Goal: Task Accomplishment & Management: Manage account settings

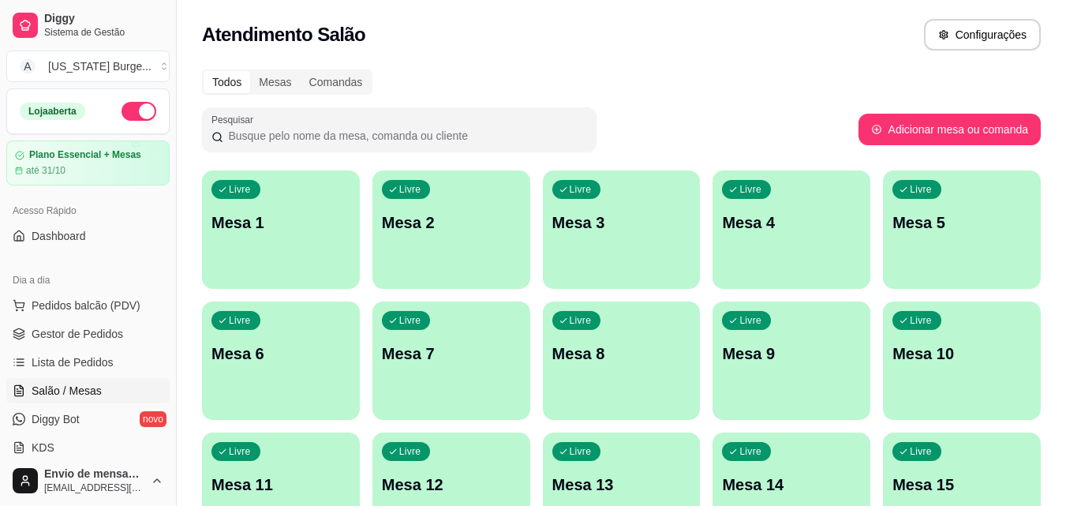
click at [737, 208] on div "Livre Mesa 4" at bounding box center [791, 219] width 158 height 99
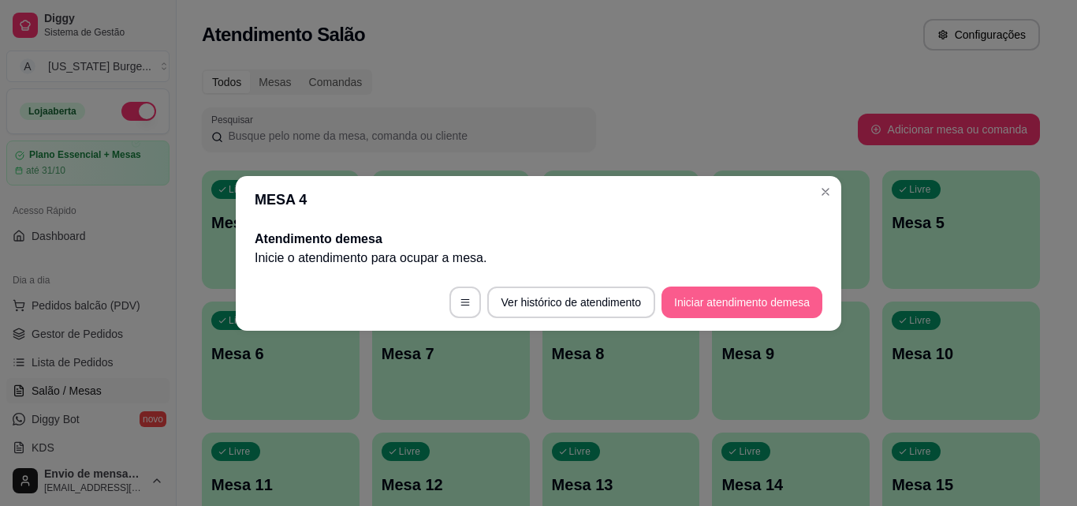
click at [710, 311] on button "Iniciar atendimento de mesa" at bounding box center [742, 302] width 161 height 32
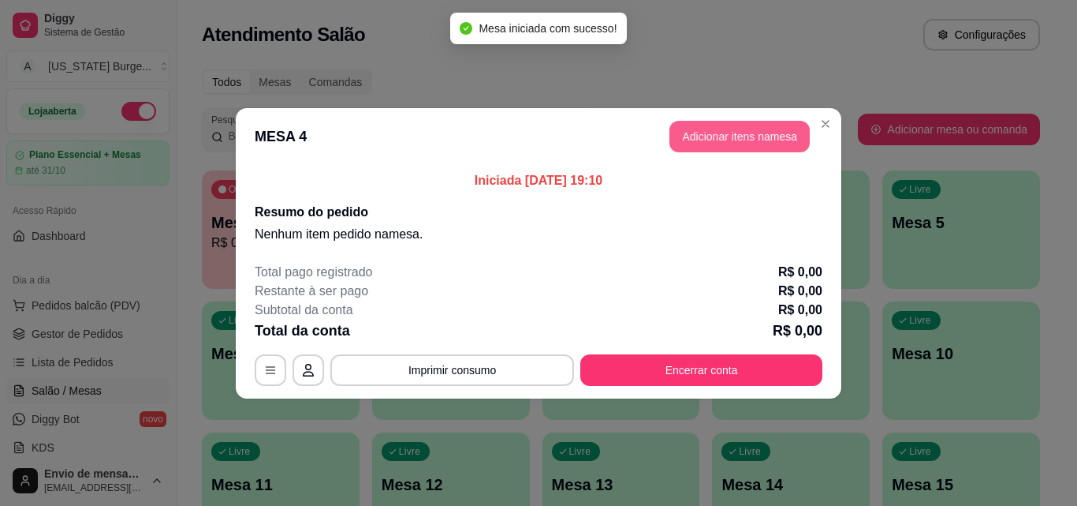
click at [685, 131] on button "Adicionar itens na mesa" at bounding box center [740, 137] width 140 height 32
click at [696, 136] on div "Churrasco !!! Burgers Deliciosos Smash Burgers Surreais Porções Caprichadas Mil…" at bounding box center [372, 75] width 703 height 121
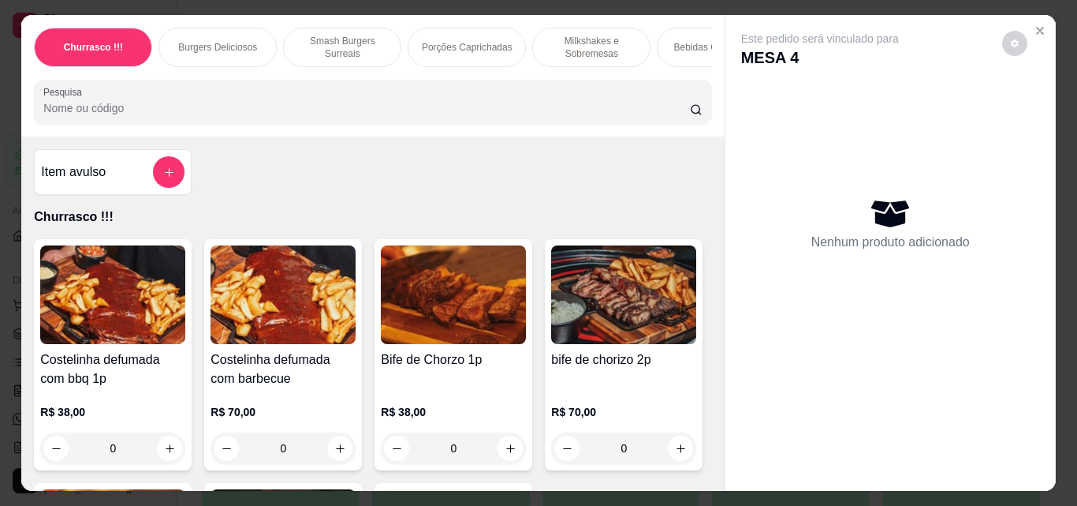
click at [207, 43] on p "Burgers Deliciosos" at bounding box center [217, 47] width 79 height 13
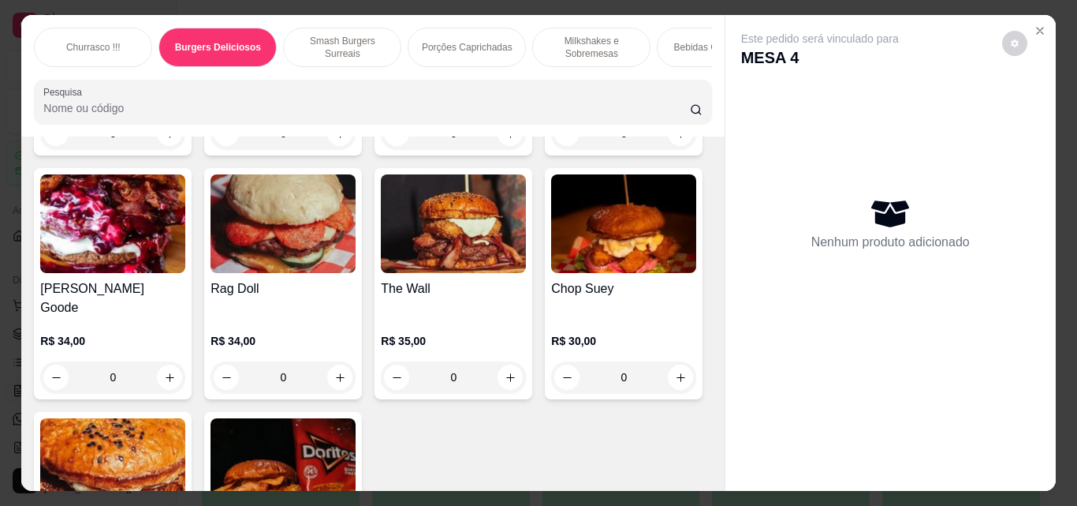
scroll to position [41, 0]
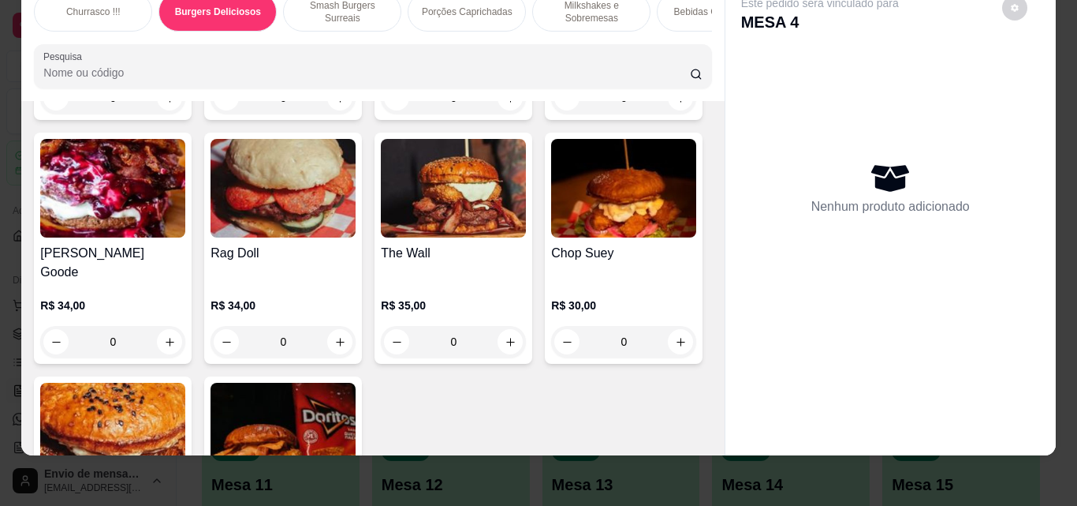
click at [166, 114] on div "0" at bounding box center [112, 98] width 145 height 32
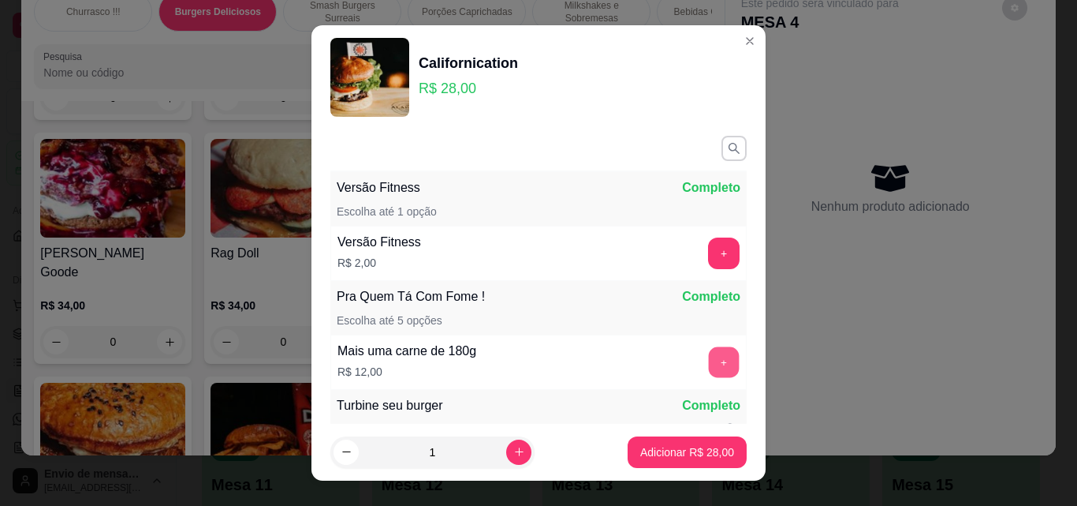
click at [709, 367] on button "+" at bounding box center [724, 362] width 31 height 31
click at [708, 263] on button "+" at bounding box center [724, 253] width 32 height 32
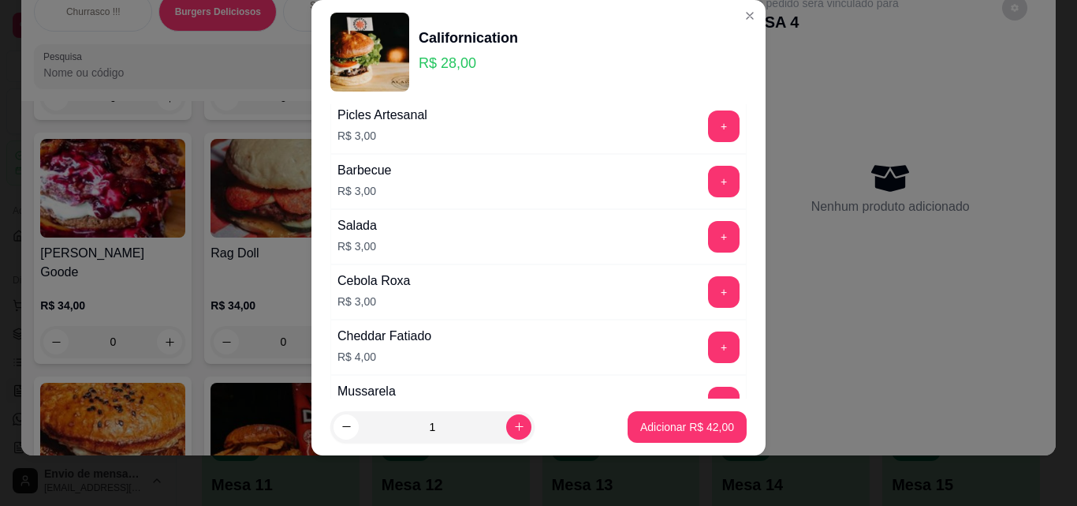
scroll to position [1115, 0]
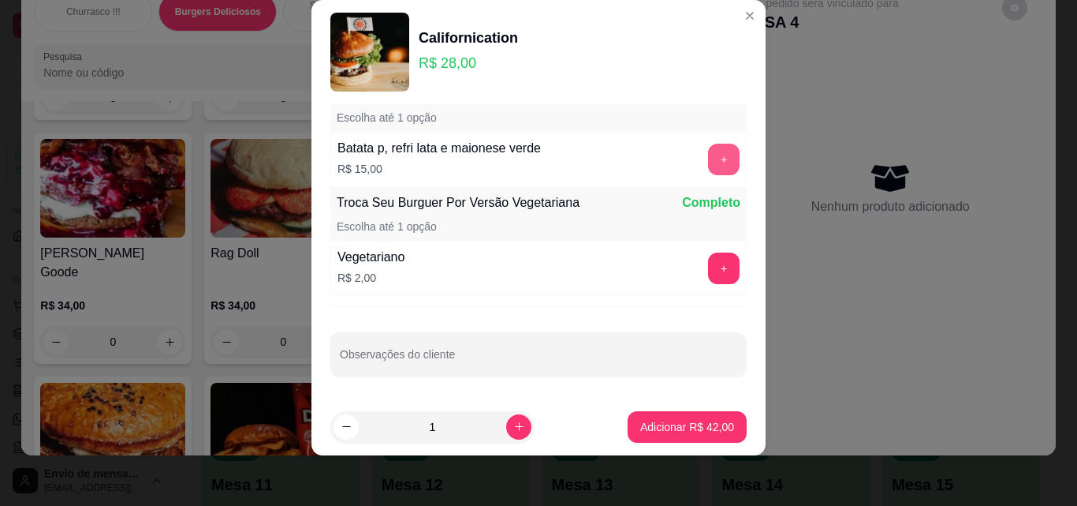
click at [708, 157] on button "+" at bounding box center [724, 160] width 32 height 32
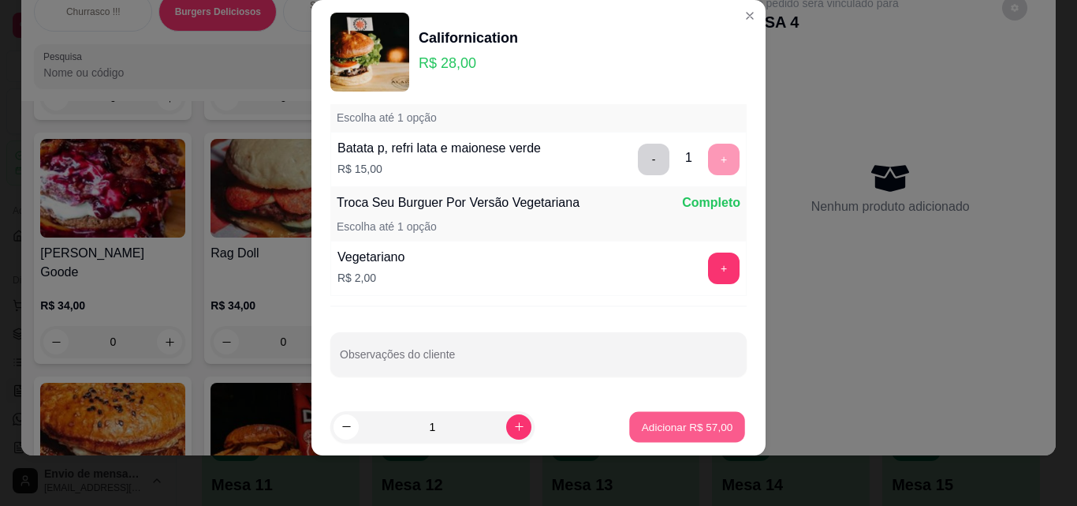
click at [649, 418] on button "Adicionar R$ 57,00" at bounding box center [687, 427] width 116 height 31
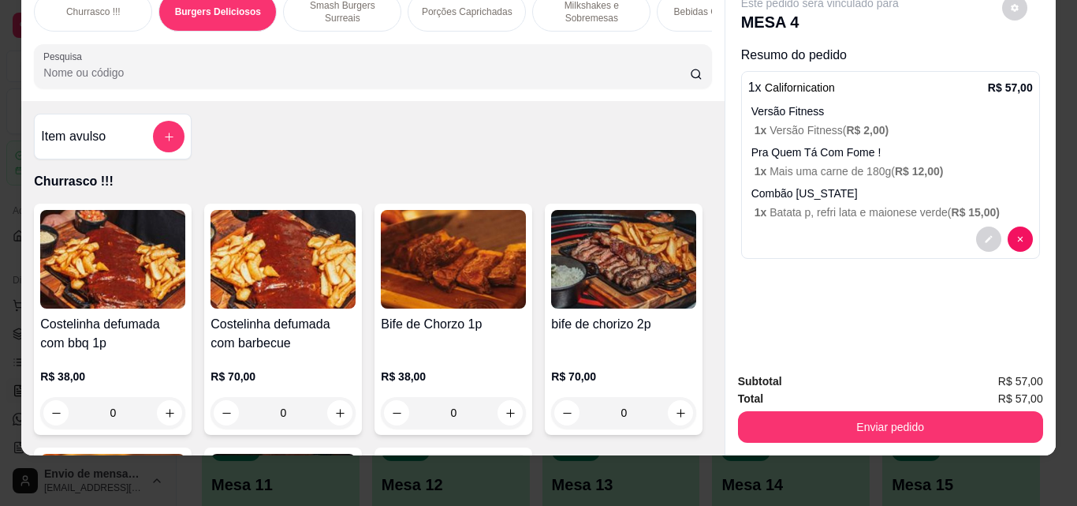
scroll to position [1041, 0]
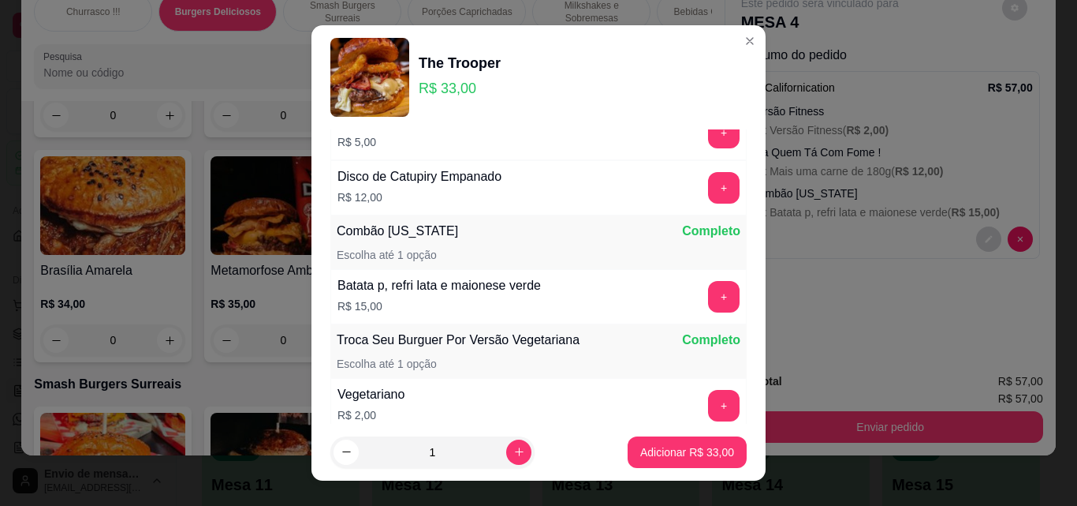
scroll to position [1006, 0]
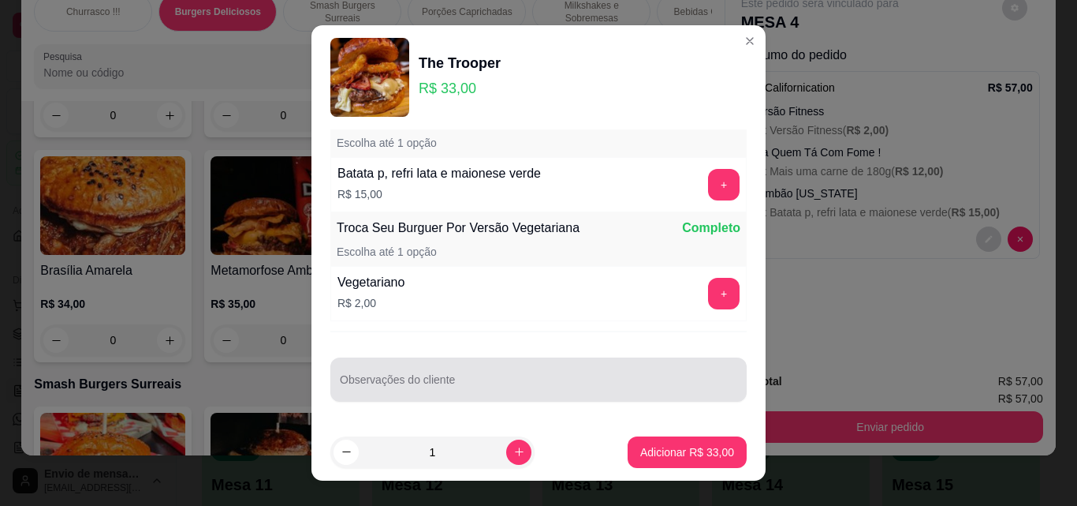
click at [629, 384] on input "Observações do cliente" at bounding box center [539, 386] width 398 height 16
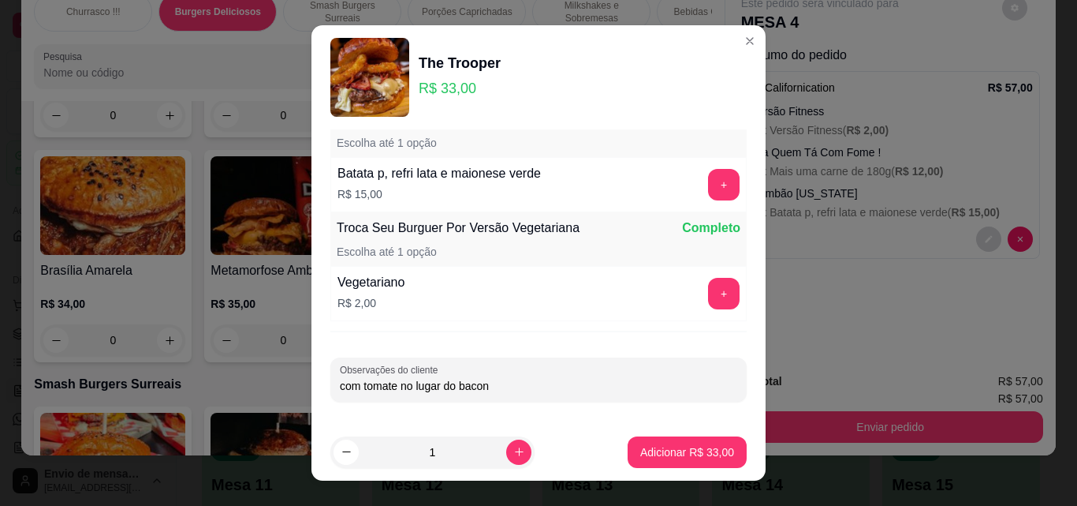
type input "com tomate no lugar do bacon"
click at [696, 446] on p "Adicionar R$ 33,00" at bounding box center [687, 451] width 91 height 15
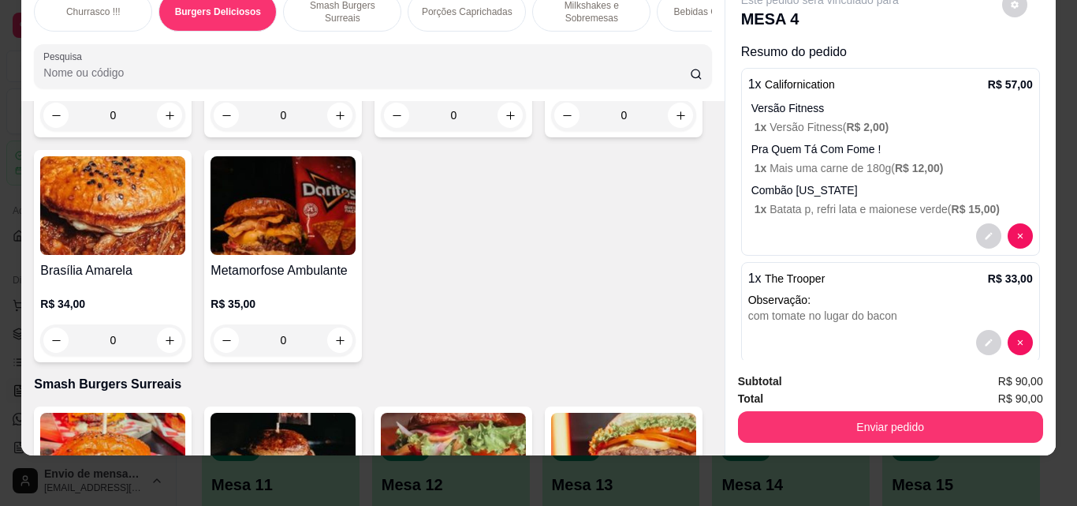
scroll to position [28, 0]
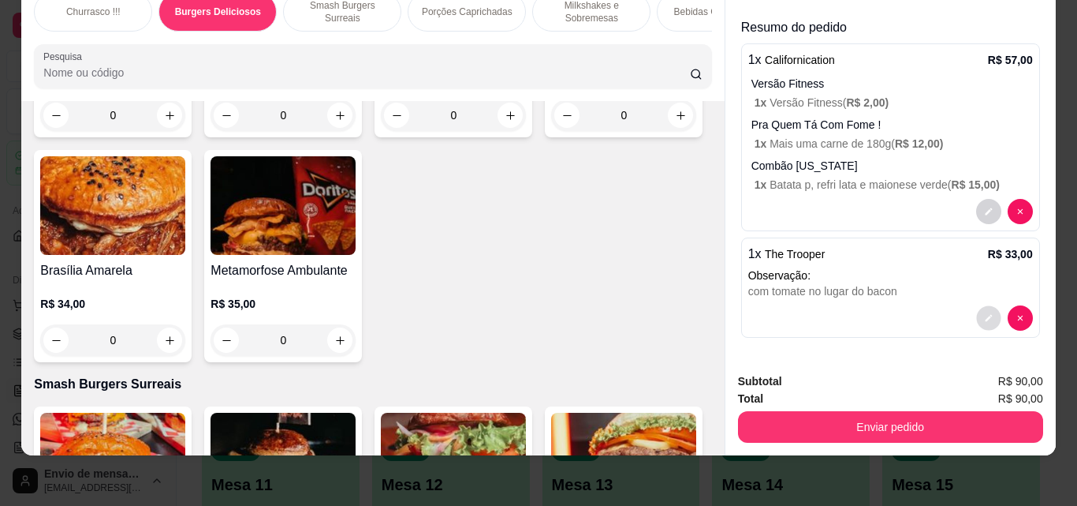
click at [976, 306] on button "decrease-product-quantity" at bounding box center [988, 318] width 24 height 24
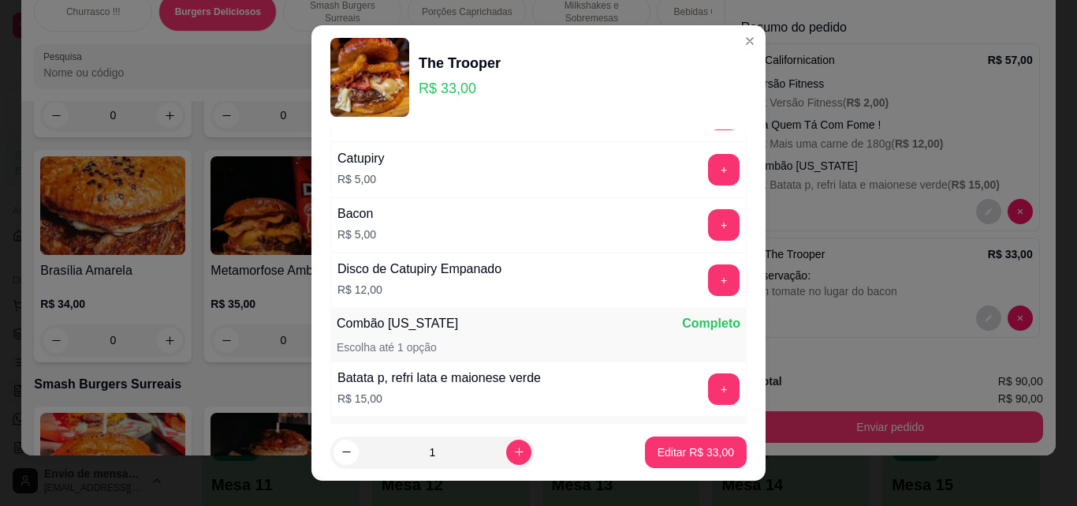
scroll to position [805, 0]
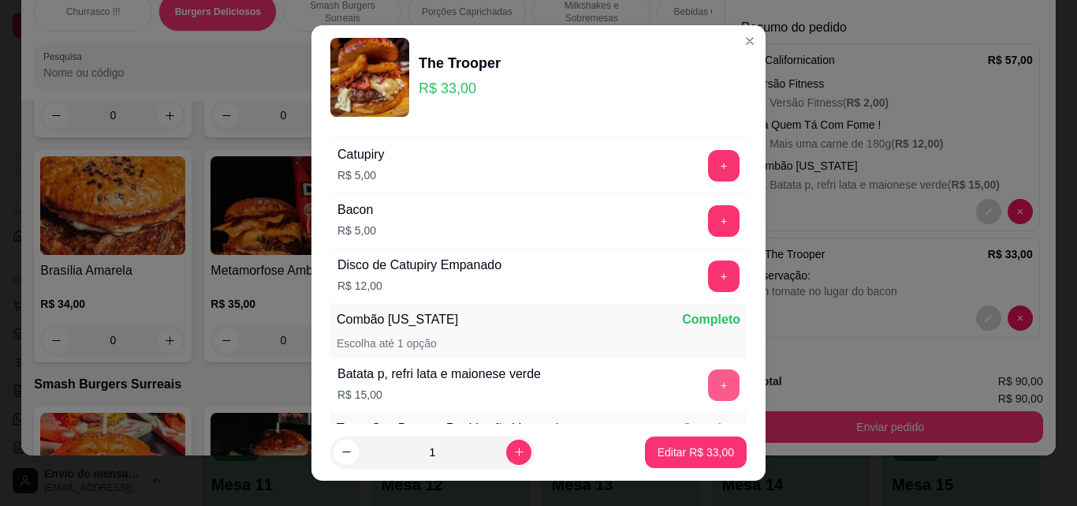
click at [708, 372] on button "+" at bounding box center [724, 385] width 32 height 32
click at [669, 453] on p "Editar R$ 48,00" at bounding box center [696, 452] width 77 height 16
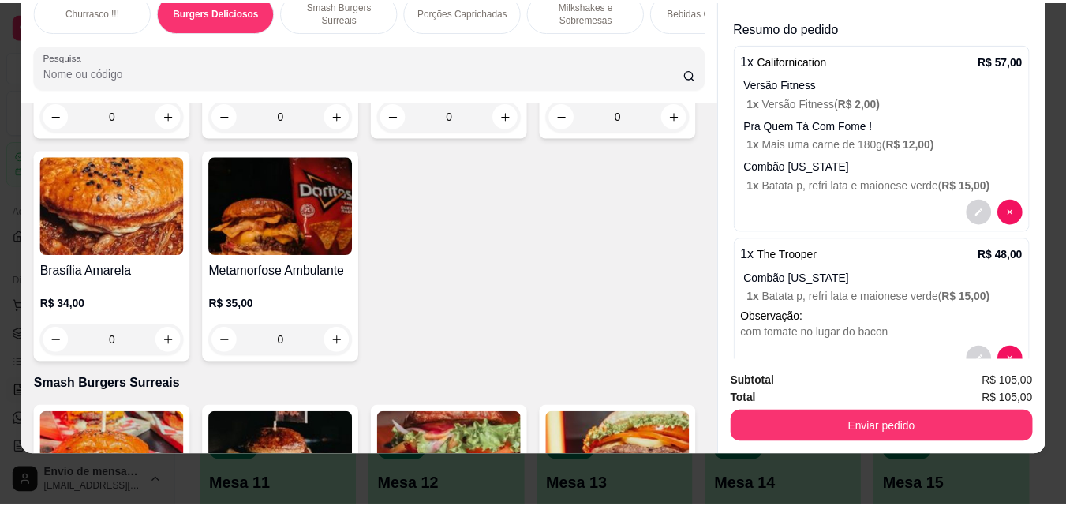
scroll to position [69, 0]
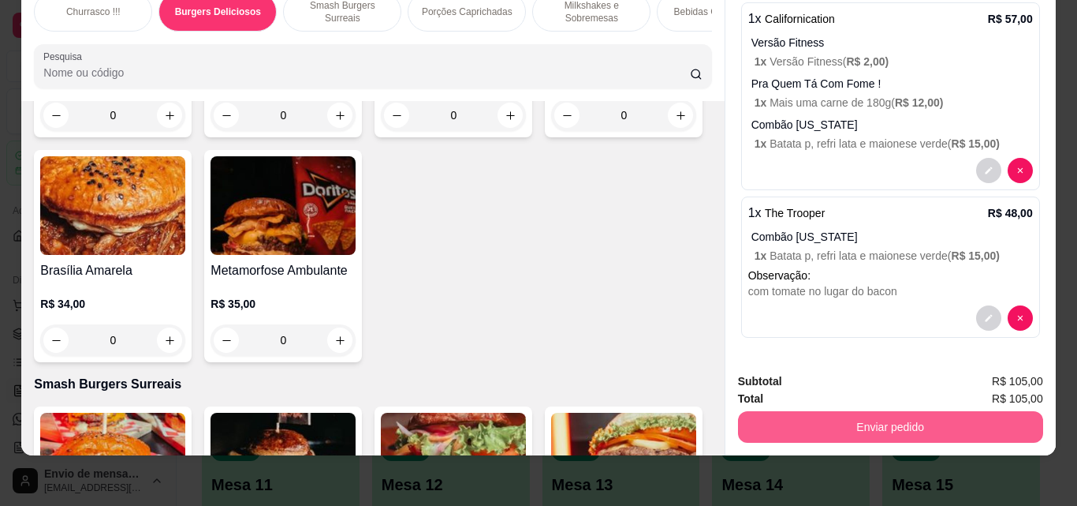
click at [825, 411] on button "Enviar pedido" at bounding box center [890, 427] width 305 height 32
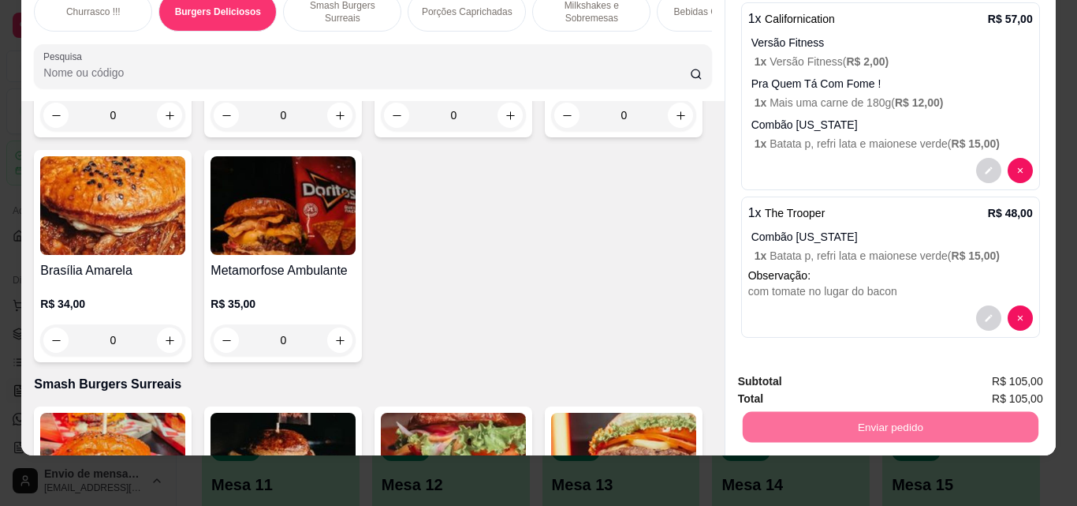
click at [977, 368] on button "Enviar pedido" at bounding box center [1002, 376] width 89 height 30
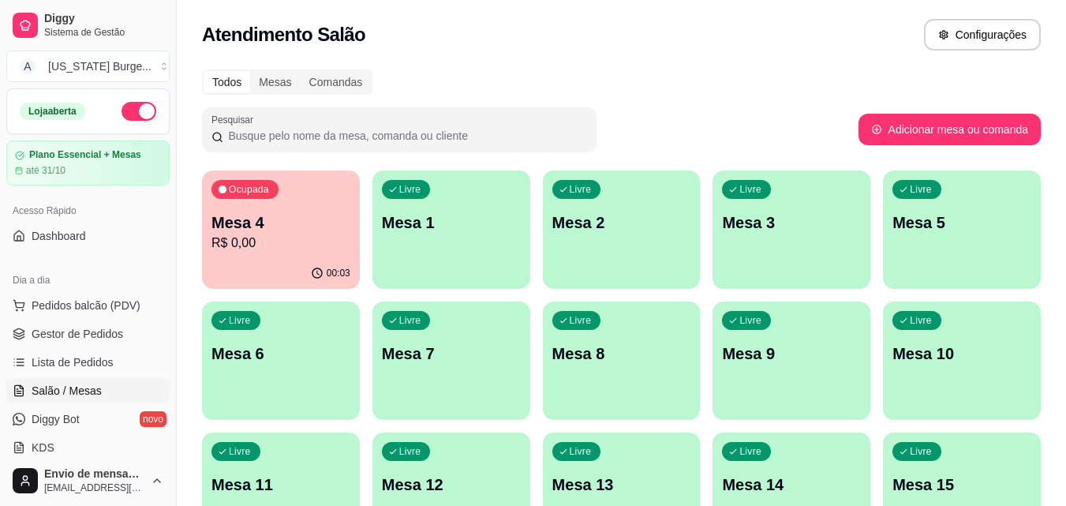
click at [622, 129] on div "Pesquisar" at bounding box center [530, 129] width 656 height 44
click at [447, 237] on div "Livre Mesa 1" at bounding box center [451, 219] width 158 height 99
click at [73, 230] on span "Dashboard" at bounding box center [59, 236] width 54 height 16
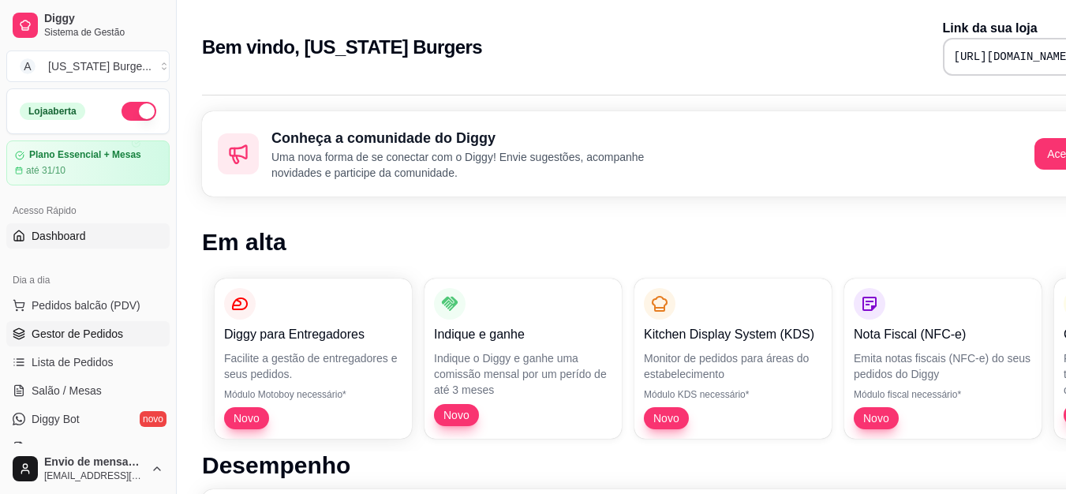
click at [79, 332] on span "Gestor de Pedidos" at bounding box center [77, 334] width 91 height 16
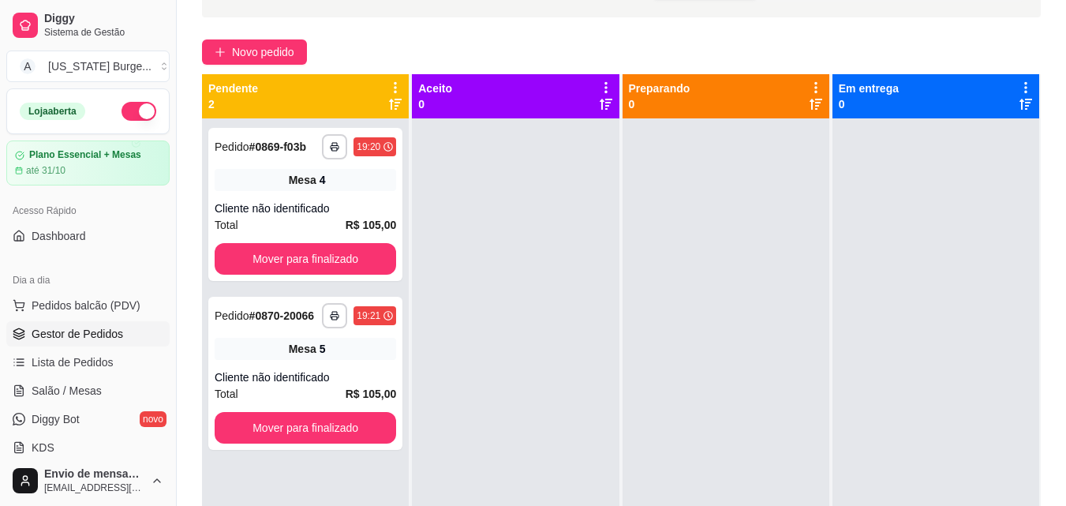
scroll to position [112, 0]
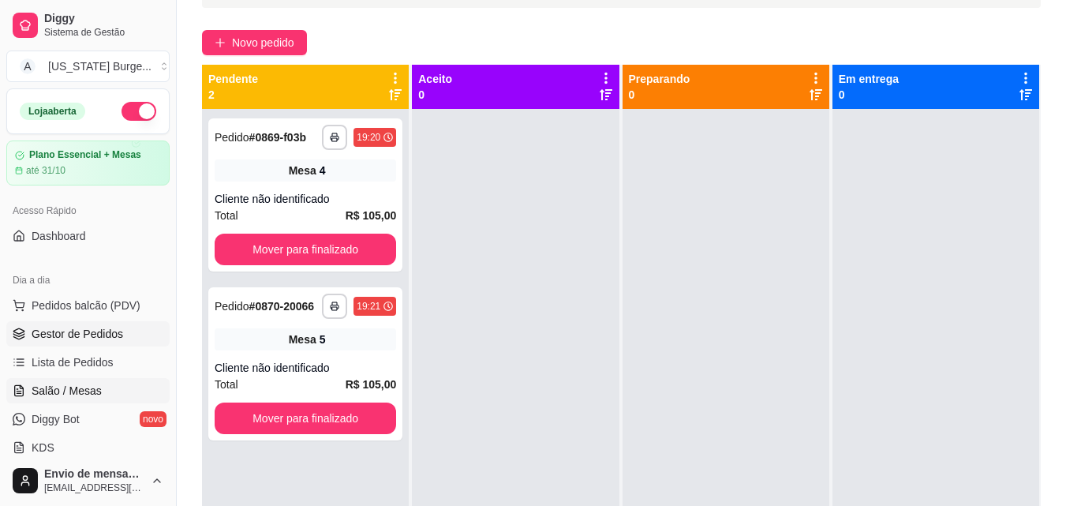
click at [96, 393] on span "Salão / Mesas" at bounding box center [67, 391] width 70 height 16
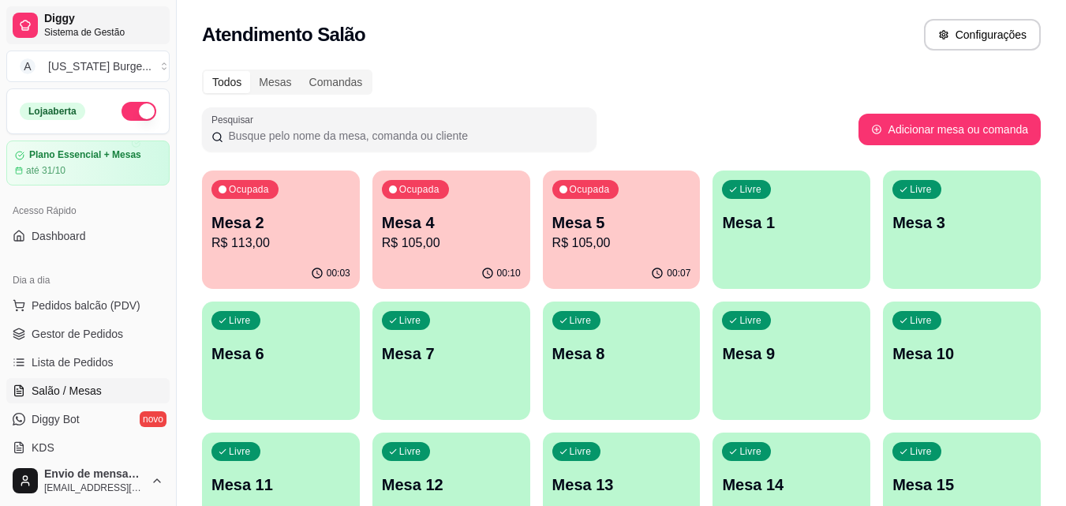
click at [72, 29] on span "Sistema de Gestão" at bounding box center [103, 32] width 119 height 13
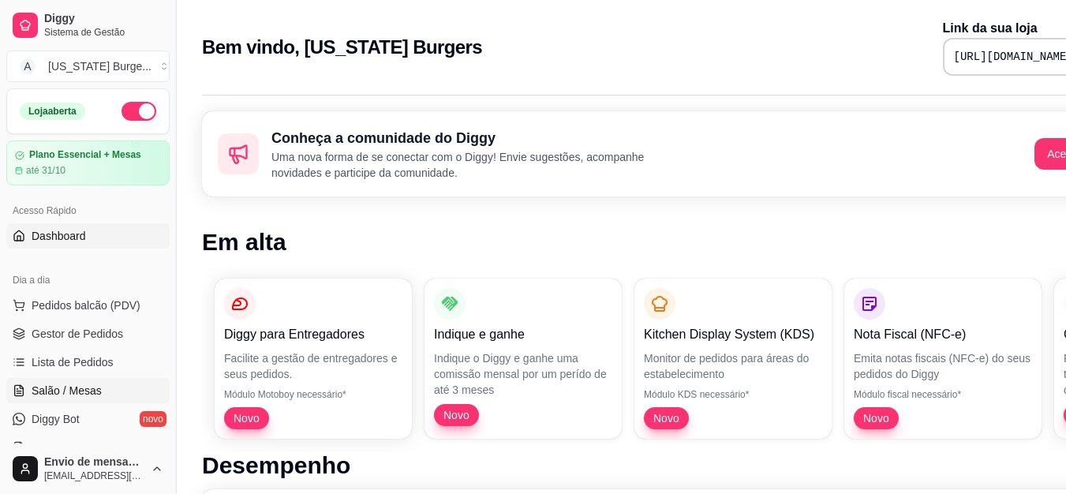
click at [70, 383] on span "Salão / Mesas" at bounding box center [67, 391] width 70 height 16
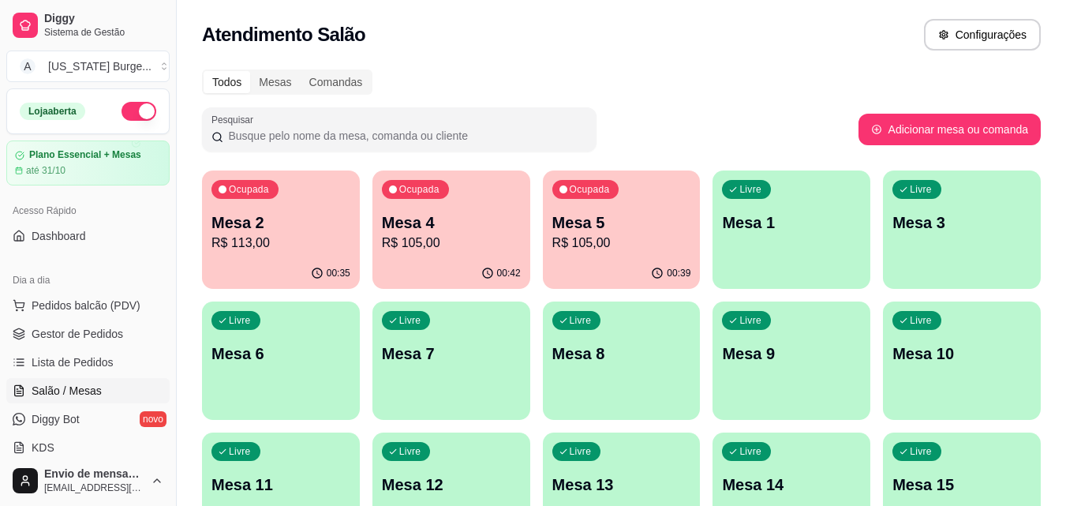
drag, startPoint x: 70, startPoint y: 383, endPoint x: 473, endPoint y: 248, distance: 425.0
click at [473, 248] on div "Diggy Sistema de Gestão A [US_STATE] Burge ... Loja aberta Plano Essencial + Me…" at bounding box center [533, 372] width 1066 height 745
click at [473, 248] on p "R$ 105,00" at bounding box center [451, 242] width 139 height 19
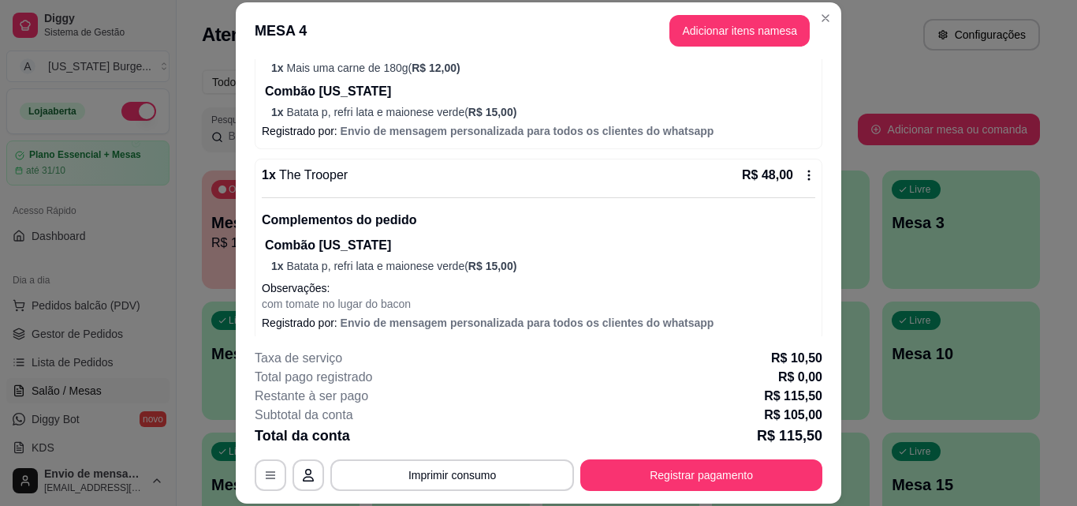
scroll to position [303, 0]
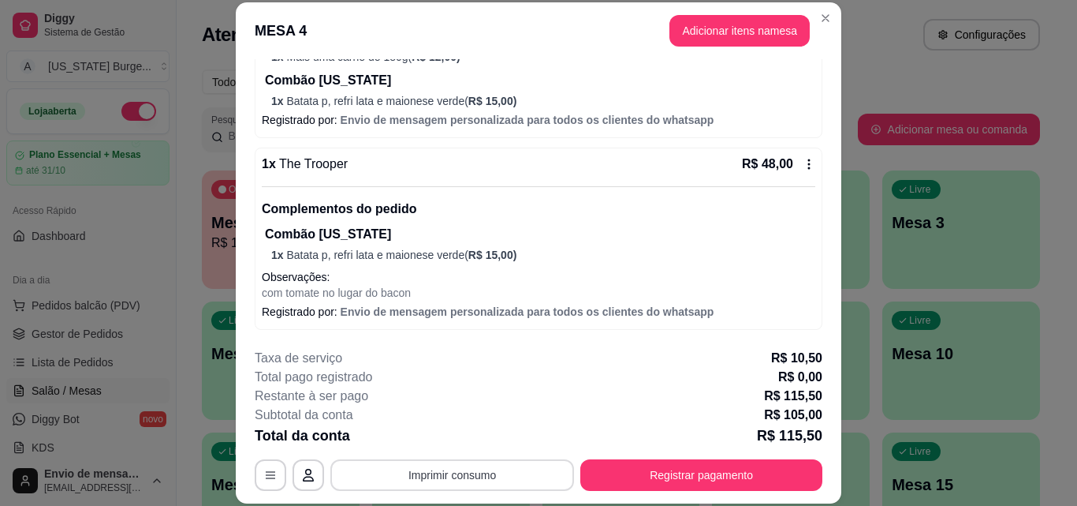
click at [413, 479] on button "Imprimir consumo" at bounding box center [452, 475] width 244 height 32
click at [448, 439] on button "Epson" at bounding box center [451, 438] width 114 height 25
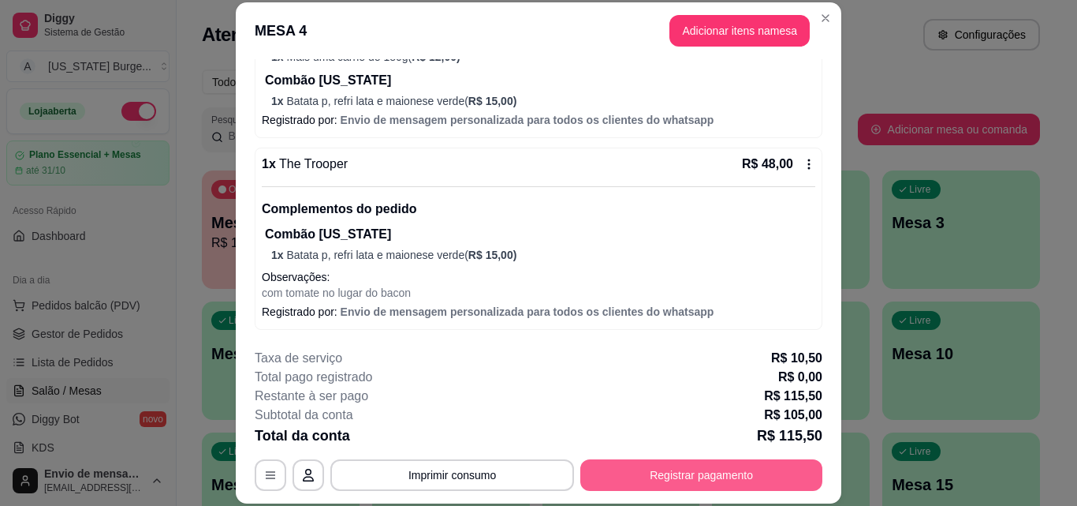
click at [683, 464] on button "Registrar pagamento" at bounding box center [702, 475] width 242 height 32
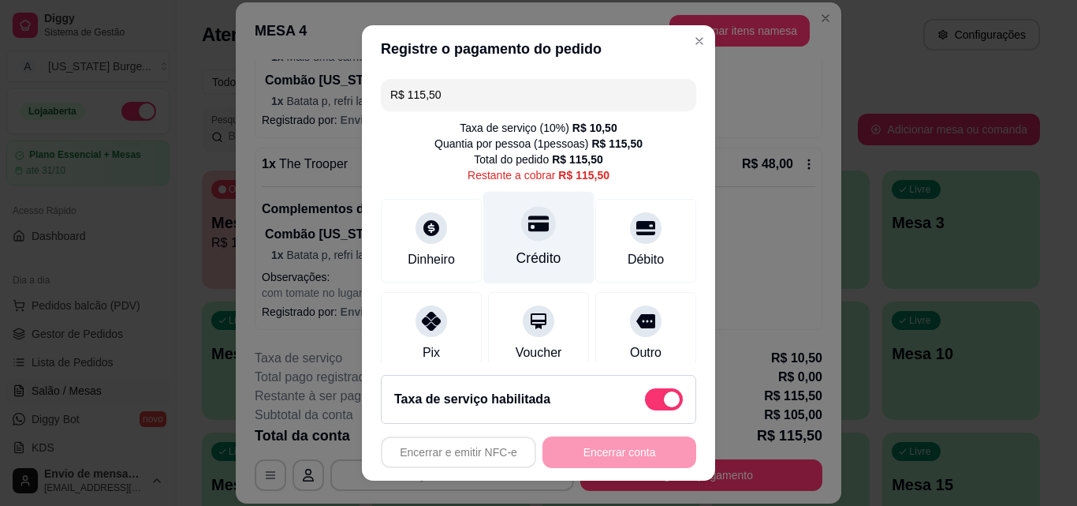
click at [528, 233] on icon at bounding box center [538, 223] width 21 height 21
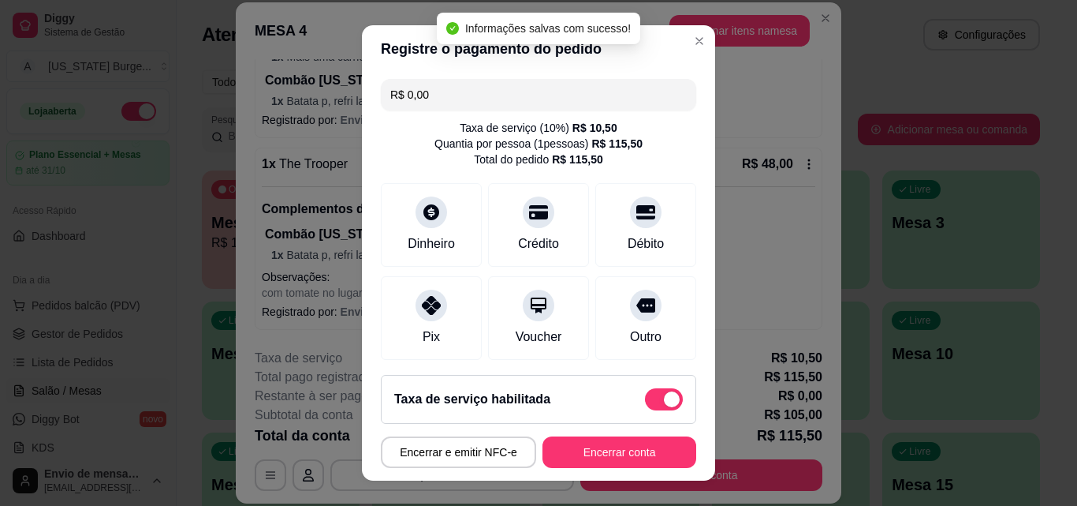
scroll to position [198, 0]
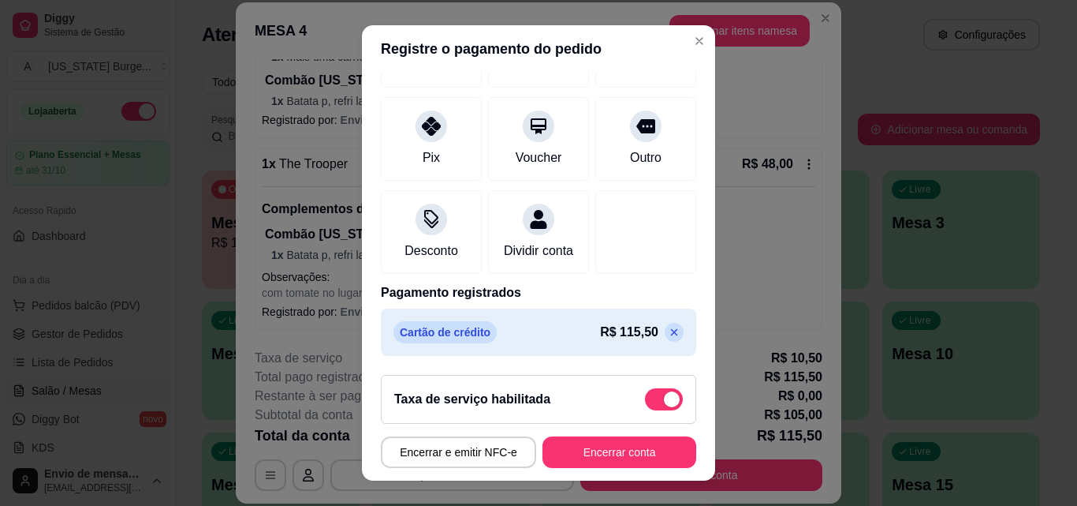
click at [671, 335] on icon at bounding box center [674, 332] width 7 height 7
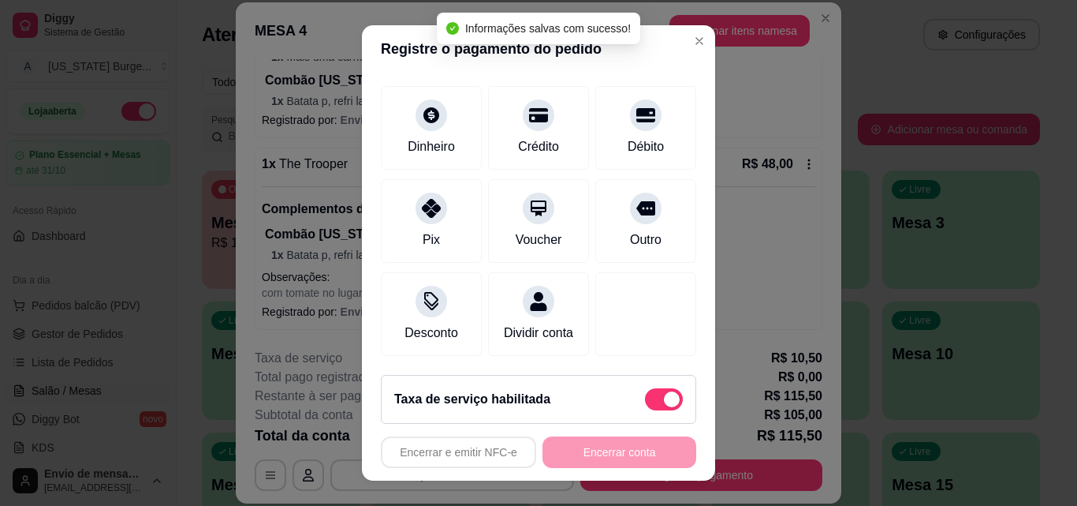
type input "R$ 115,50"
click at [645, 394] on span at bounding box center [664, 399] width 38 height 22
click at [644, 401] on input "checkbox" at bounding box center [649, 406] width 10 height 10
checkbox input "true"
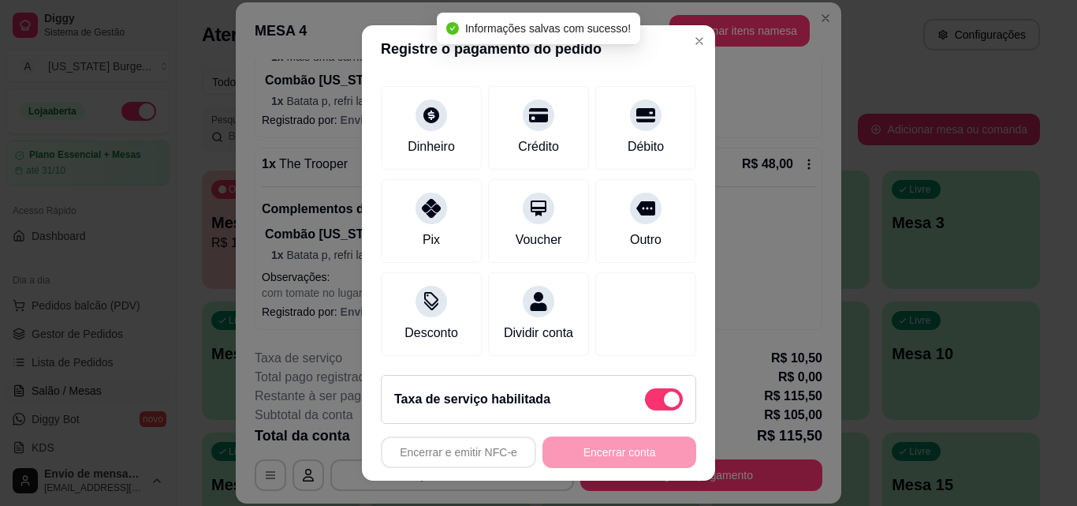
type input "R$ 105,00"
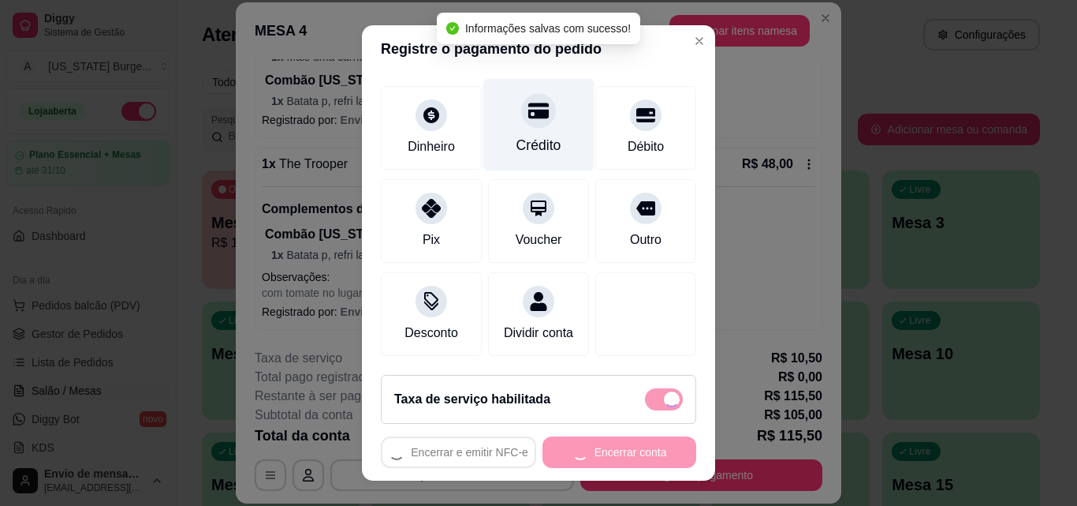
checkbox input "false"
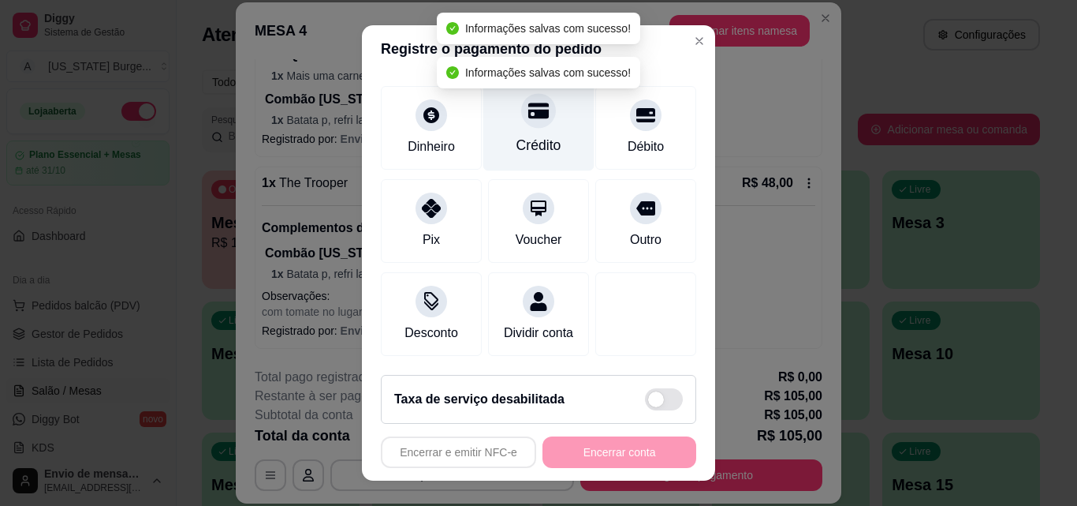
scroll to position [116, 0]
click at [528, 103] on icon at bounding box center [538, 111] width 21 height 16
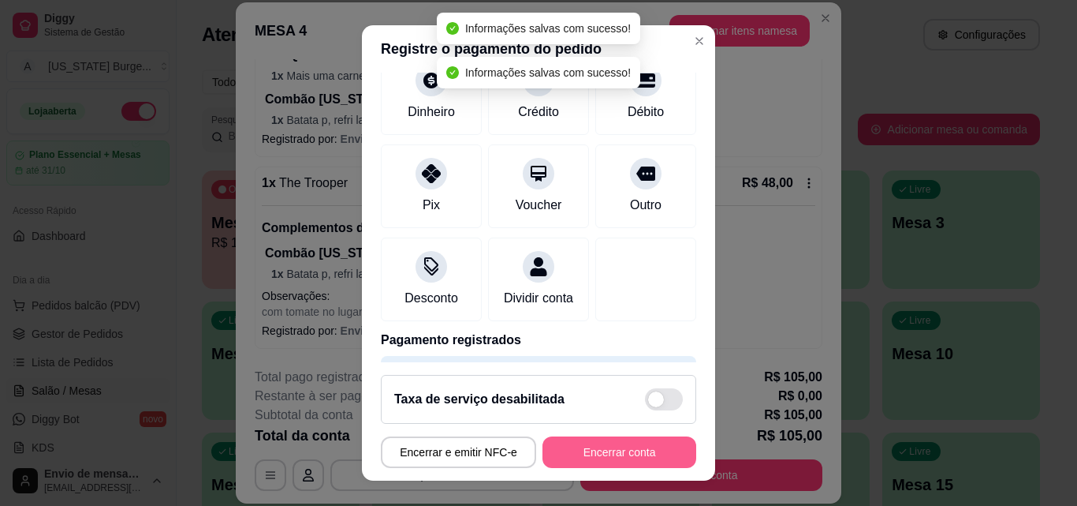
type input "R$ 0,00"
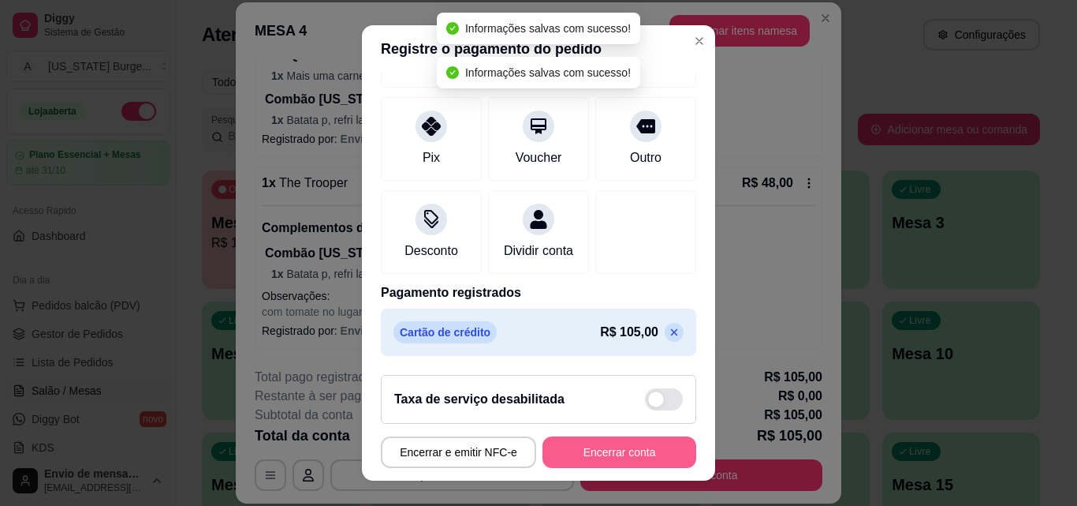
click at [602, 452] on button "Encerrar conta" at bounding box center [620, 452] width 154 height 32
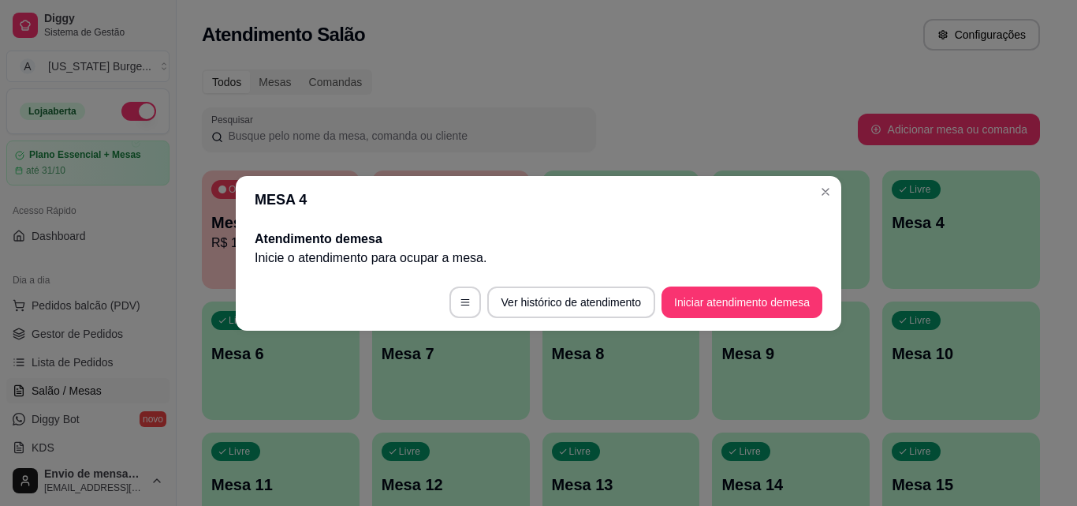
scroll to position [0, 0]
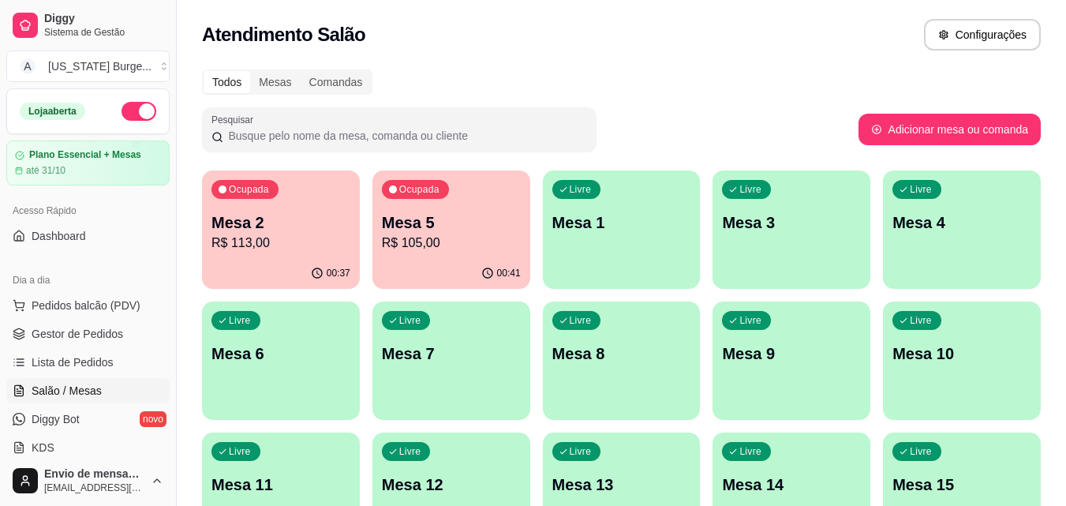
click at [439, 233] on p "R$ 105,00" at bounding box center [451, 242] width 139 height 19
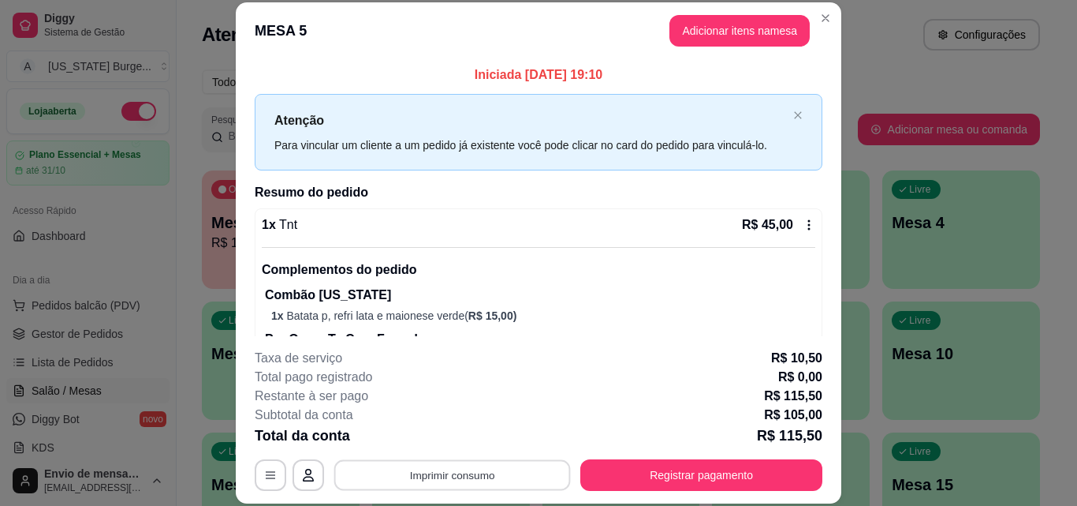
click at [462, 471] on button "Imprimir consumo" at bounding box center [452, 474] width 237 height 31
click at [469, 437] on button "Epson" at bounding box center [451, 438] width 114 height 25
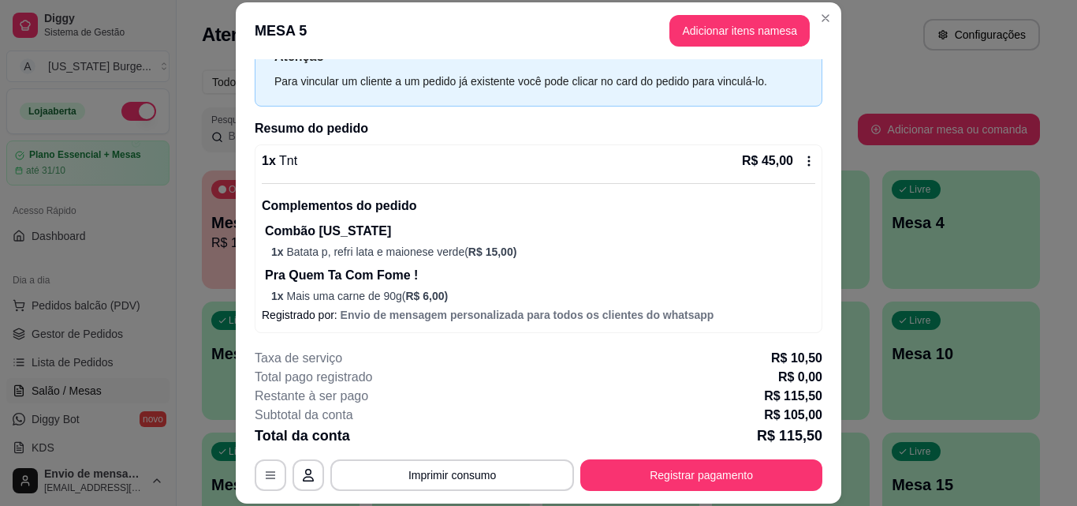
scroll to position [73, 0]
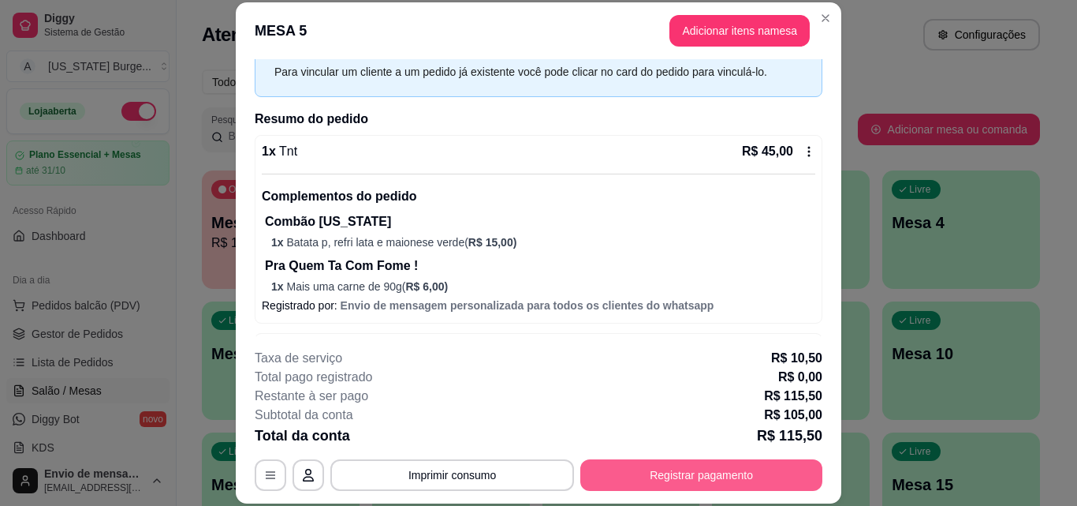
click at [655, 475] on button "Registrar pagamento" at bounding box center [702, 475] width 242 height 32
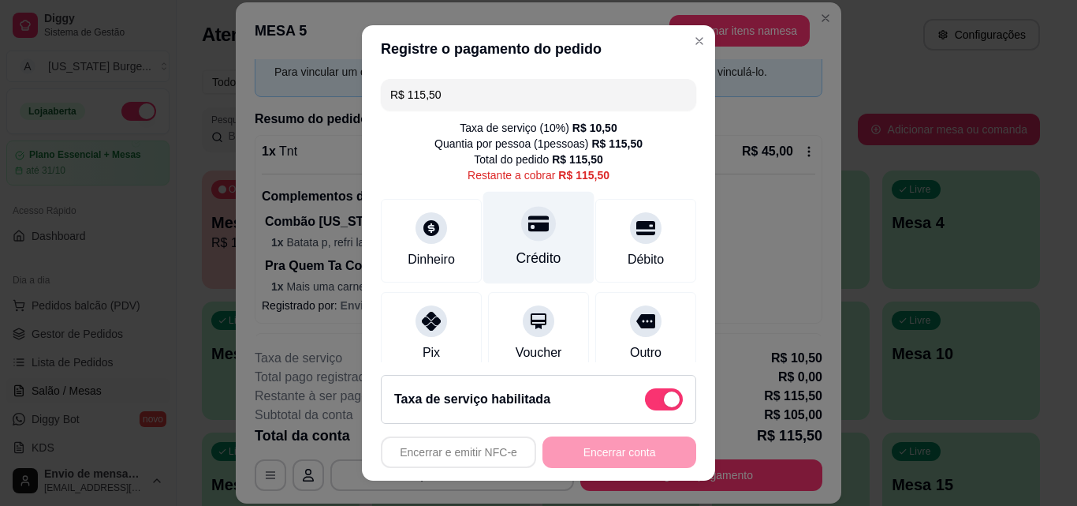
click at [528, 226] on icon at bounding box center [538, 224] width 21 height 16
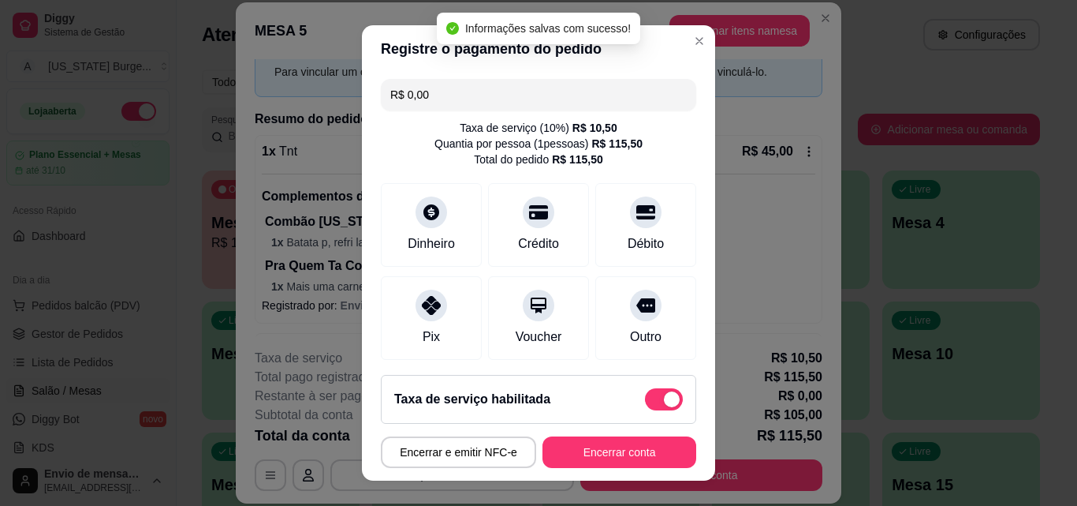
type input "R$ 0,00"
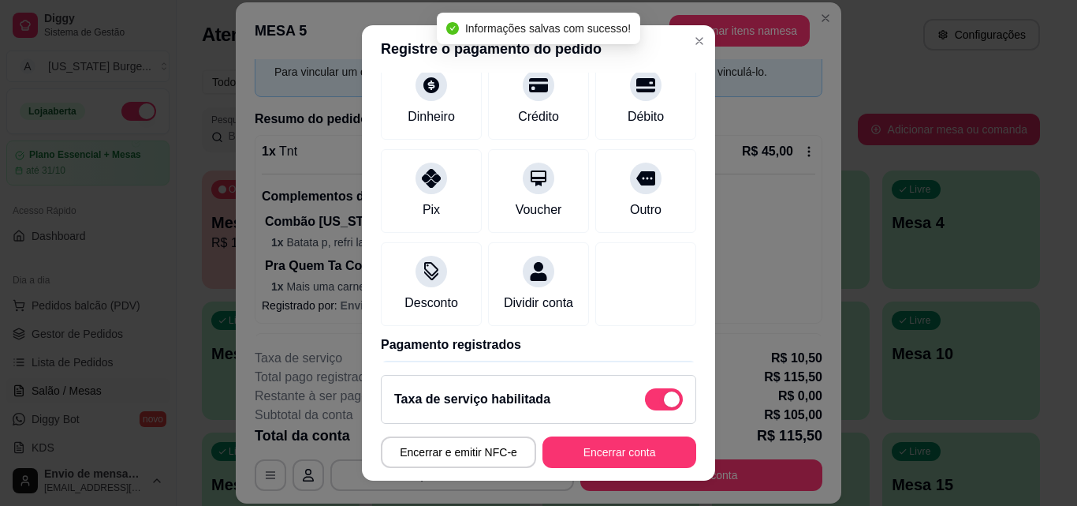
scroll to position [198, 0]
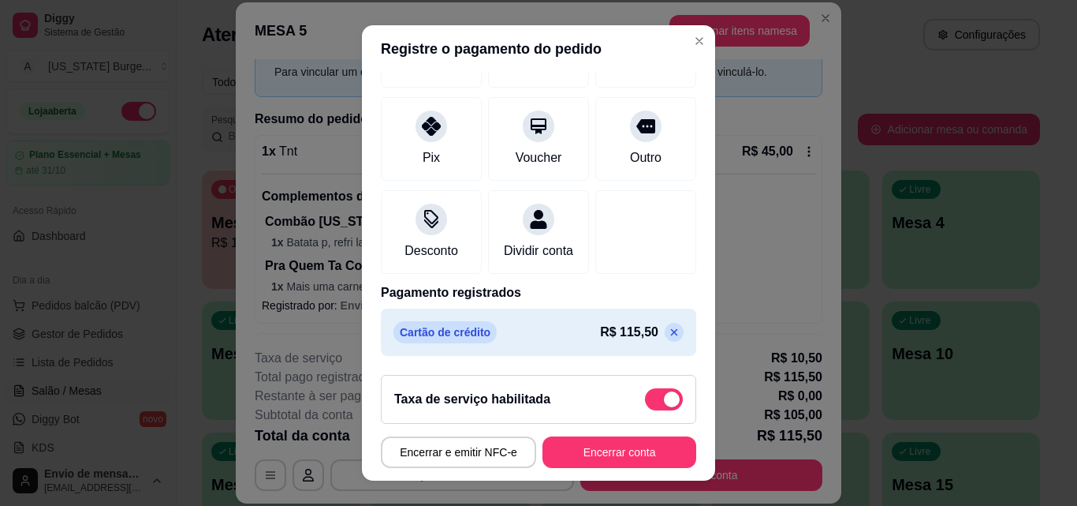
click at [664, 393] on span at bounding box center [672, 399] width 16 height 16
click at [650, 401] on input "checkbox" at bounding box center [649, 406] width 10 height 10
checkbox input "true"
type input "-R$ 10,50"
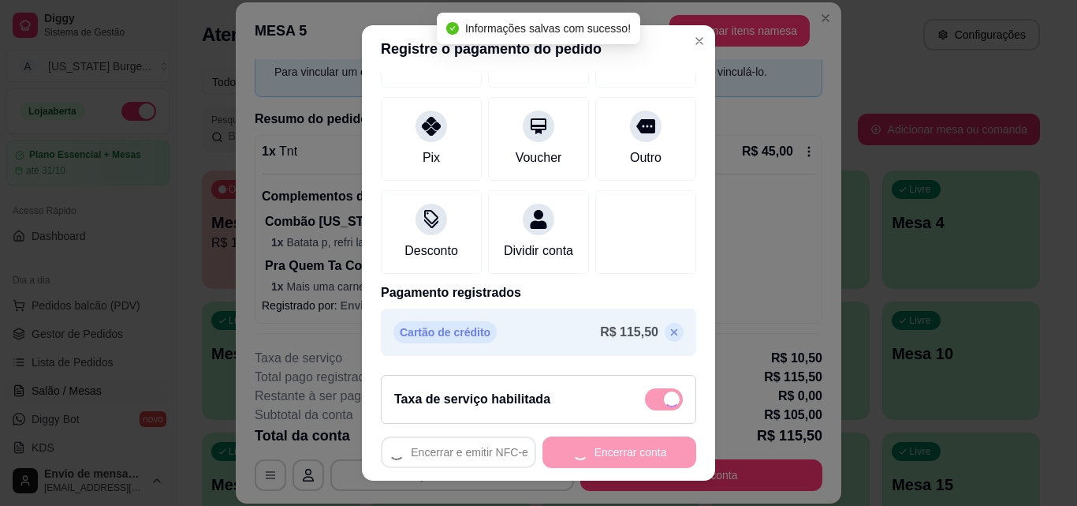
checkbox input "false"
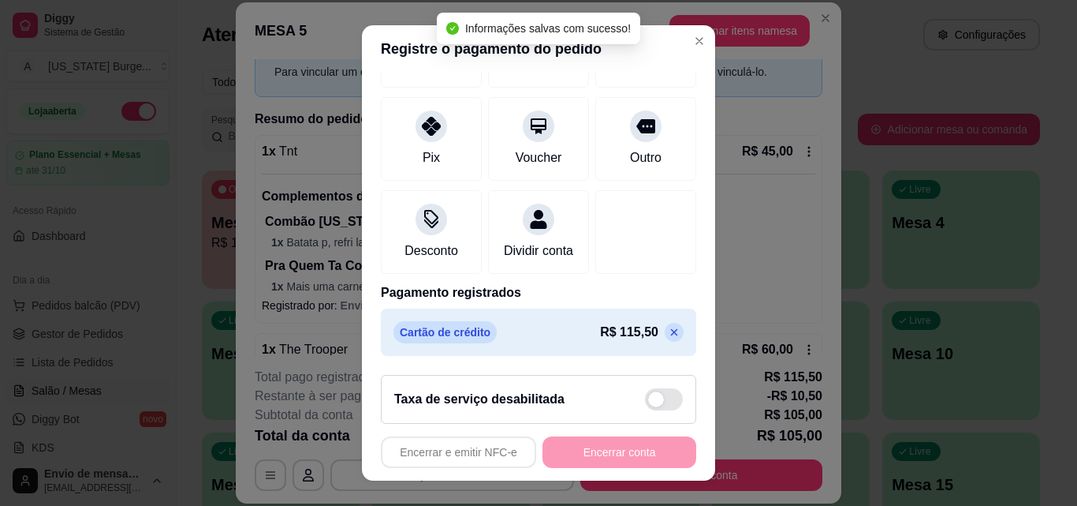
scroll to position [182, 0]
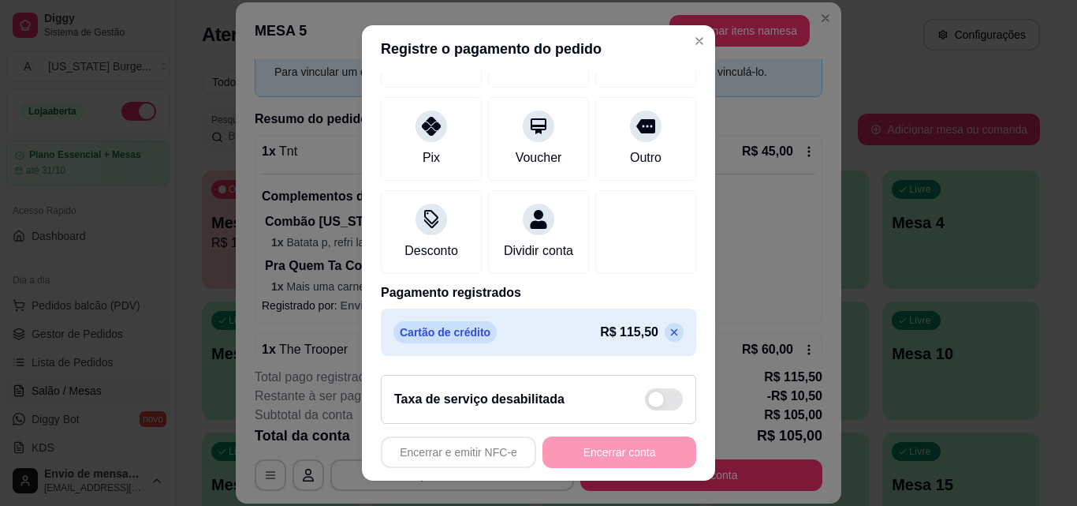
click at [668, 334] on icon at bounding box center [674, 332] width 13 height 13
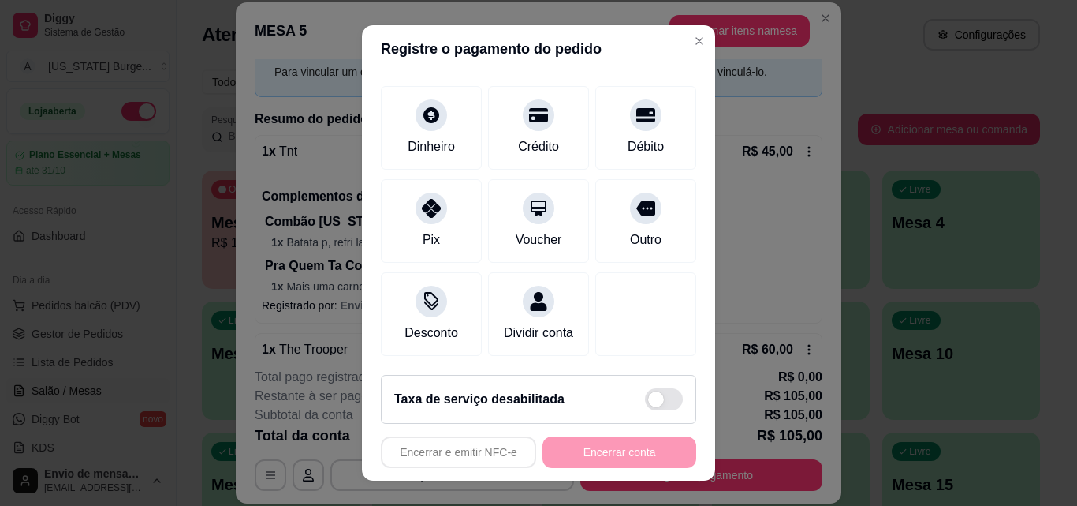
scroll to position [0, 0]
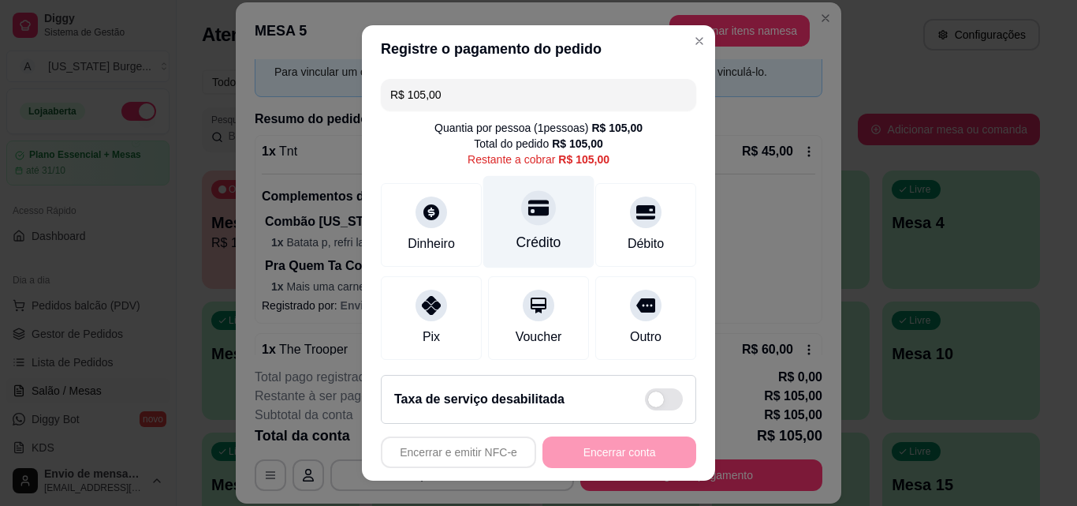
click at [528, 213] on icon at bounding box center [538, 208] width 21 height 16
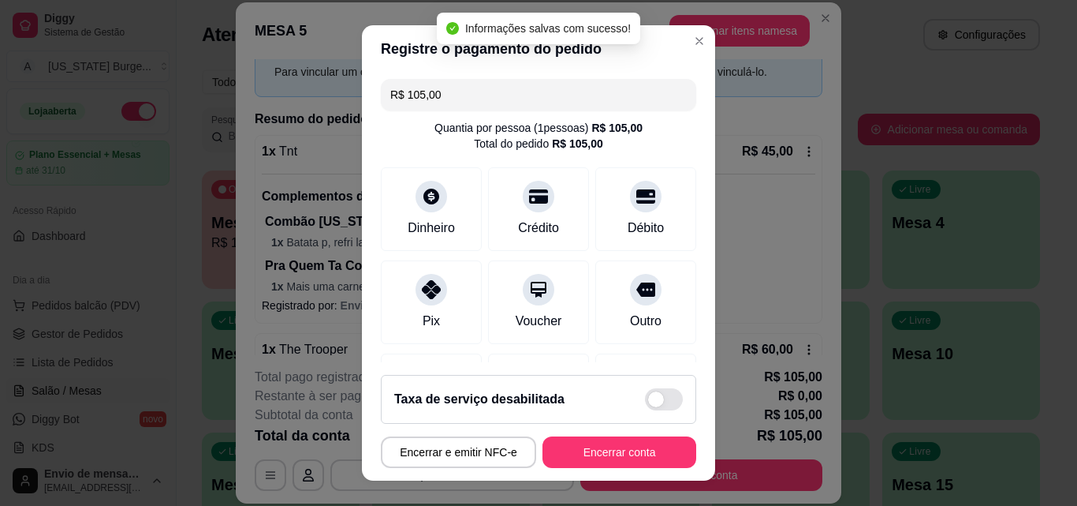
type input "R$ 0,00"
click at [603, 453] on button "Encerrar conta" at bounding box center [620, 452] width 154 height 32
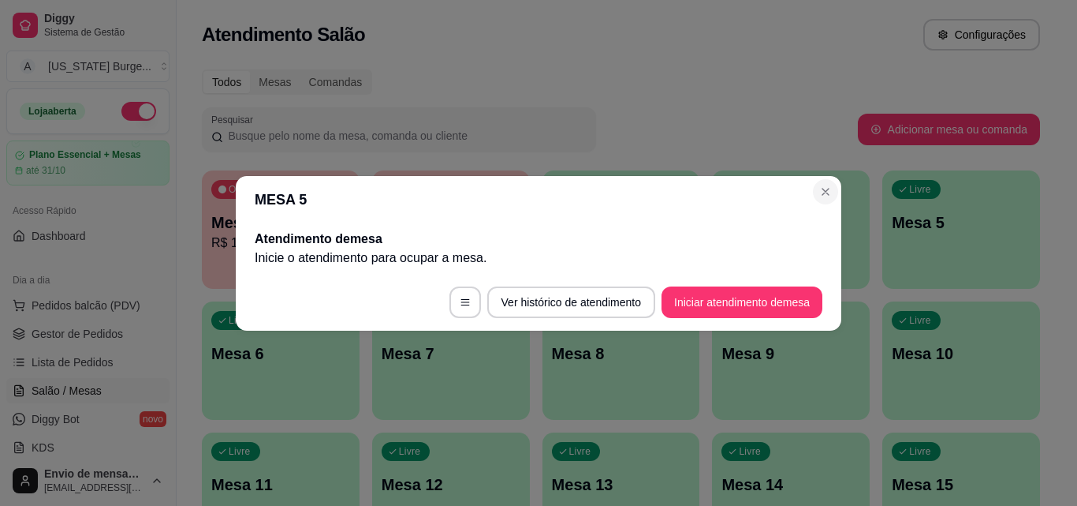
click at [823, 179] on section "MESA 5 Atendimento de mesa Inicie o atendimento para ocupar a mesa . Ver histór…" at bounding box center [539, 253] width 606 height 155
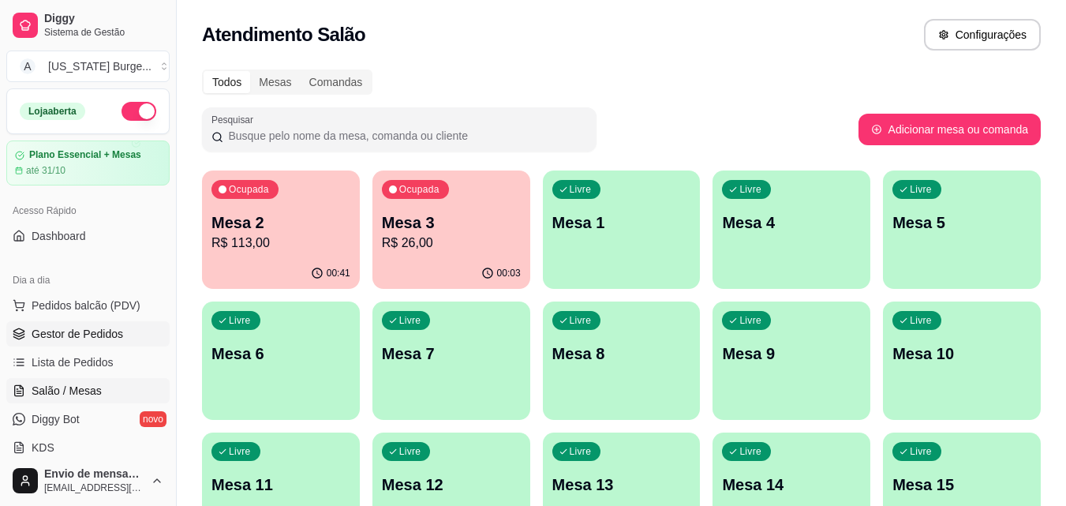
click at [83, 327] on span "Gestor de Pedidos" at bounding box center [77, 334] width 91 height 16
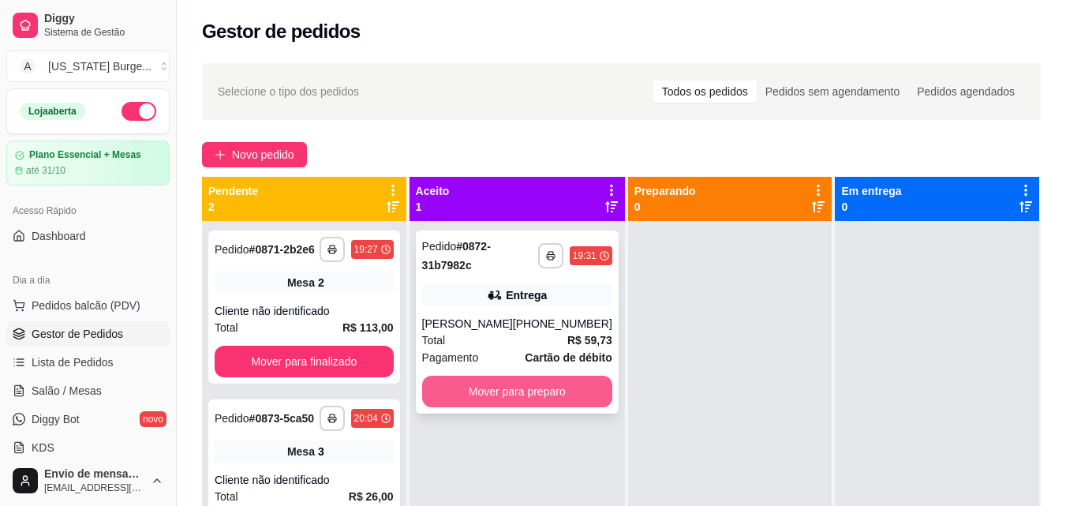
click at [520, 396] on button "Mover para preparo" at bounding box center [517, 391] width 190 height 32
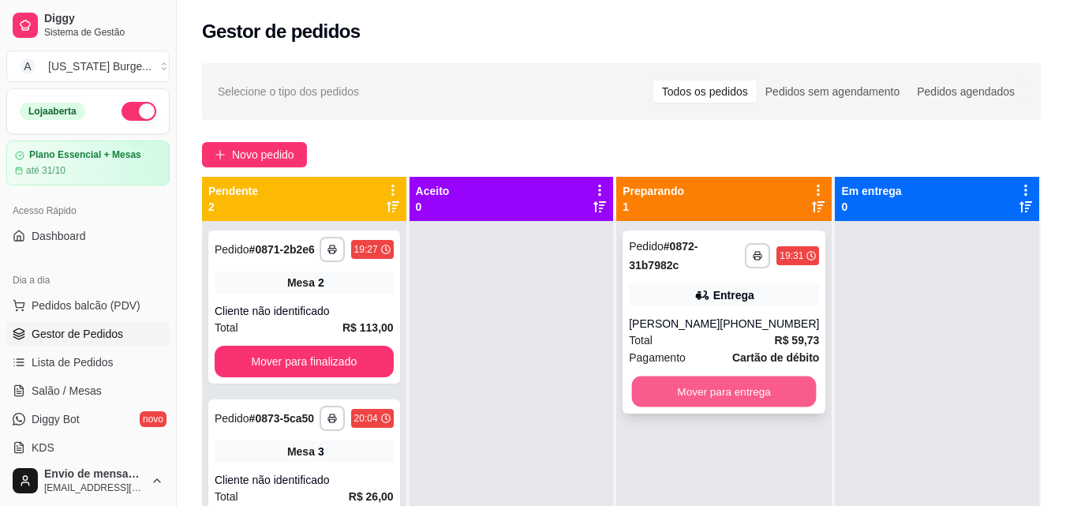
click at [719, 398] on button "Mover para entrega" at bounding box center [724, 391] width 185 height 31
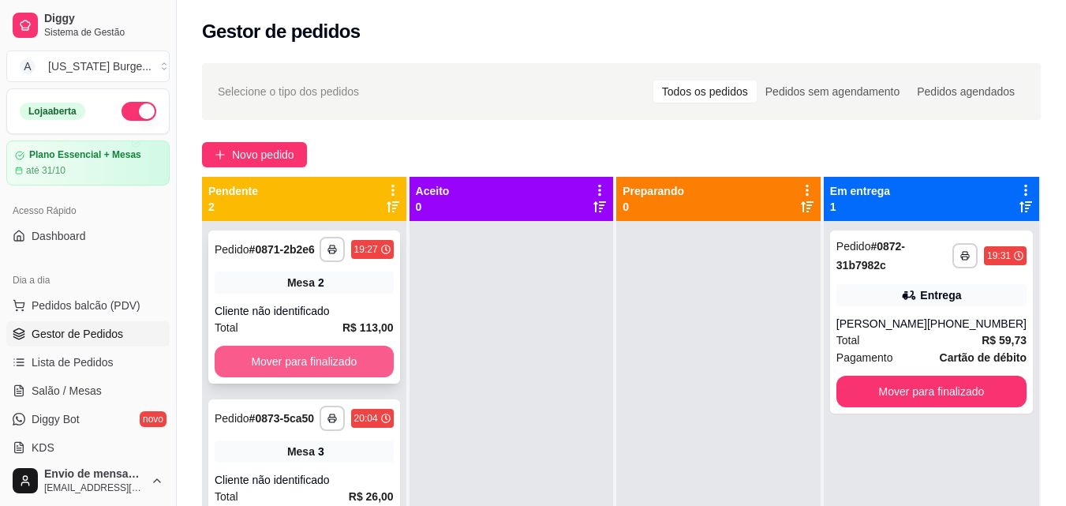
click at [312, 358] on button "Mover para finalizado" at bounding box center [304, 361] width 179 height 32
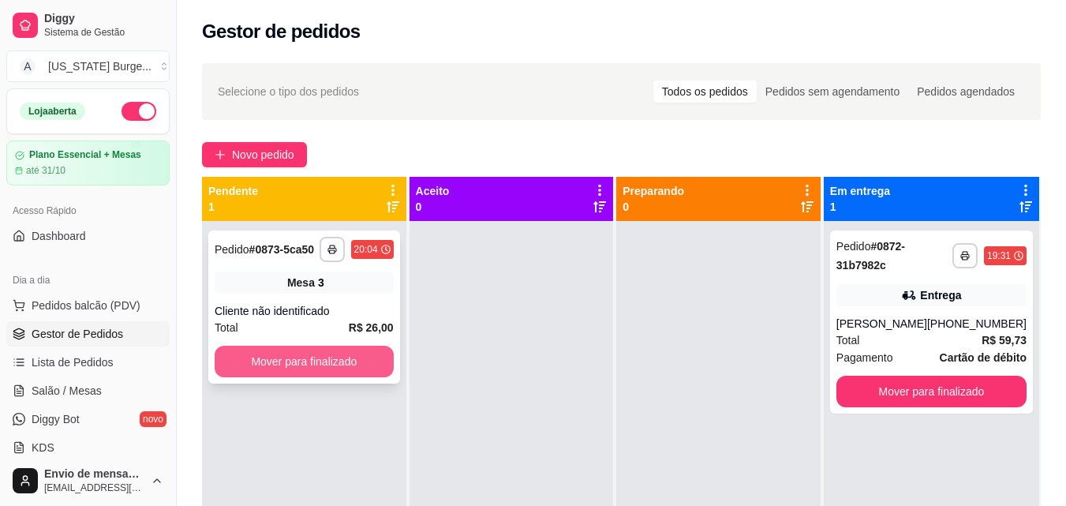
click at [314, 358] on button "Mover para finalizado" at bounding box center [304, 361] width 179 height 32
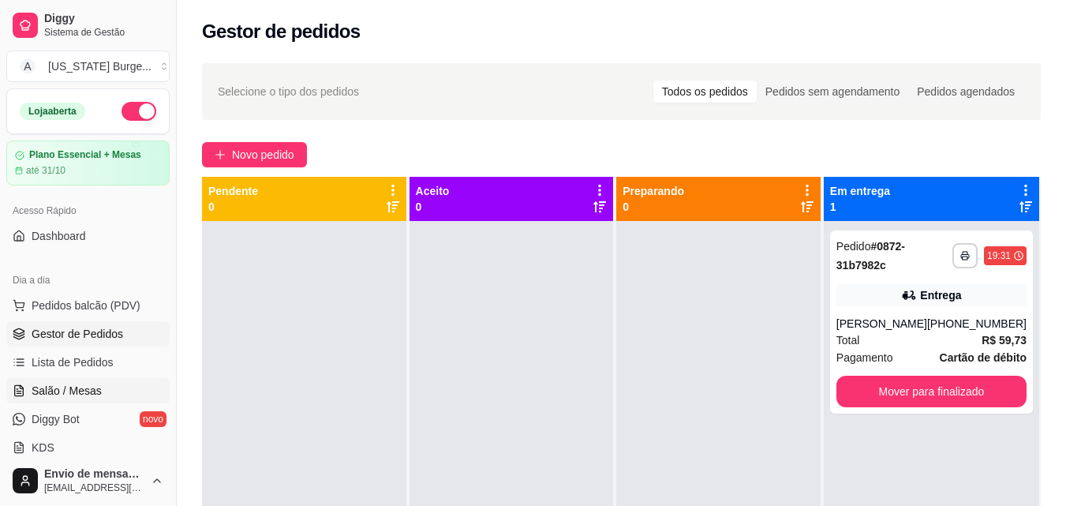
click at [73, 396] on span "Salão / Mesas" at bounding box center [67, 391] width 70 height 16
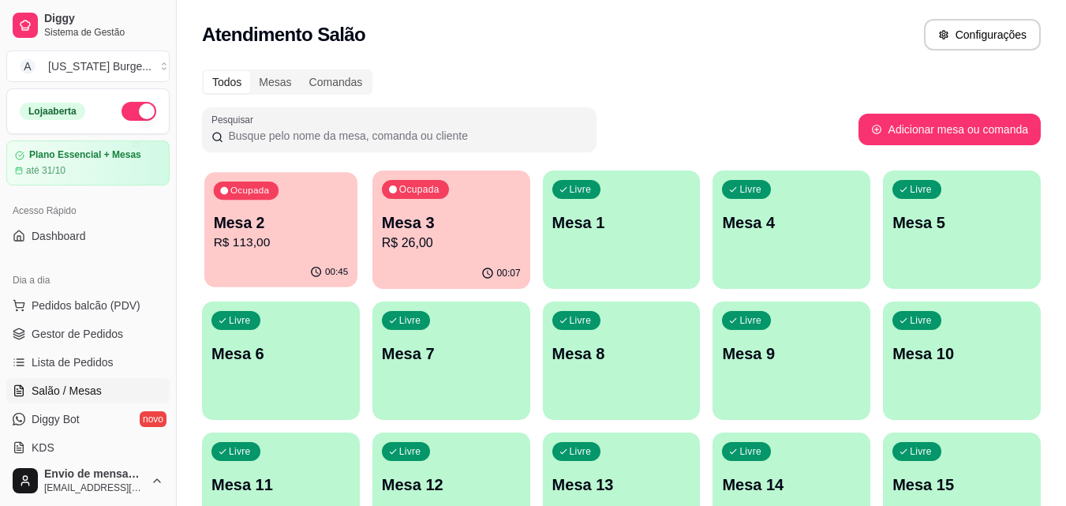
click at [276, 216] on p "Mesa 2" at bounding box center [281, 222] width 135 height 21
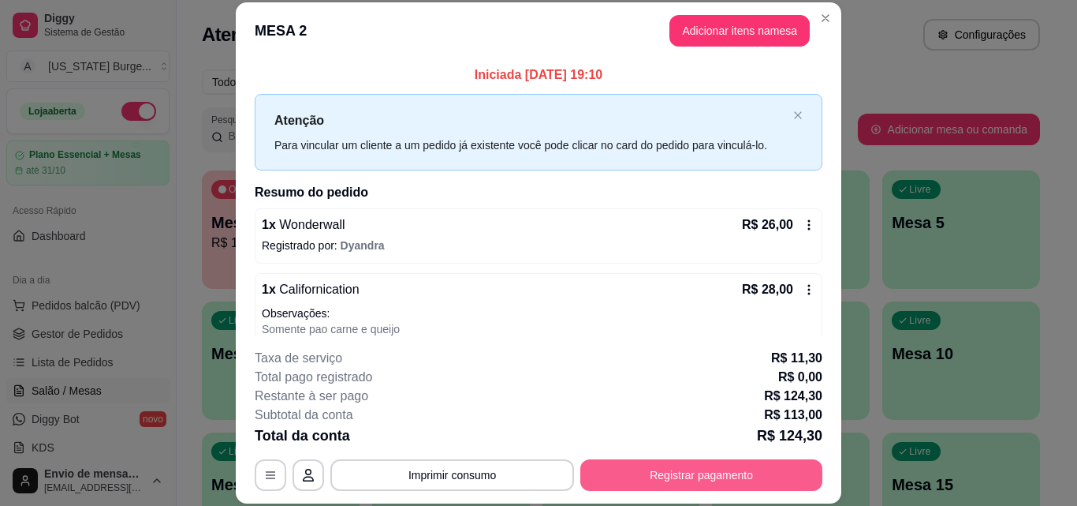
click at [721, 486] on button "Registrar pagamento" at bounding box center [702, 475] width 242 height 32
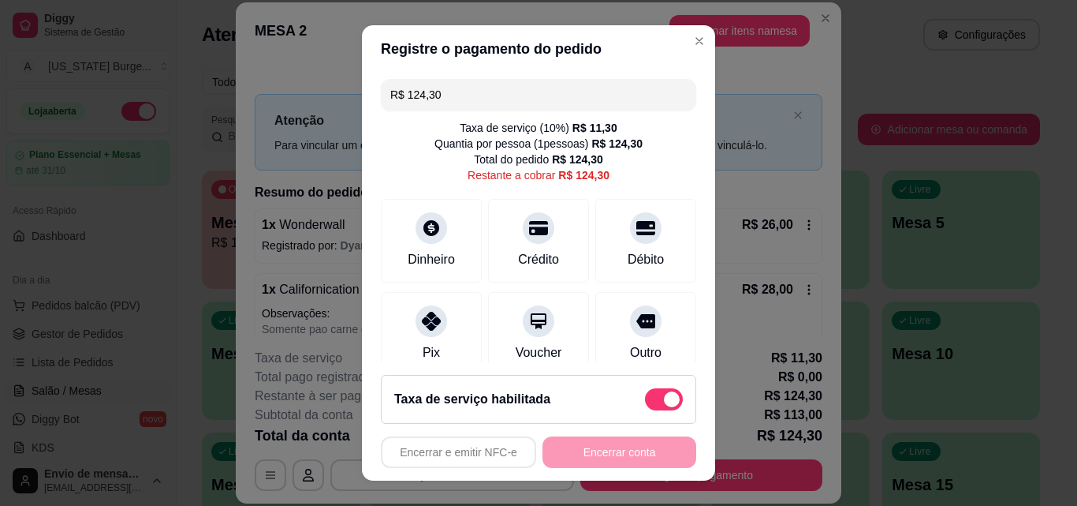
click at [645, 394] on span at bounding box center [664, 399] width 38 height 22
click at [644, 401] on input "checkbox" at bounding box center [649, 406] width 10 height 10
checkbox input "true"
type input "R$ 113,00"
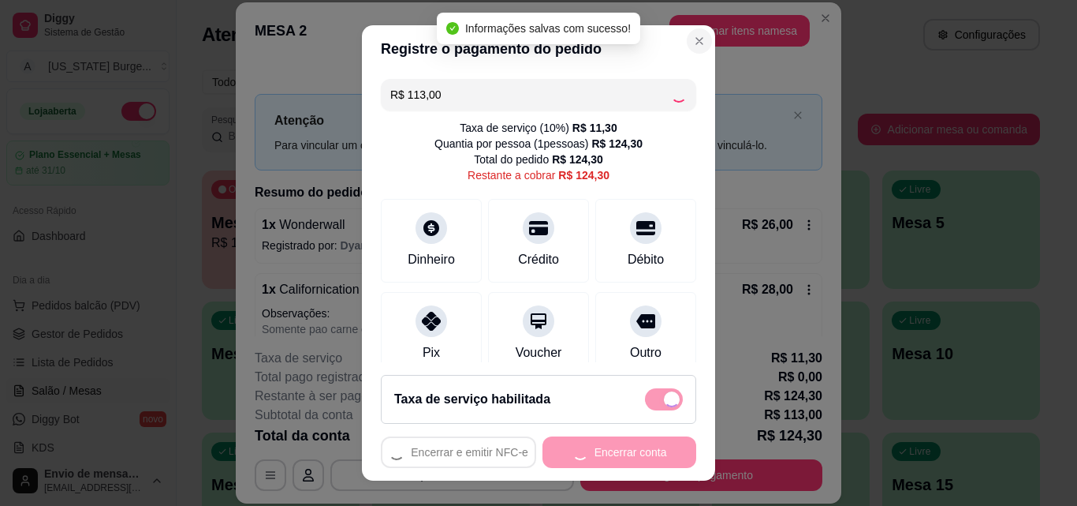
checkbox input "false"
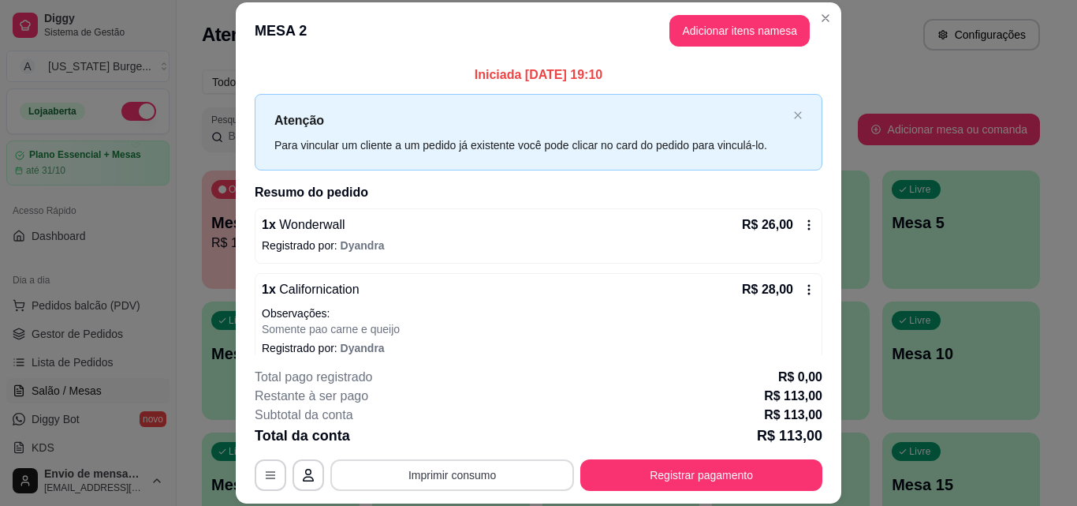
click at [413, 471] on button "Imprimir consumo" at bounding box center [452, 475] width 244 height 32
click at [462, 439] on button "Epson" at bounding box center [451, 438] width 114 height 25
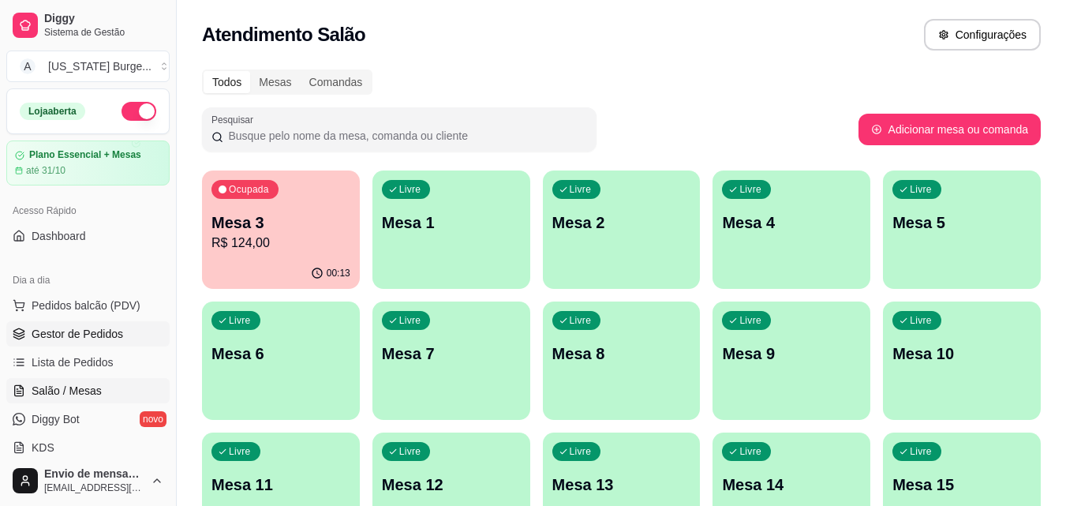
click at [89, 335] on span "Gestor de Pedidos" at bounding box center [77, 334] width 91 height 16
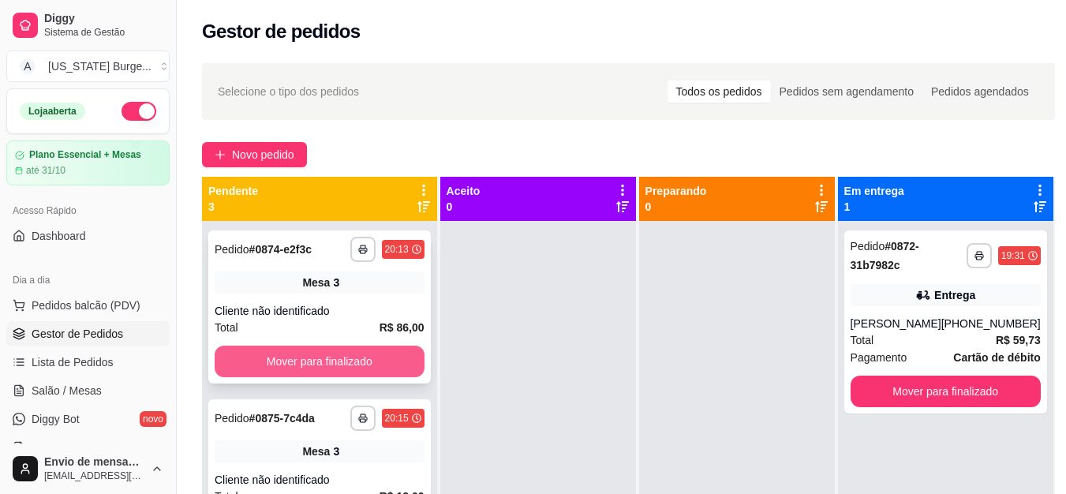
click at [333, 357] on button "Mover para finalizado" at bounding box center [320, 361] width 210 height 32
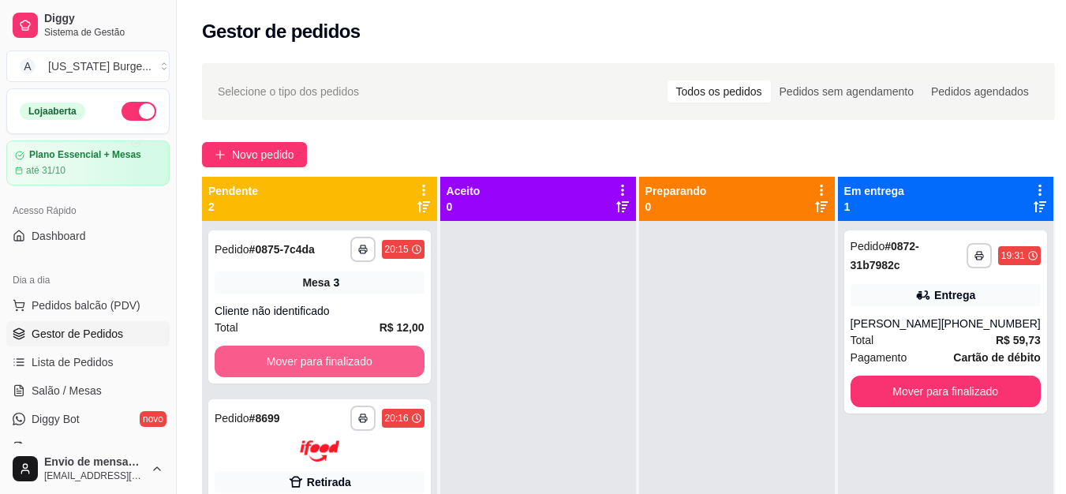
click at [333, 357] on button "Mover para finalizado" at bounding box center [320, 361] width 210 height 32
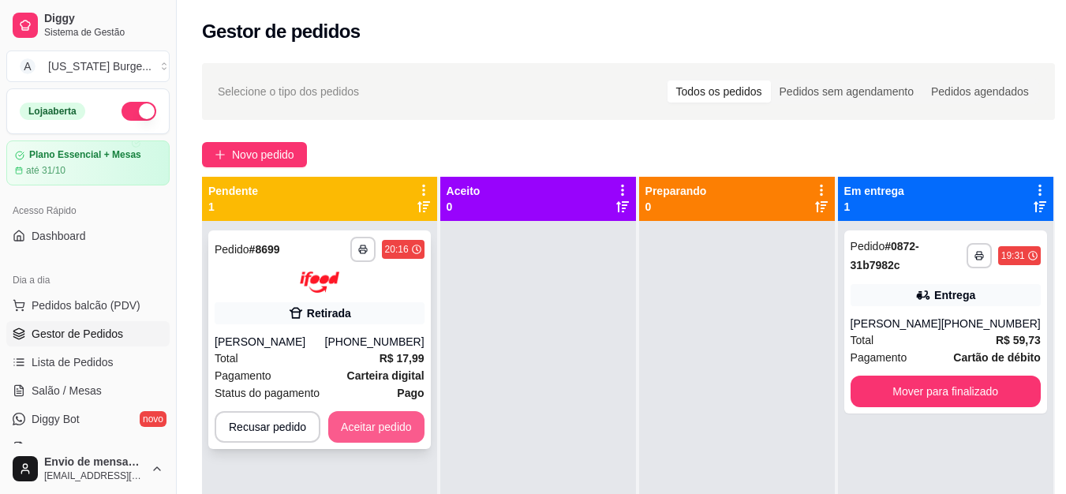
click at [360, 432] on button "Aceitar pedido" at bounding box center [376, 427] width 96 height 32
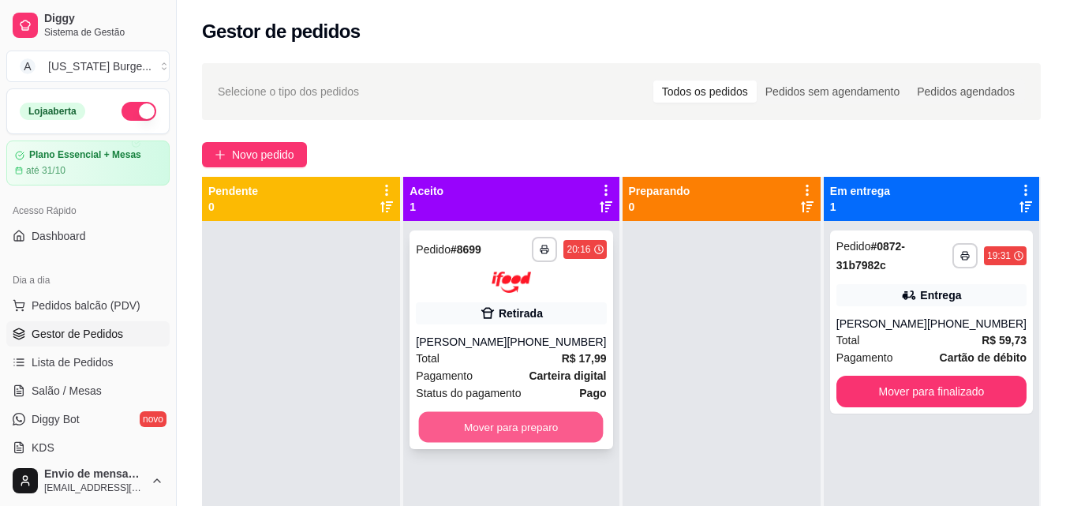
click at [491, 430] on button "Mover para preparo" at bounding box center [511, 426] width 185 height 31
click at [524, 426] on div "Mover para preparo" at bounding box center [511, 427] width 190 height 32
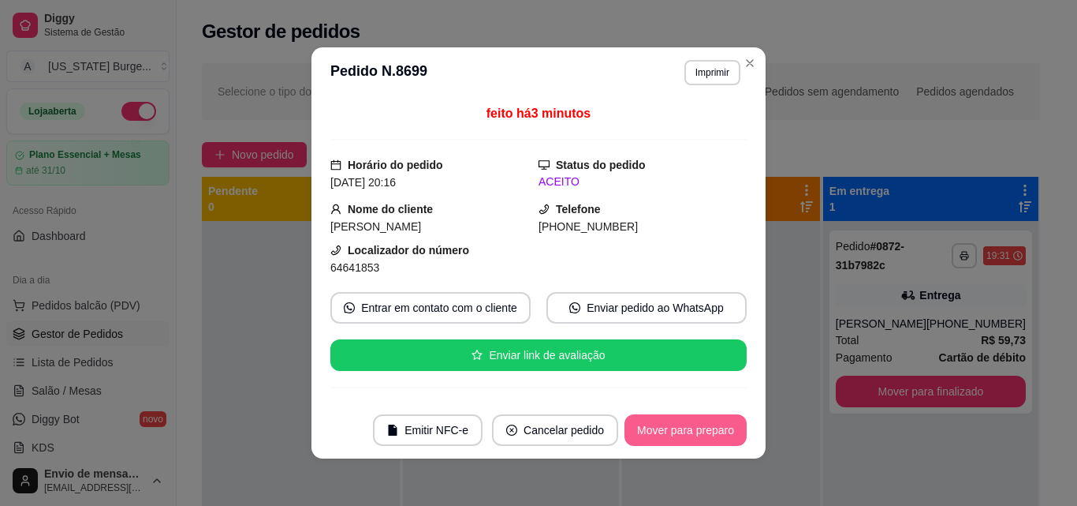
click at [644, 423] on button "Mover para preparo" at bounding box center [686, 430] width 122 height 32
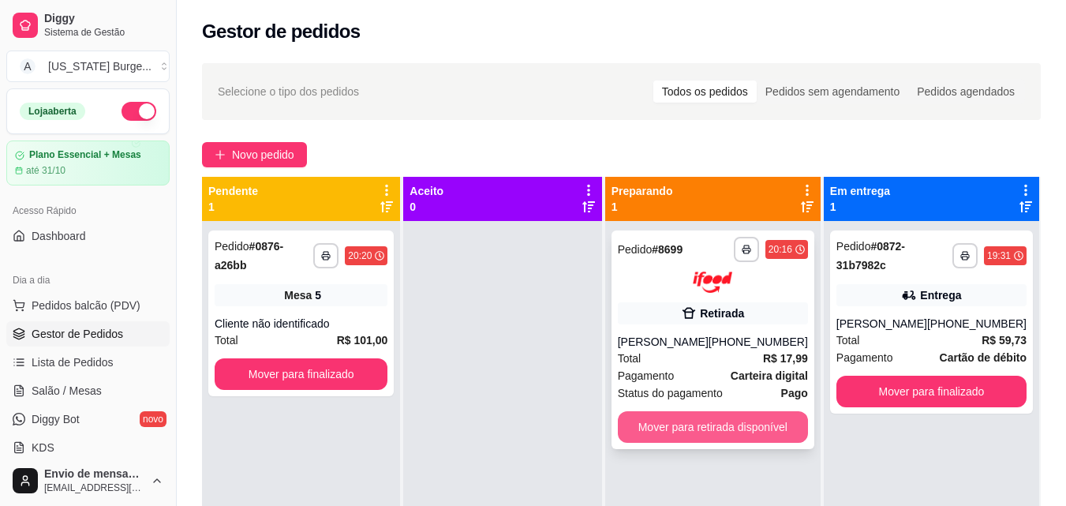
click at [680, 442] on button "Mover para retirada disponível" at bounding box center [713, 427] width 190 height 32
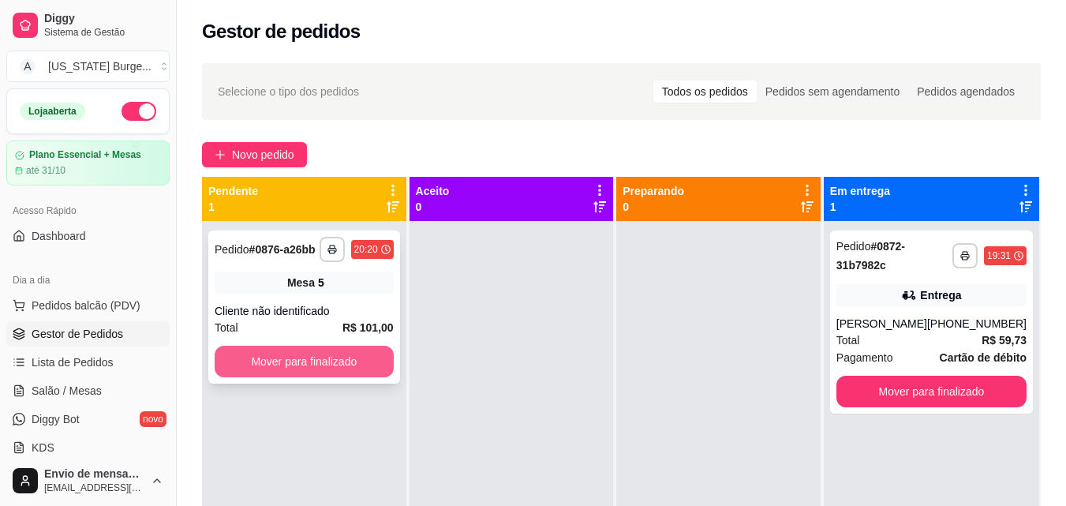
click at [295, 366] on button "Mover para finalizado" at bounding box center [304, 361] width 179 height 32
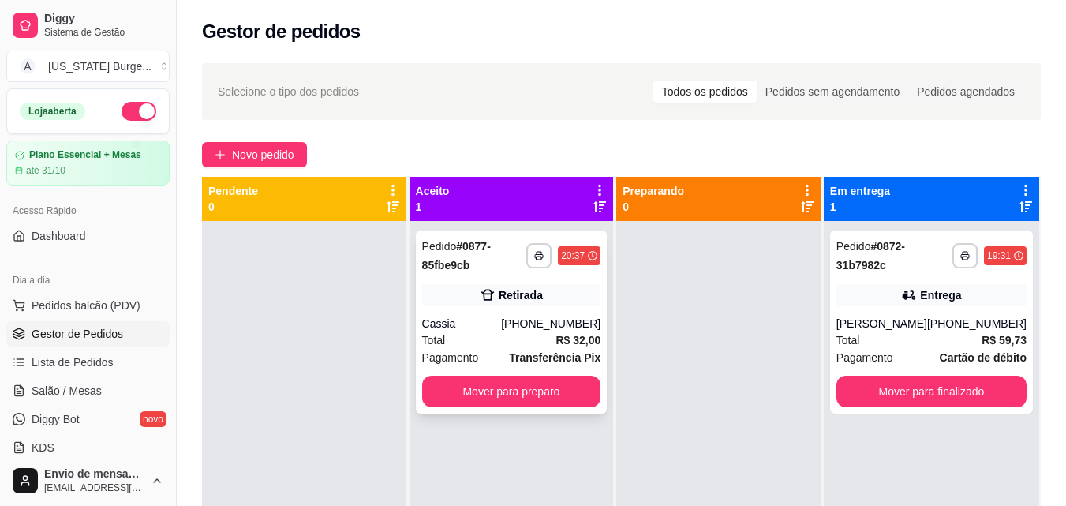
click at [494, 276] on div "**********" at bounding box center [512, 321] width 192 height 183
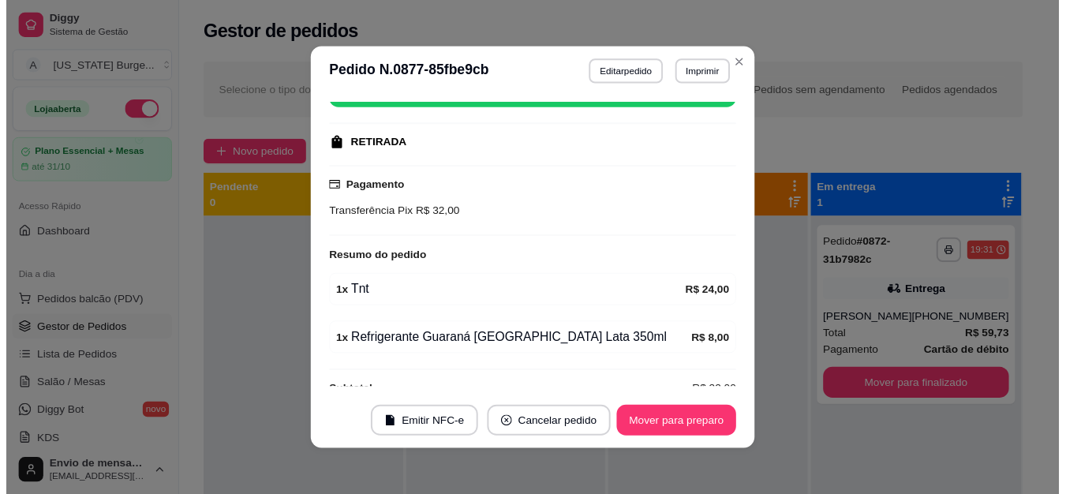
scroll to position [265, 0]
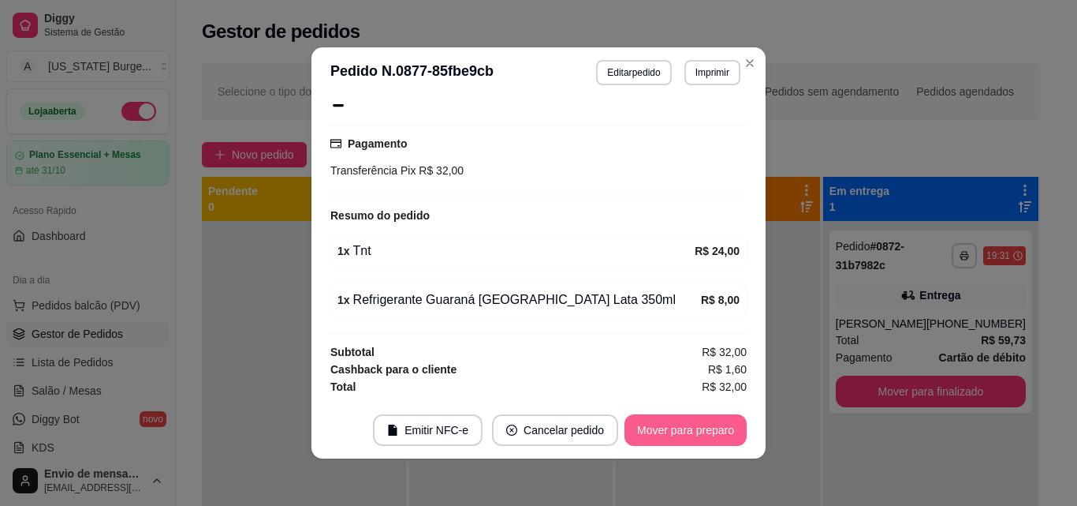
click at [656, 431] on button "Mover para preparo" at bounding box center [686, 430] width 122 height 32
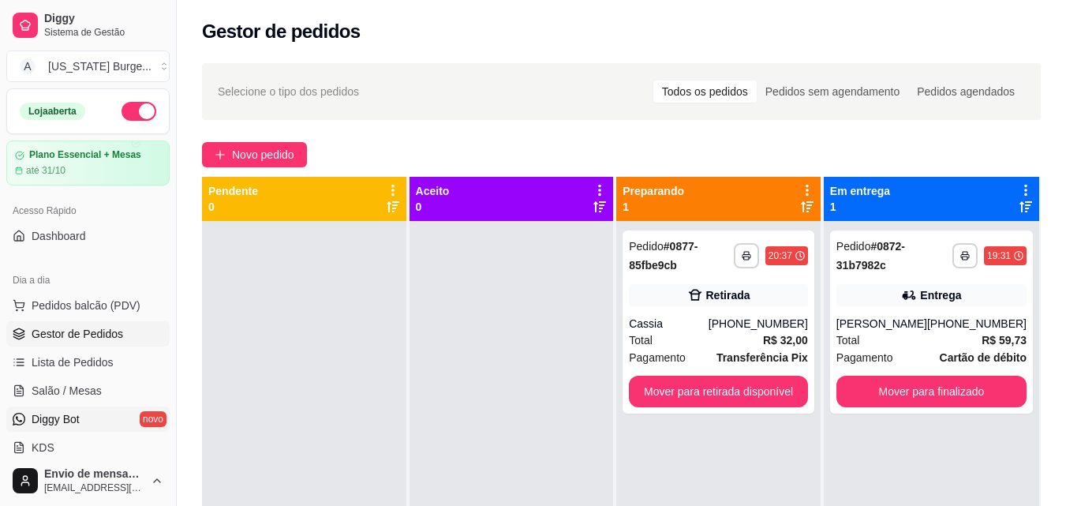
click at [61, 427] on link "Diggy Bot novo" at bounding box center [87, 418] width 163 height 25
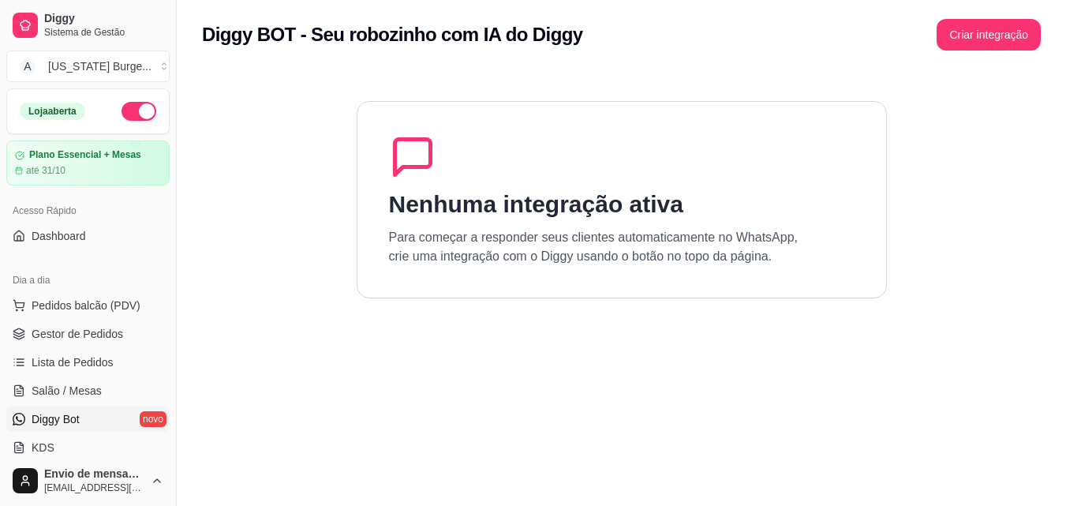
drag, startPoint x: 981, startPoint y: 62, endPoint x: 981, endPoint y: 50, distance: 11.8
click at [981, 50] on div "Diggy BOT - Seu robozinho com IA do Diggy Criar integração Nenhuma integração a…" at bounding box center [621, 297] width 889 height 594
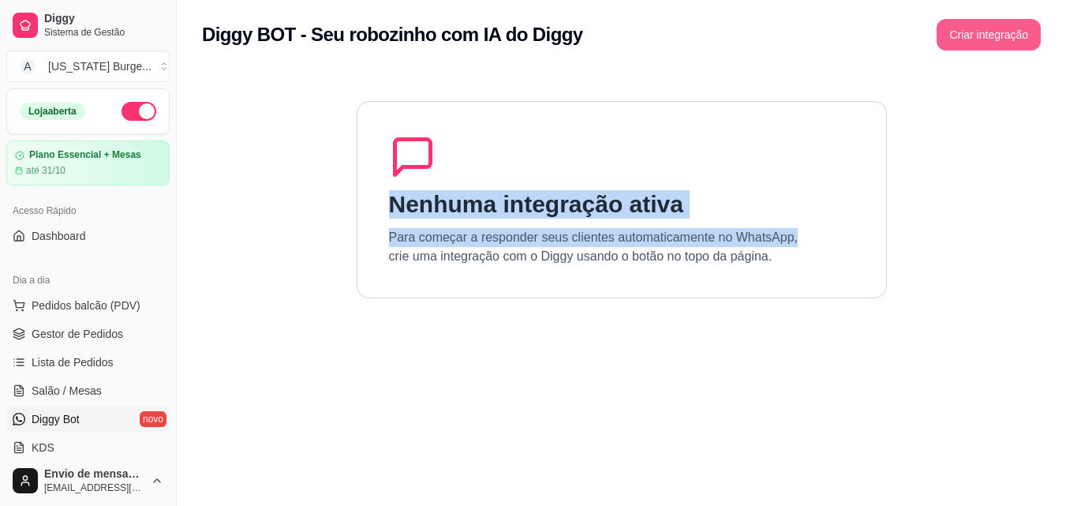
click at [981, 50] on button "Criar integração" at bounding box center [988, 35] width 104 height 32
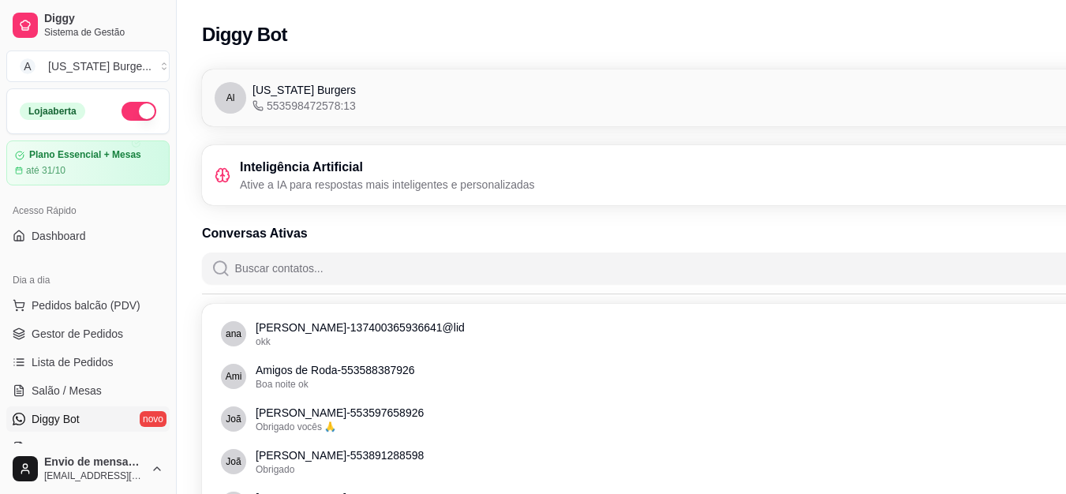
click at [70, 417] on span "Diggy Bot" at bounding box center [56, 419] width 48 height 16
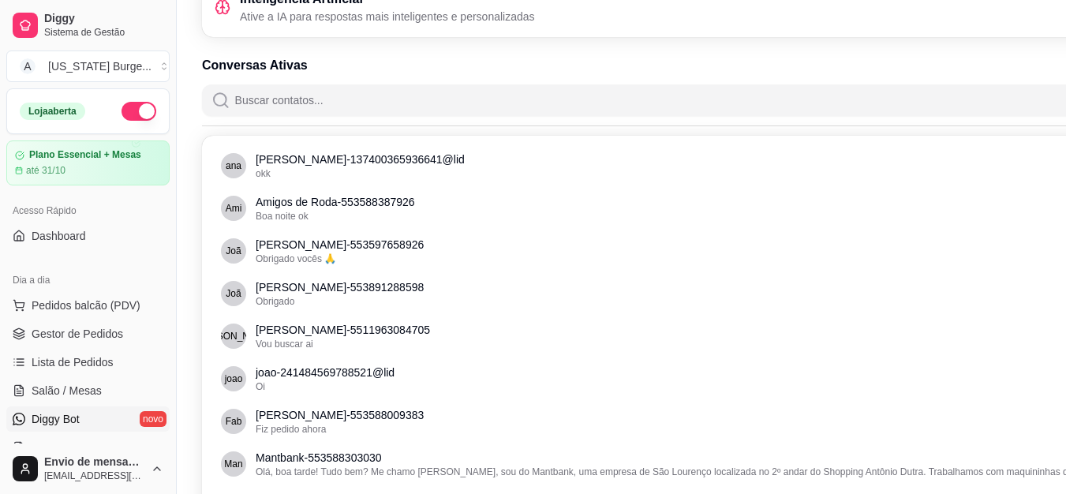
scroll to position [88, 0]
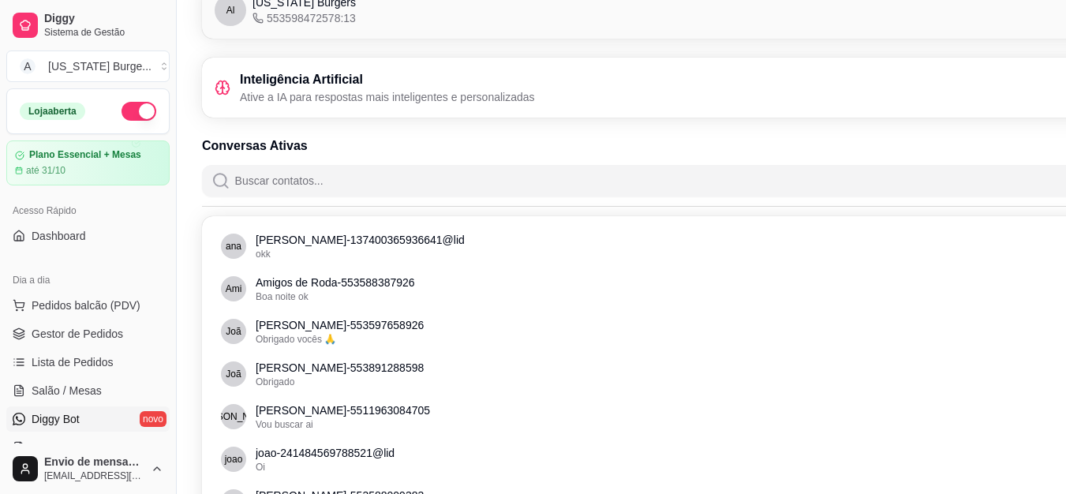
click at [357, 82] on h3 "Inteligência Artificial" at bounding box center [387, 79] width 295 height 19
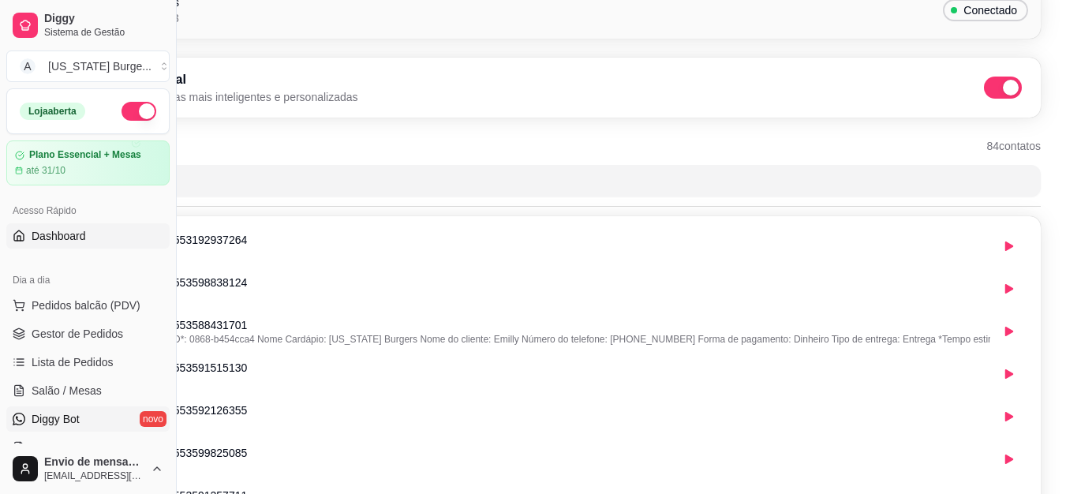
click at [69, 238] on span "Dashboard" at bounding box center [59, 236] width 54 height 16
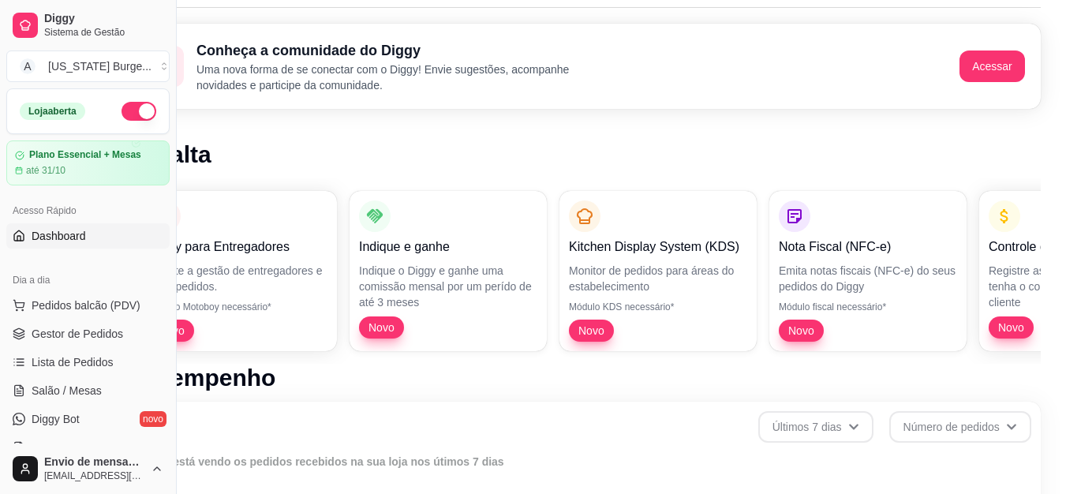
scroll to position [0, 71]
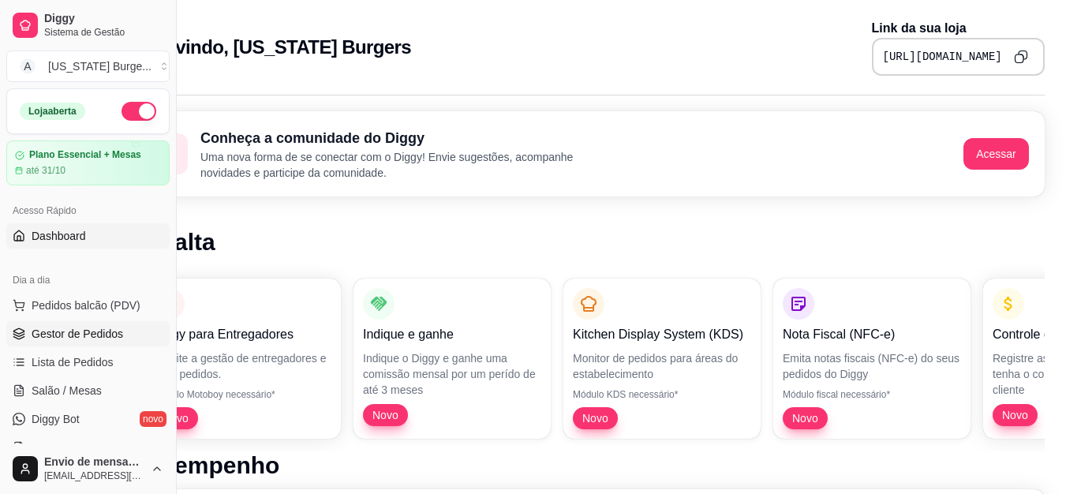
click at [50, 334] on span "Gestor de Pedidos" at bounding box center [77, 334] width 91 height 16
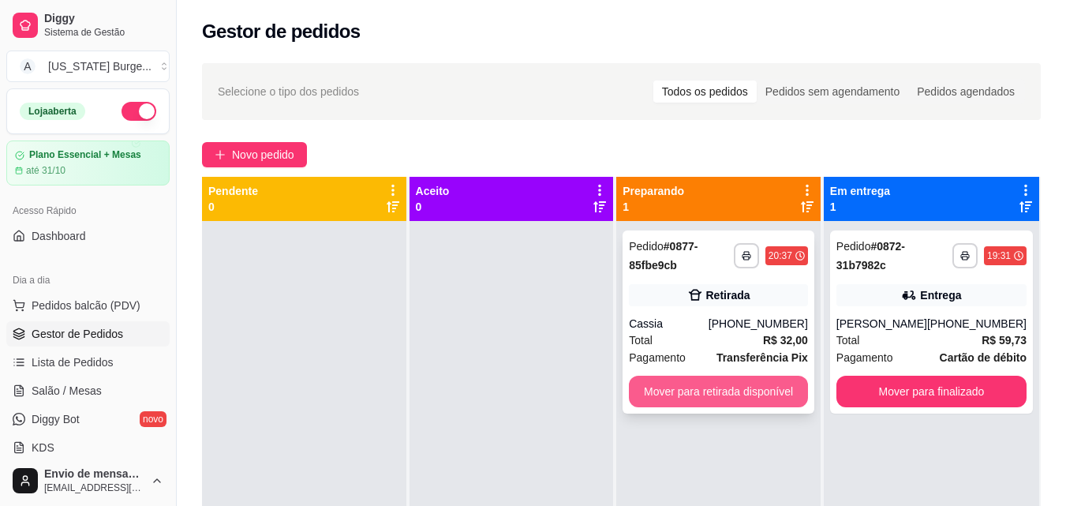
click at [715, 378] on button "Mover para retirada disponível" at bounding box center [718, 391] width 179 height 32
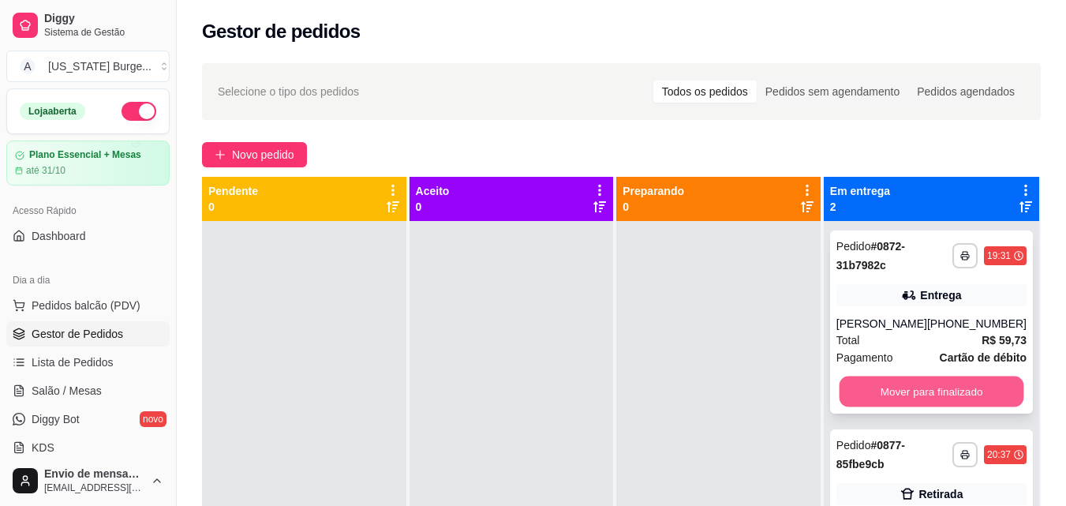
click at [870, 399] on button "Mover para finalizado" at bounding box center [930, 391] width 185 height 31
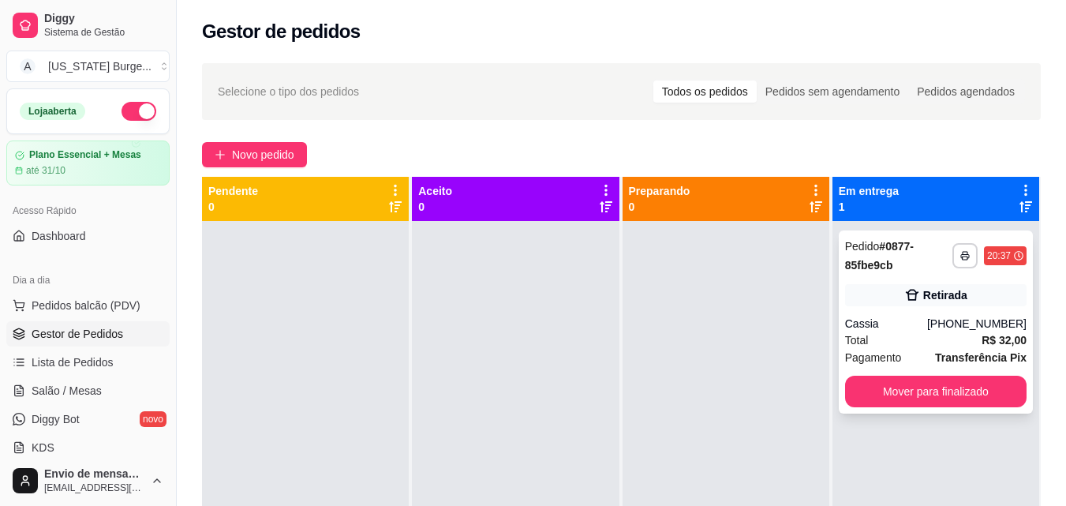
click at [937, 317] on div "[PHONE_NUMBER]" at bounding box center [976, 324] width 99 height 16
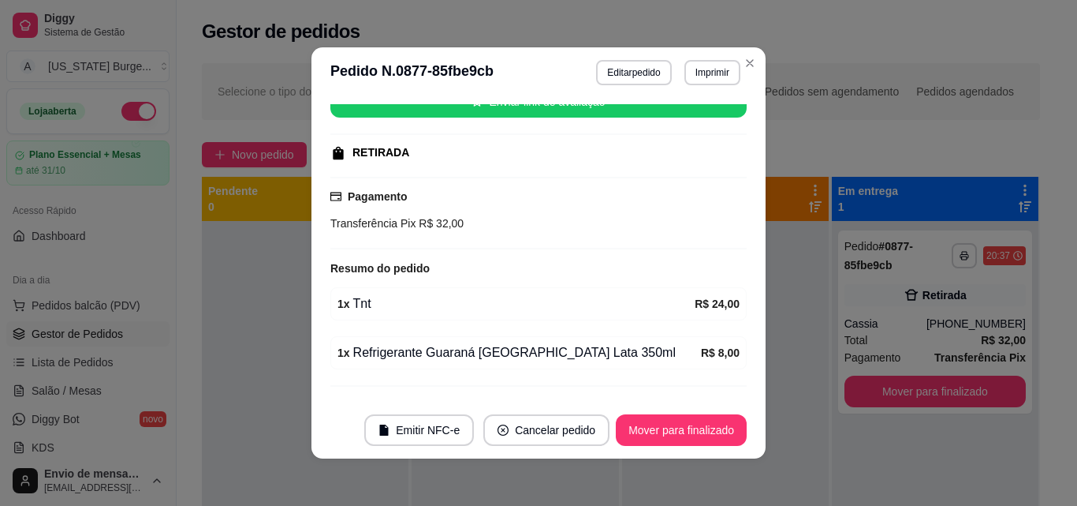
scroll to position [213, 0]
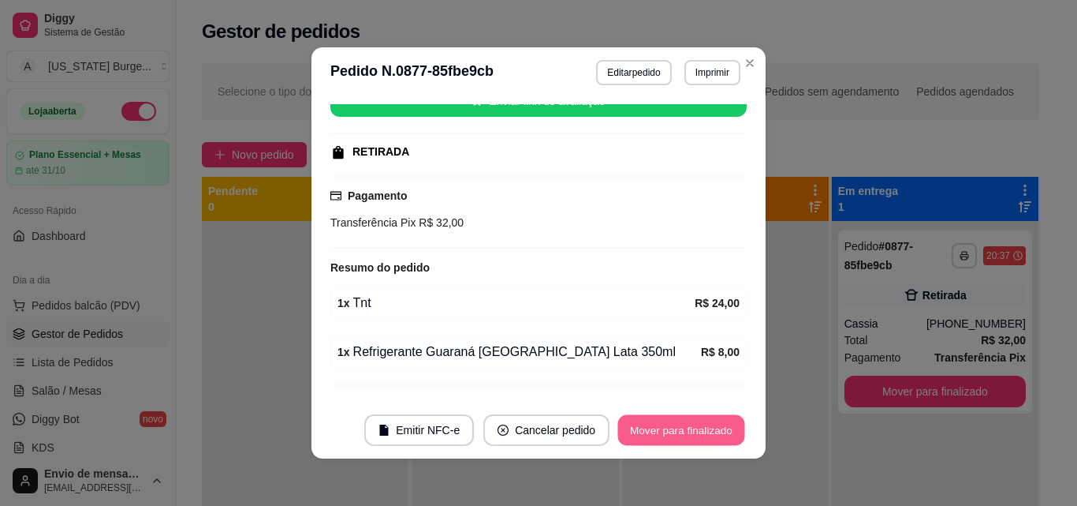
click at [701, 426] on button "Mover para finalizado" at bounding box center [681, 430] width 127 height 31
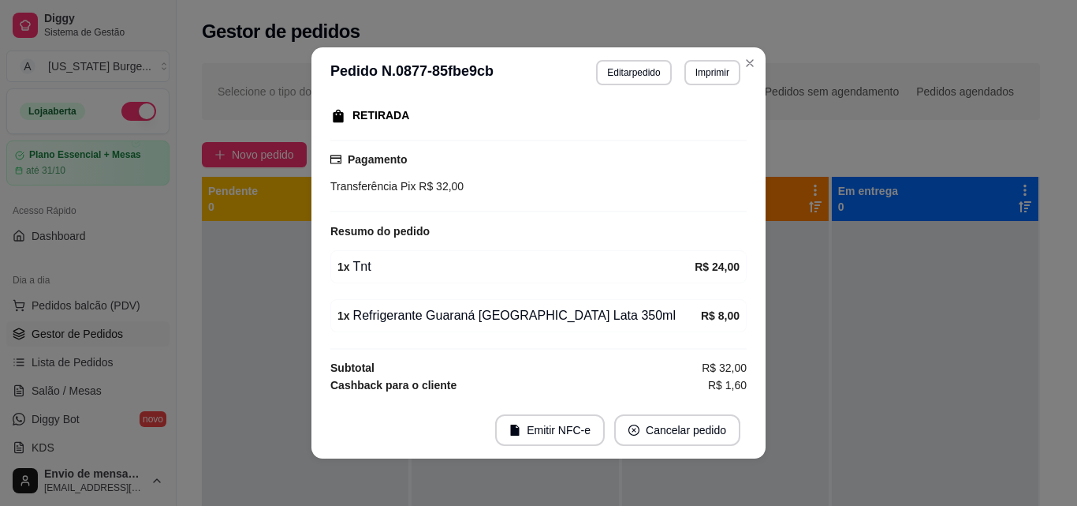
scroll to position [177, 0]
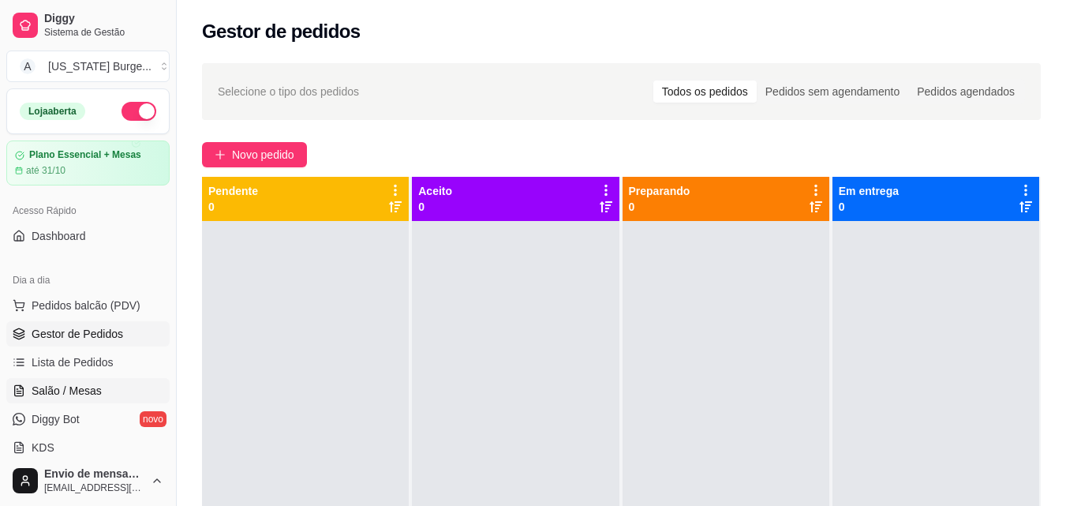
click at [93, 395] on span "Salão / Mesas" at bounding box center [67, 391] width 70 height 16
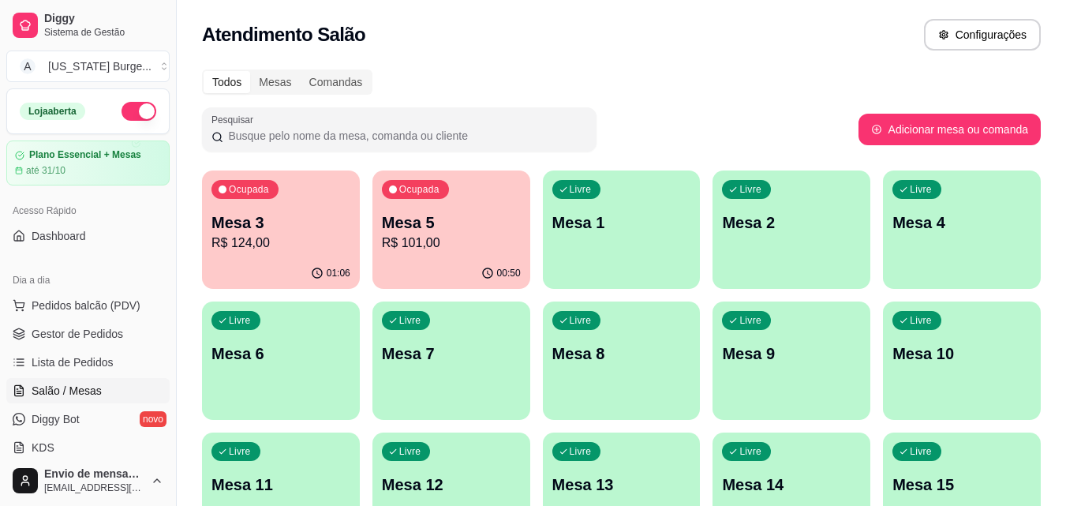
click at [415, 212] on p "Mesa 5" at bounding box center [451, 222] width 139 height 22
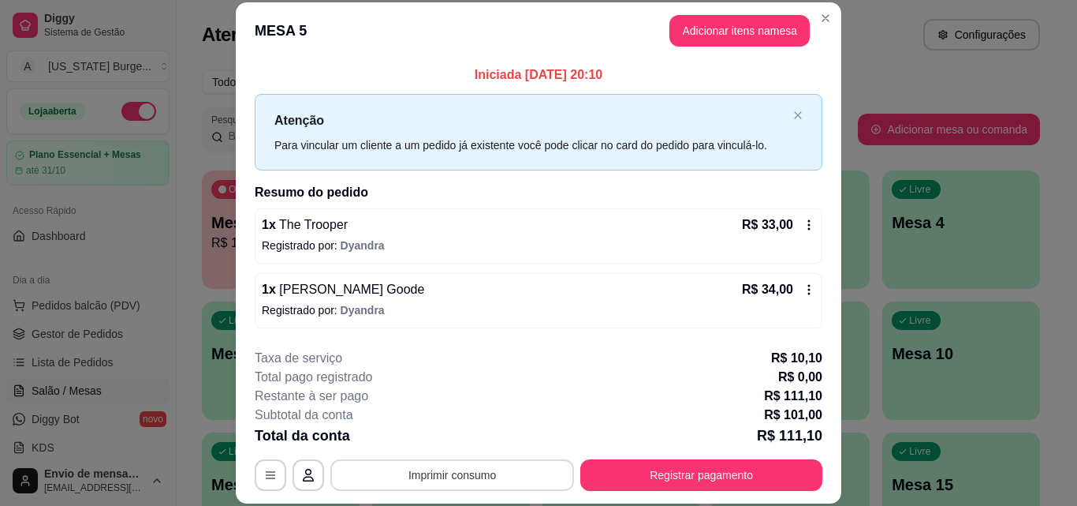
click at [465, 480] on button "Imprimir consumo" at bounding box center [452, 475] width 244 height 32
click at [451, 435] on button "Epson" at bounding box center [451, 438] width 114 height 25
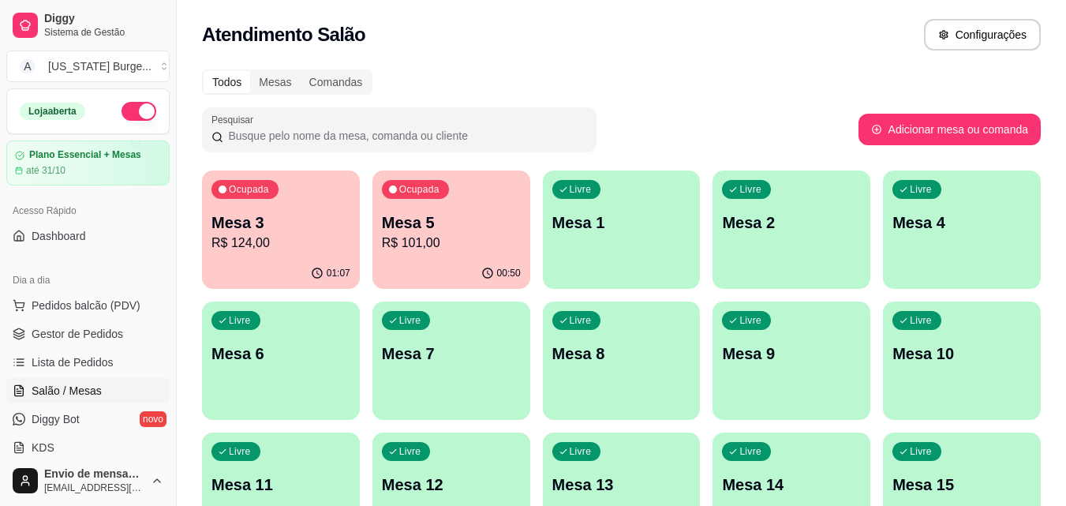
click at [428, 242] on p "R$ 101,00" at bounding box center [451, 242] width 139 height 19
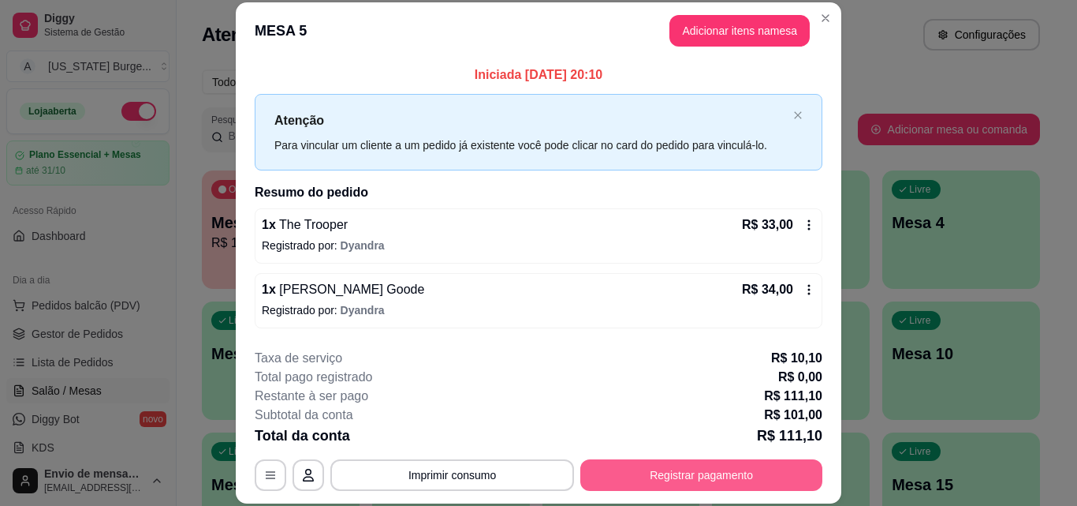
click at [646, 481] on button "Registrar pagamento" at bounding box center [702, 475] width 242 height 32
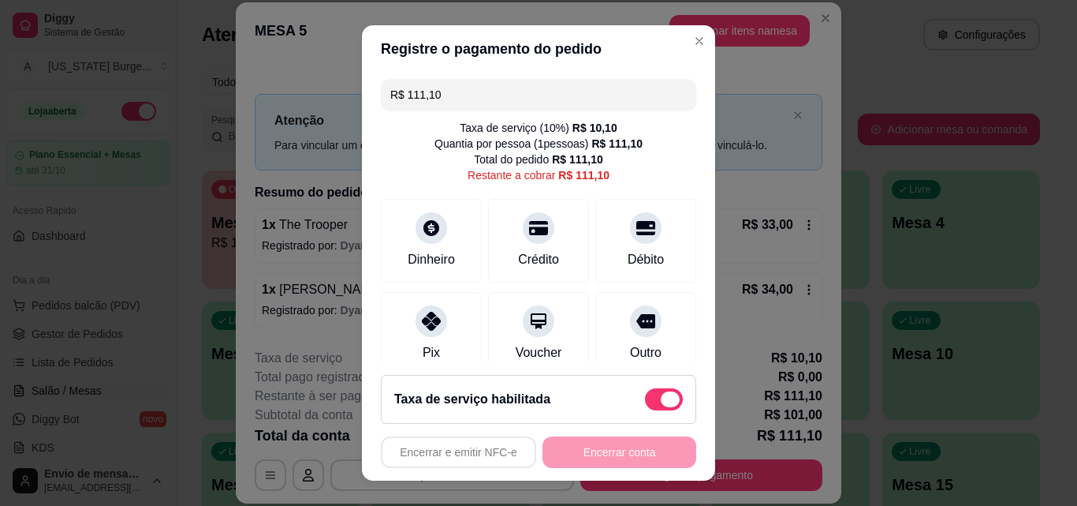
click at [645, 395] on span at bounding box center [664, 399] width 38 height 22
click at [644, 401] on input "checkbox" at bounding box center [649, 406] width 10 height 10
checkbox input "true"
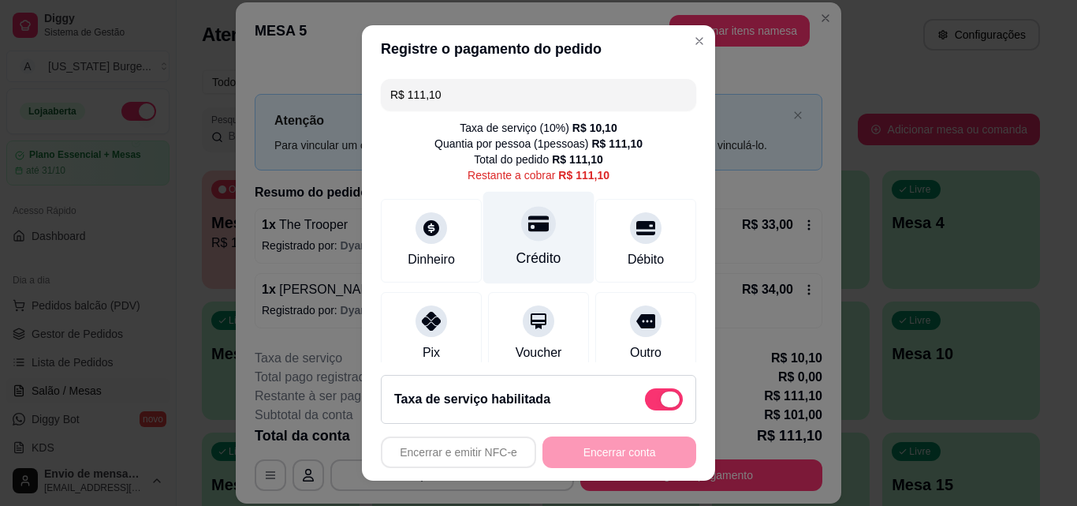
type input "R$ 101,00"
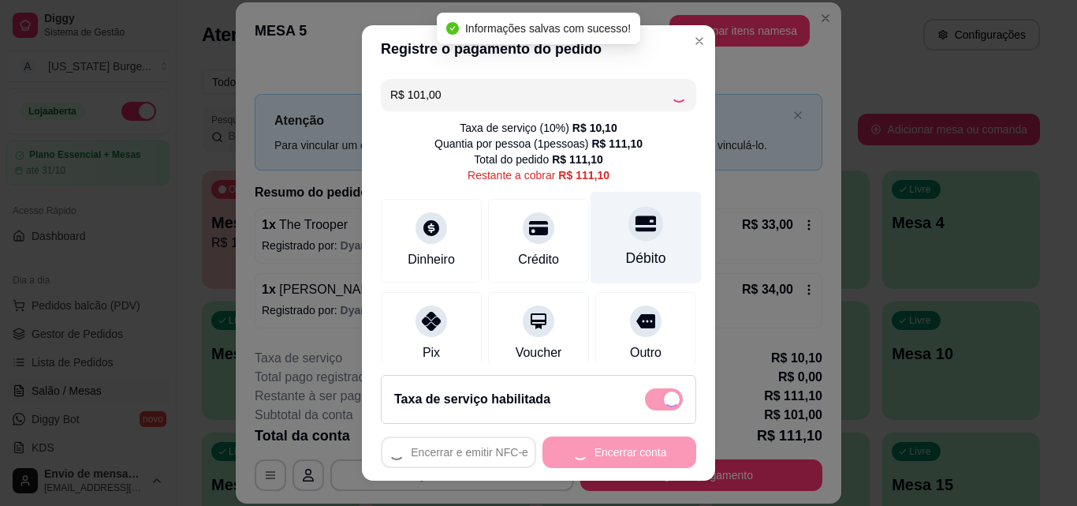
click at [629, 234] on div at bounding box center [646, 223] width 35 height 35
checkbox input "false"
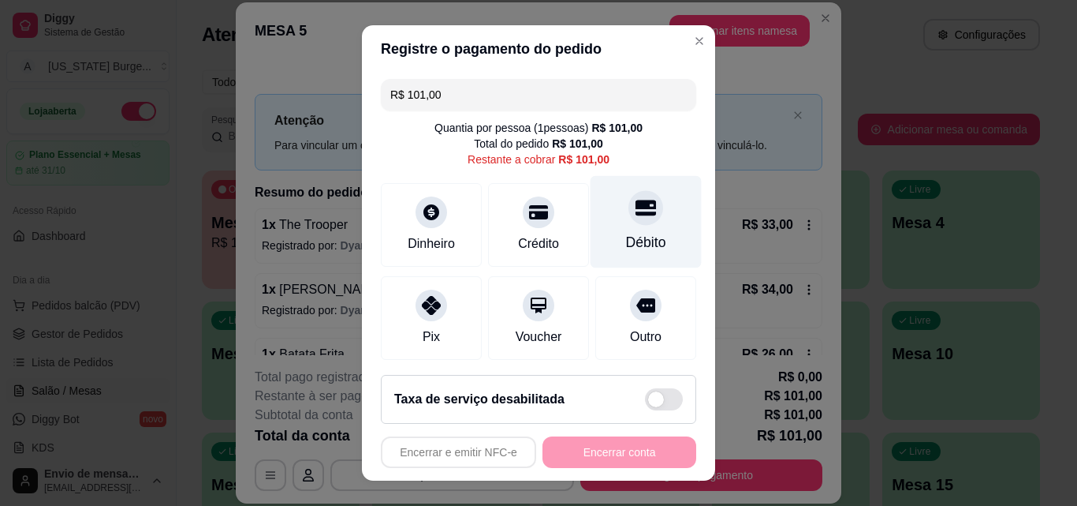
click at [636, 207] on icon at bounding box center [646, 208] width 21 height 16
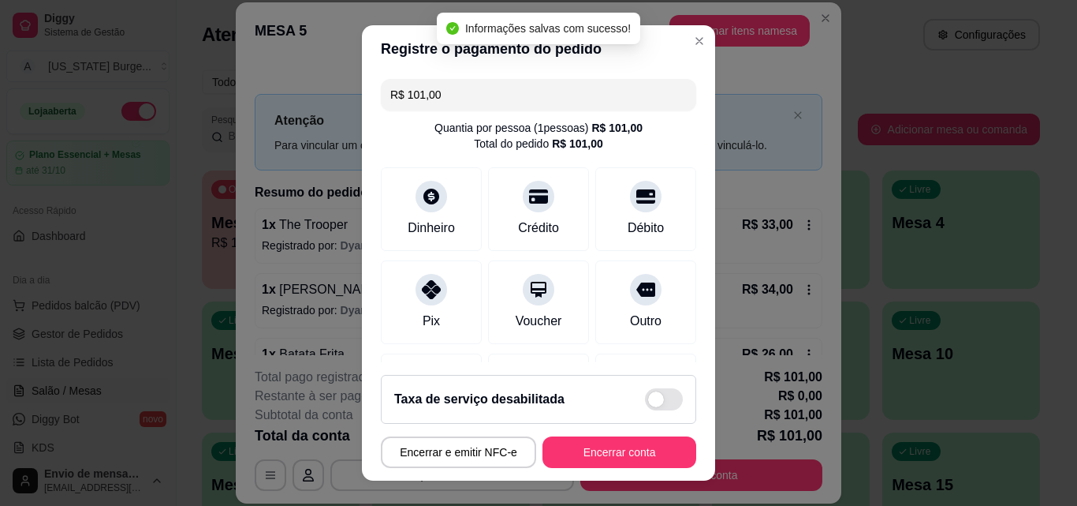
type input "R$ 0,00"
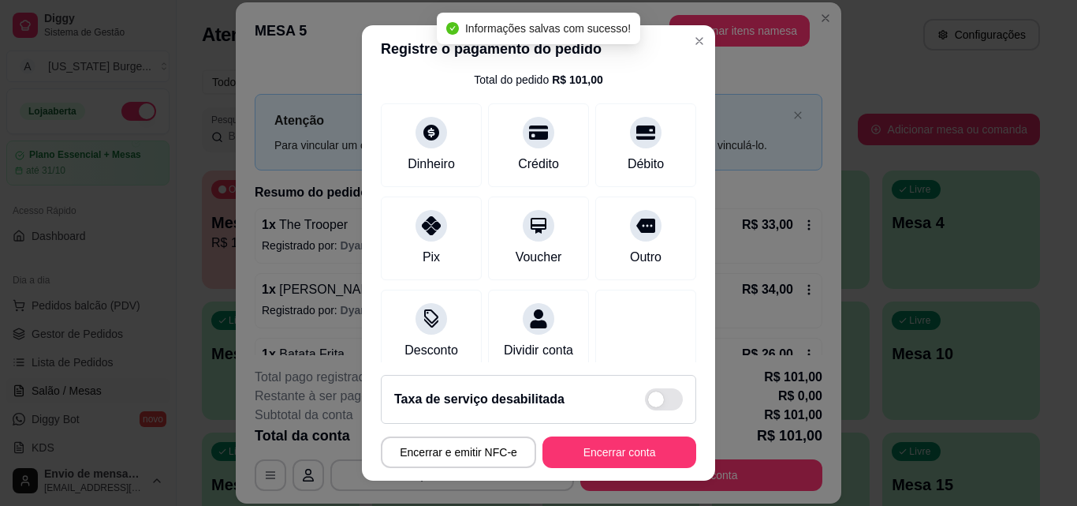
scroll to position [182, 0]
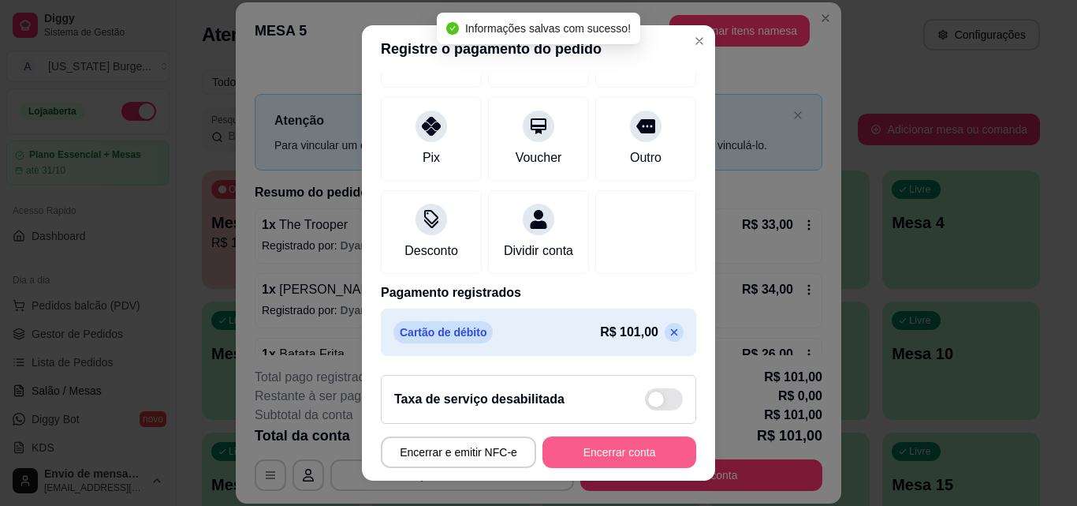
click at [596, 439] on button "Encerrar conta" at bounding box center [620, 452] width 154 height 32
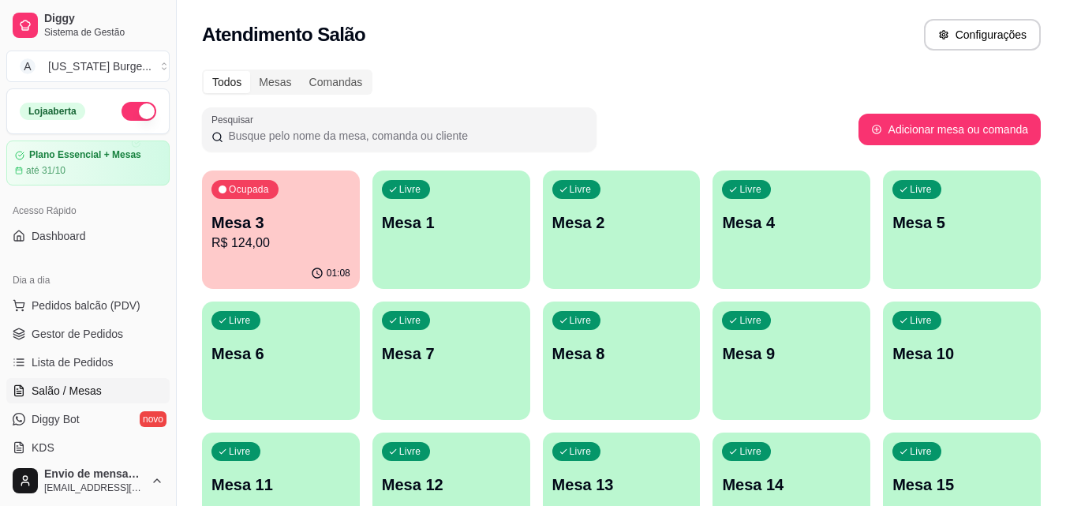
click at [561, 70] on div "Todos Mesas Comandas" at bounding box center [621, 81] width 838 height 25
click at [43, 442] on span "KDS" at bounding box center [43, 447] width 23 height 16
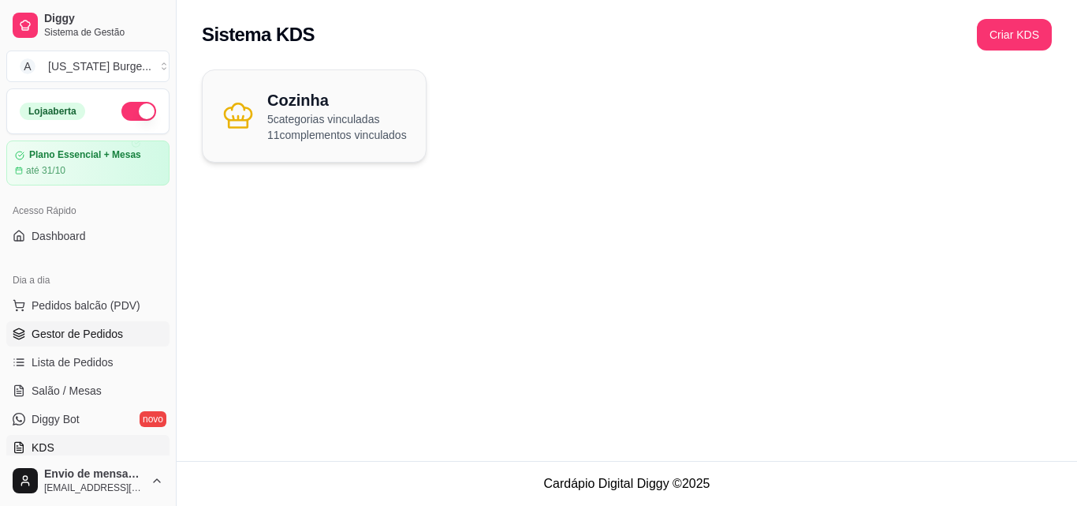
click at [44, 330] on span "Gestor de Pedidos" at bounding box center [77, 334] width 91 height 16
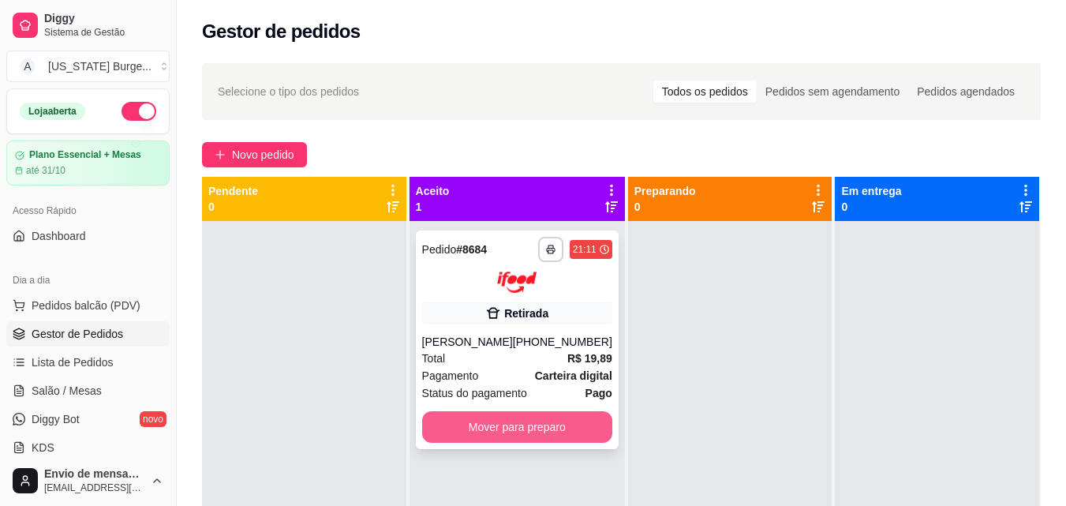
click at [517, 424] on button "Mover para preparo" at bounding box center [517, 427] width 190 height 32
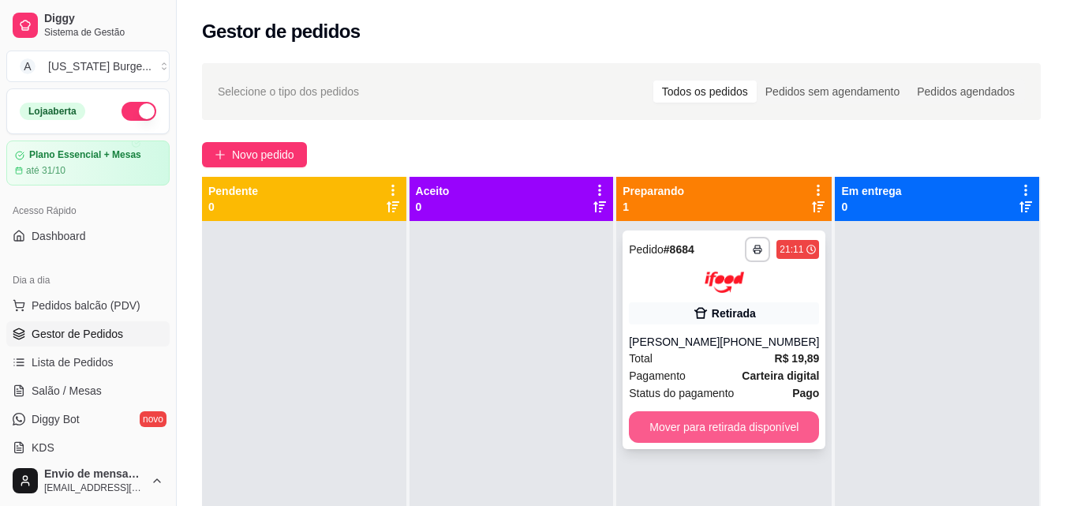
click at [677, 435] on button "Mover para retirada disponível" at bounding box center [724, 427] width 190 height 32
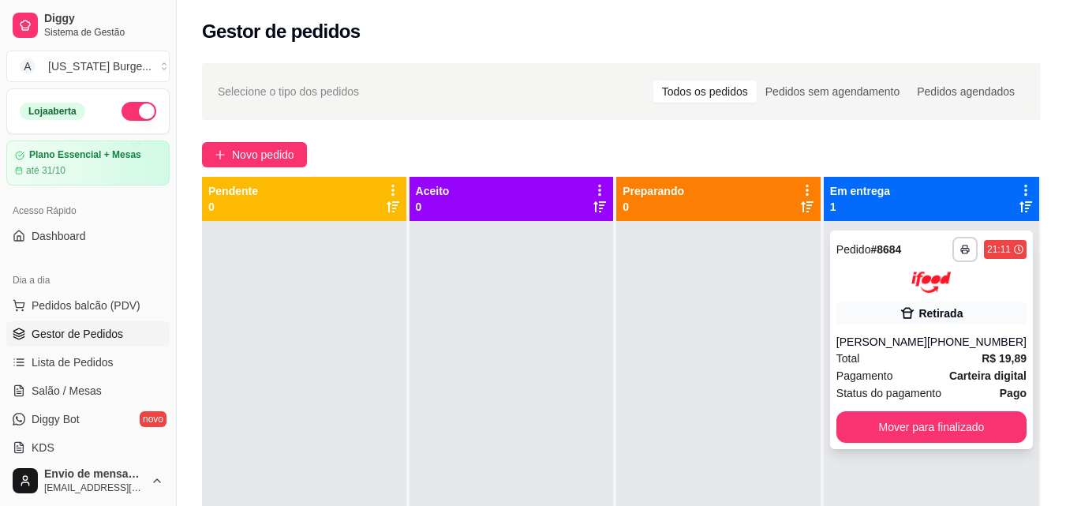
click at [895, 339] on div "[PERSON_NAME]" at bounding box center [881, 342] width 91 height 16
click at [894, 327] on div "**********" at bounding box center [931, 339] width 203 height 218
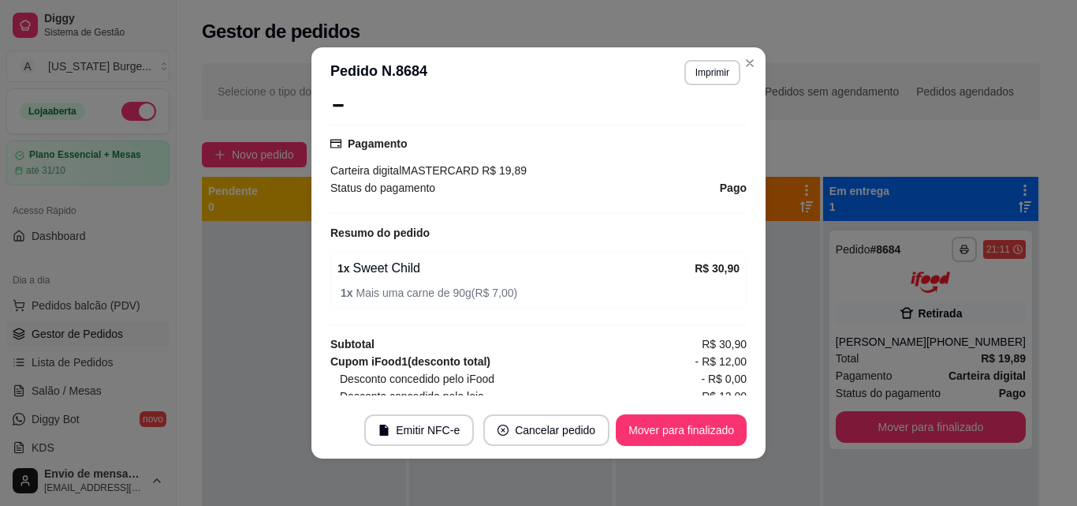
scroll to position [293, 0]
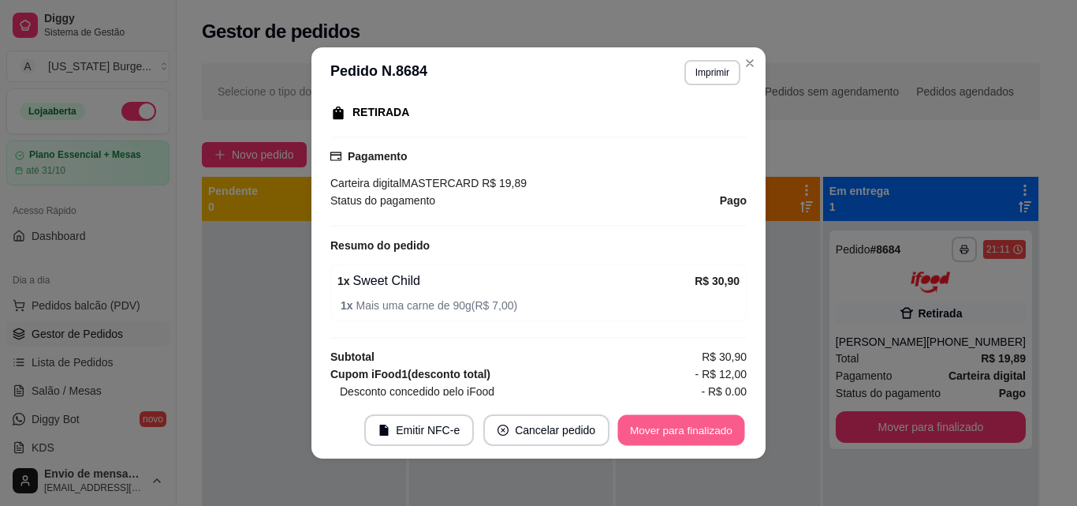
click at [678, 442] on button "Mover para finalizado" at bounding box center [681, 430] width 127 height 31
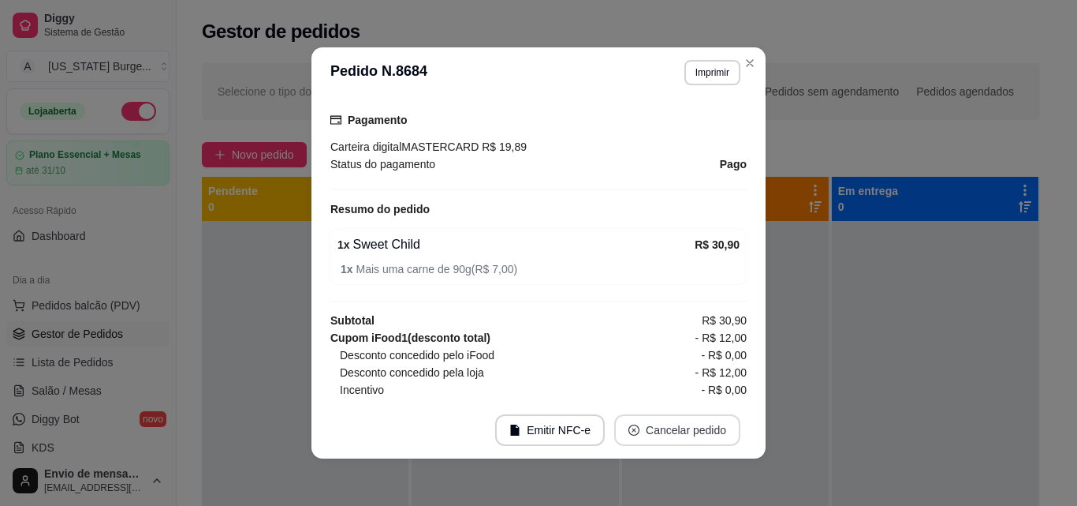
scroll to position [257, 0]
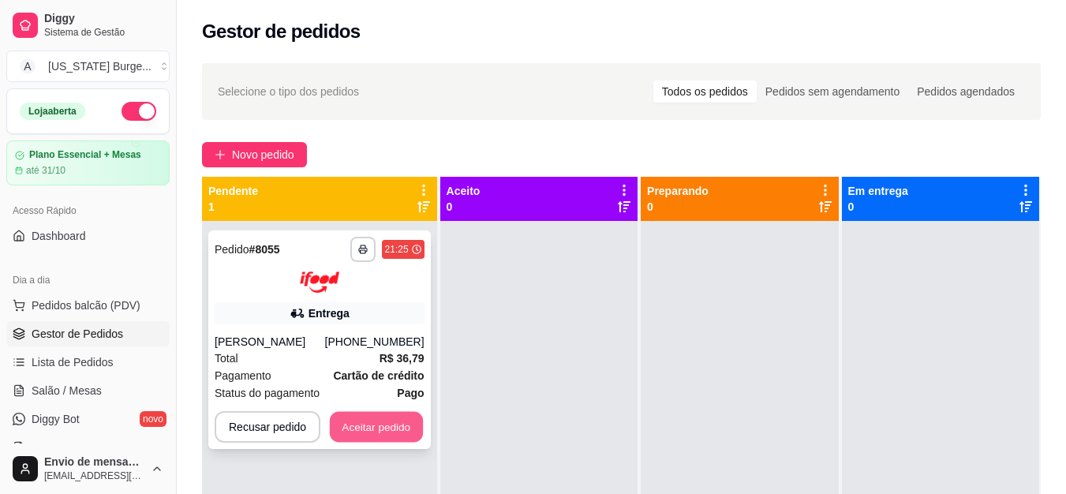
click at [405, 430] on button "Aceitar pedido" at bounding box center [376, 426] width 93 height 31
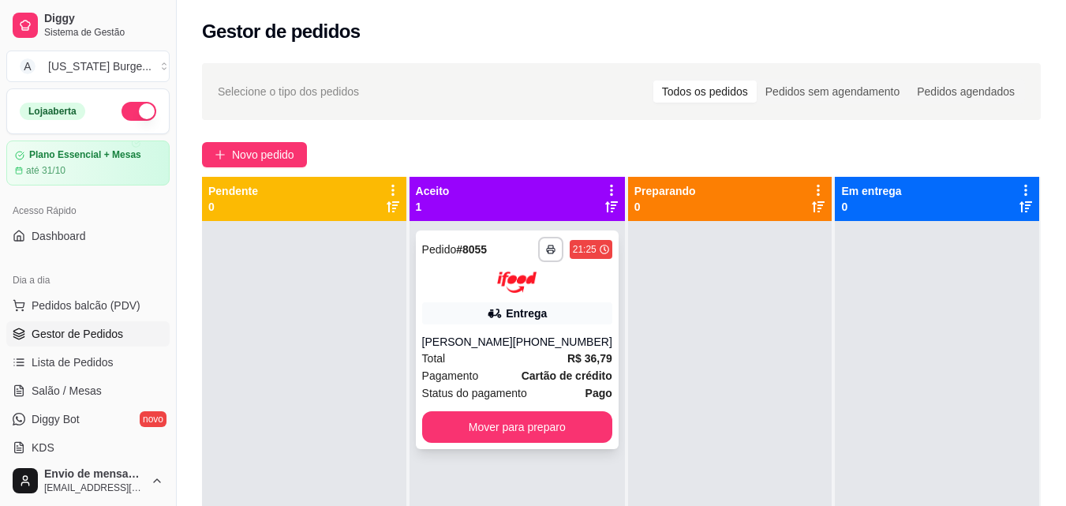
click at [509, 318] on div "Entrega" at bounding box center [526, 313] width 41 height 16
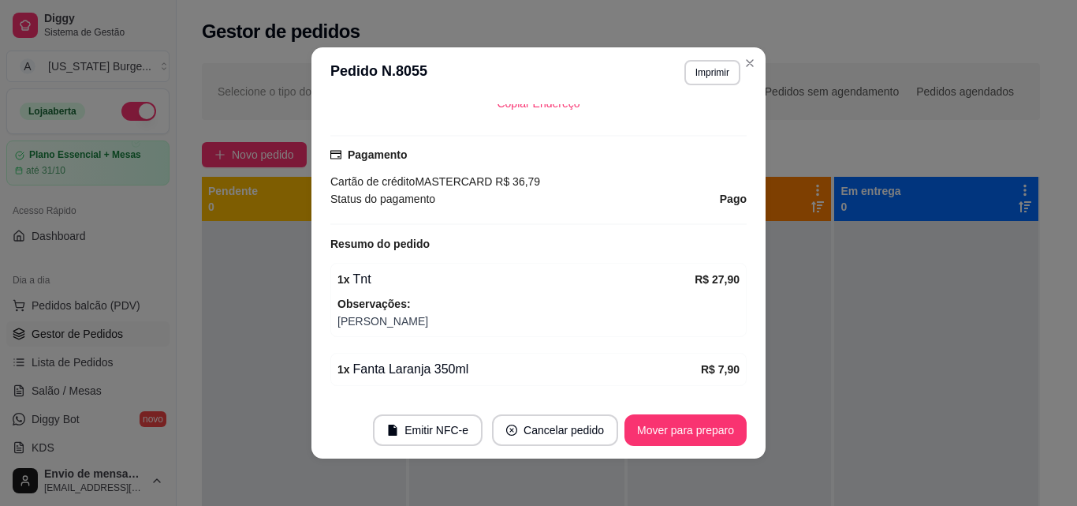
scroll to position [421, 0]
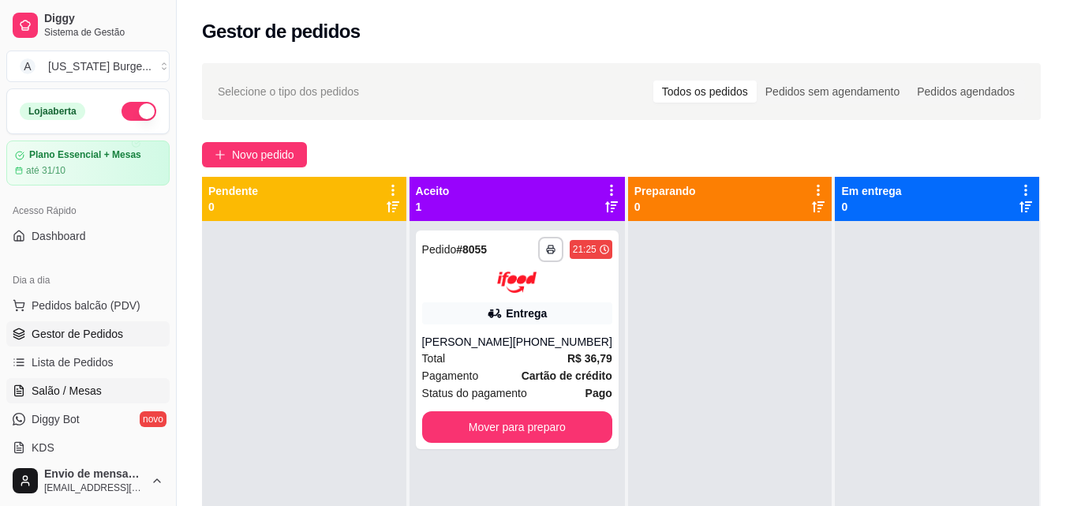
click at [78, 383] on span "Salão / Mesas" at bounding box center [67, 391] width 70 height 16
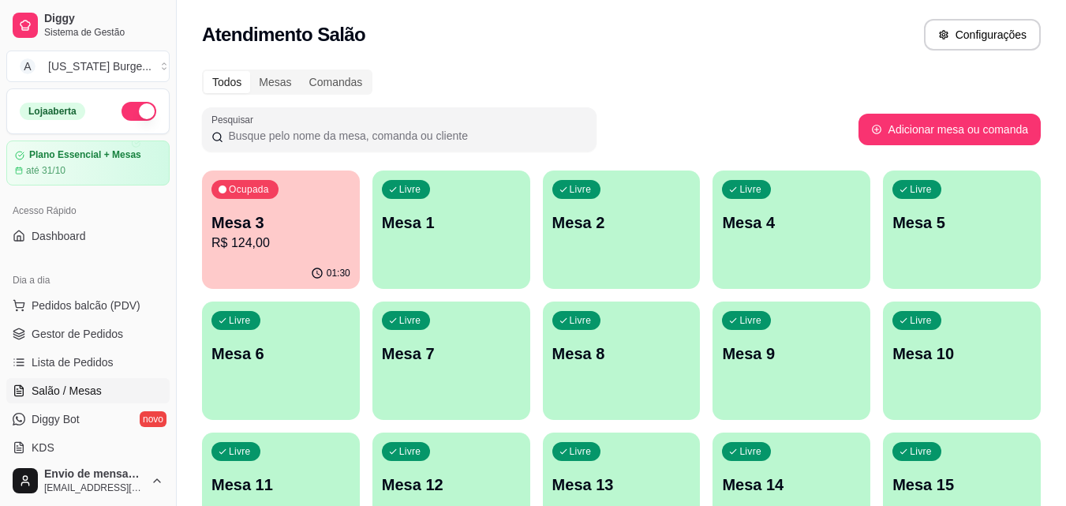
click at [258, 239] on p "R$ 124,00" at bounding box center [280, 242] width 139 height 19
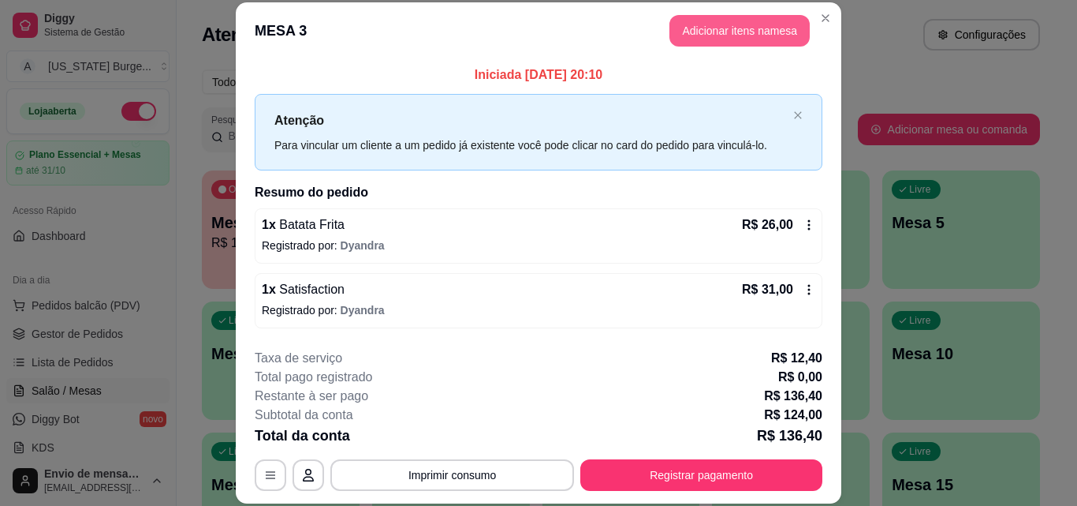
click at [735, 29] on button "Adicionar itens na mesa" at bounding box center [740, 31] width 140 height 32
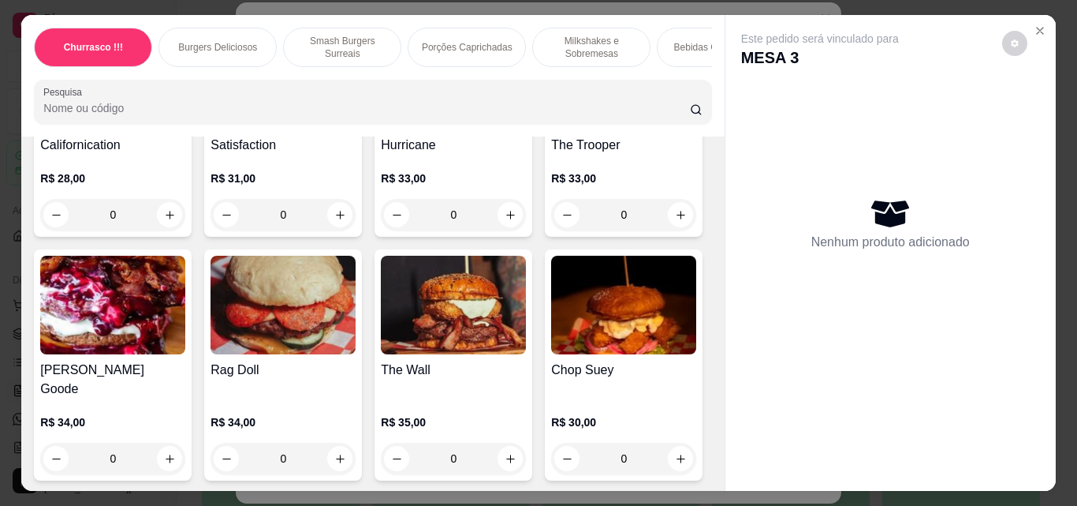
scroll to position [775, 0]
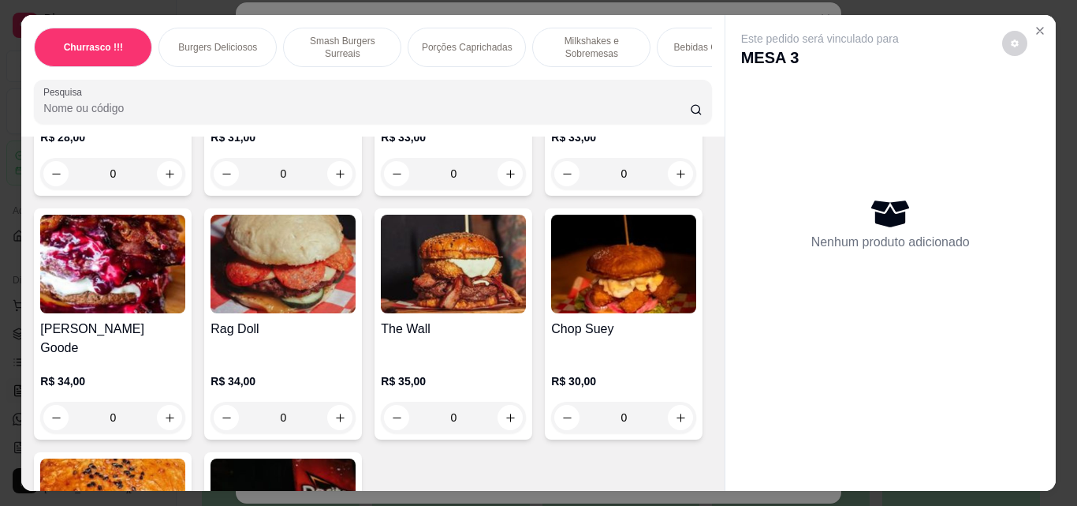
click at [332, 189] on div "0" at bounding box center [283, 174] width 145 height 32
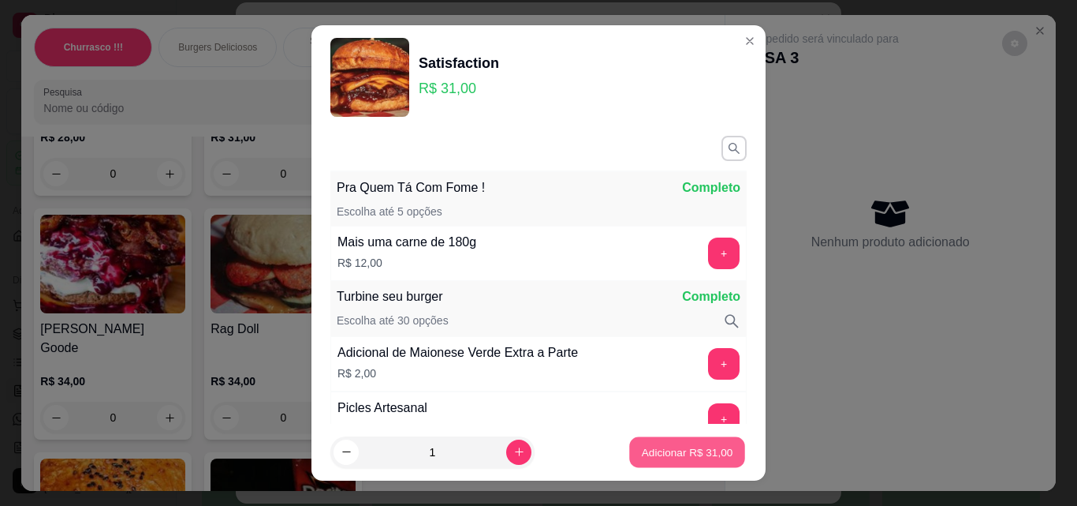
click at [662, 451] on p "Adicionar R$ 31,00" at bounding box center [687, 451] width 91 height 15
type input "1"
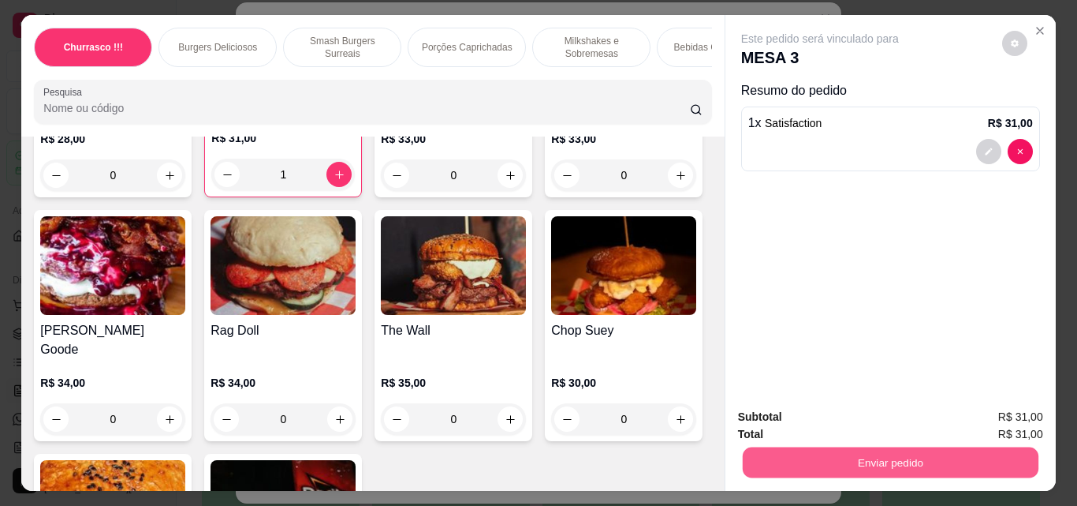
click at [884, 448] on button "Enviar pedido" at bounding box center [890, 461] width 296 height 31
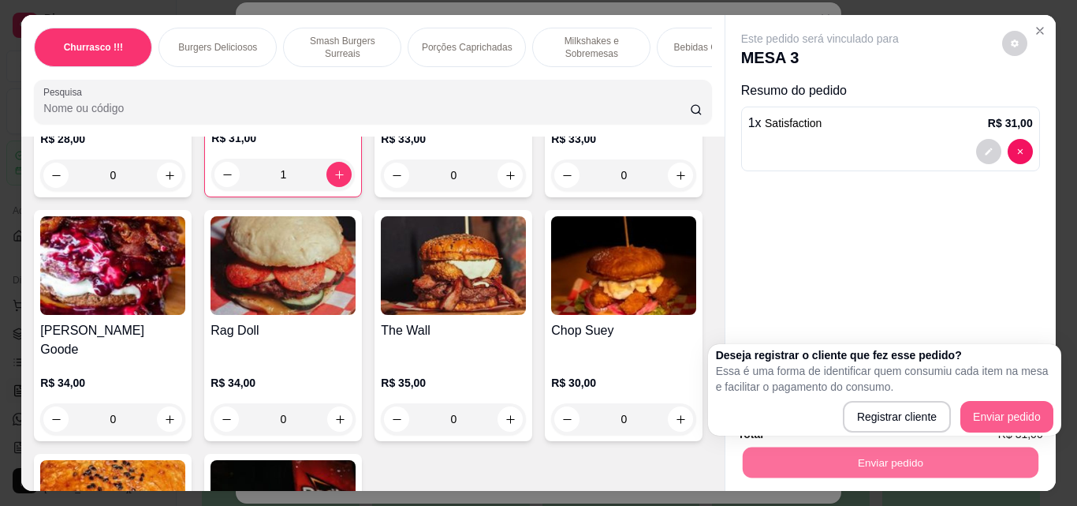
click at [1053, 416] on div "Registrar cliente Enviar pedido" at bounding box center [885, 417] width 338 height 32
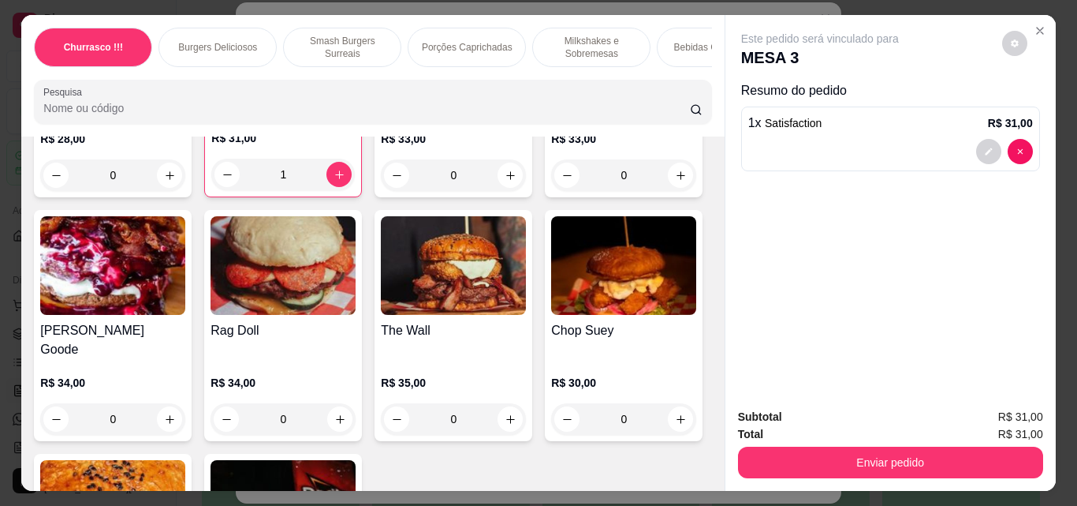
scroll to position [17, 0]
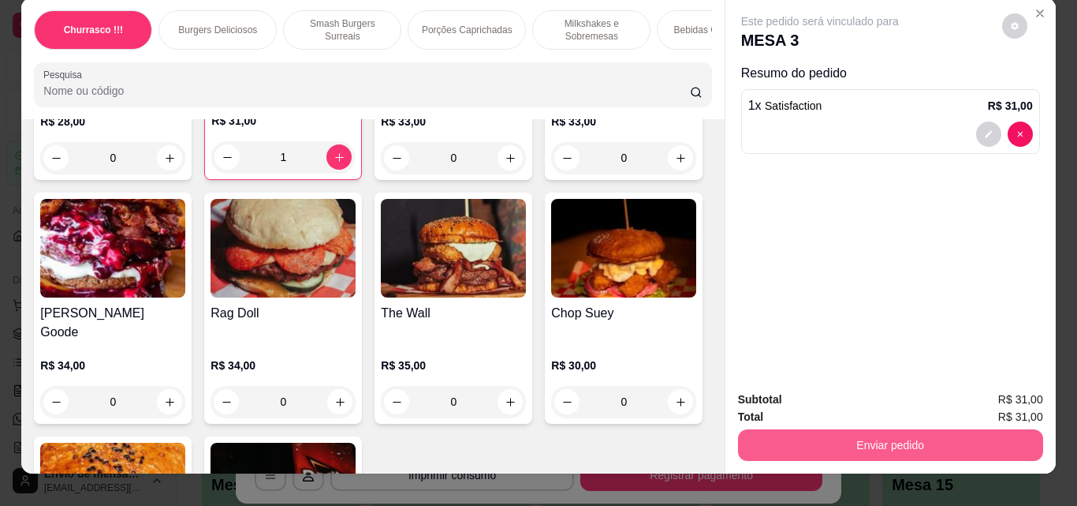
click at [911, 445] on button "Enviar pedido" at bounding box center [890, 445] width 305 height 32
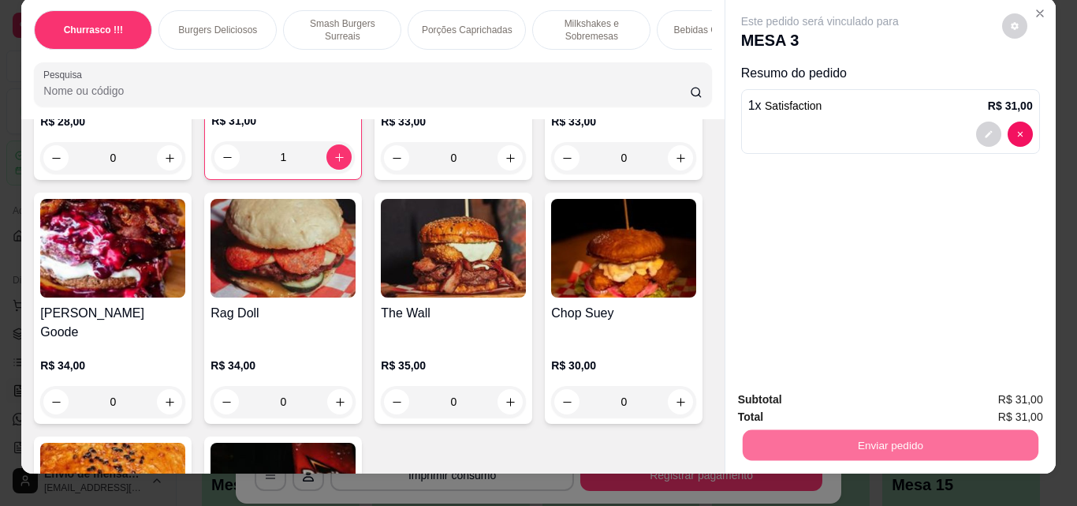
click at [999, 390] on button "Enviar pedido" at bounding box center [1002, 400] width 89 height 30
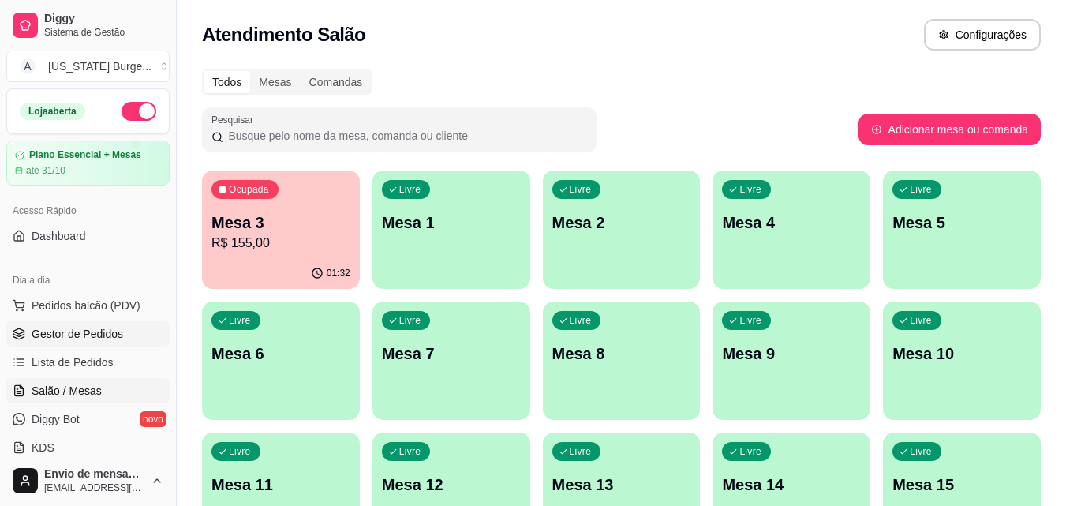
click at [110, 335] on span "Gestor de Pedidos" at bounding box center [77, 334] width 91 height 16
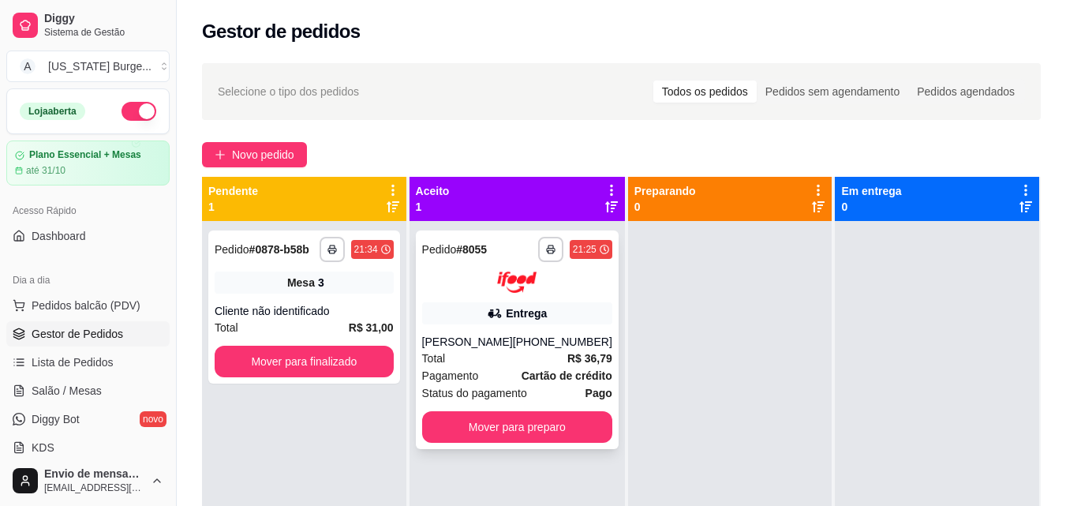
click at [536, 353] on div "Total R$ 36,79" at bounding box center [517, 357] width 190 height 17
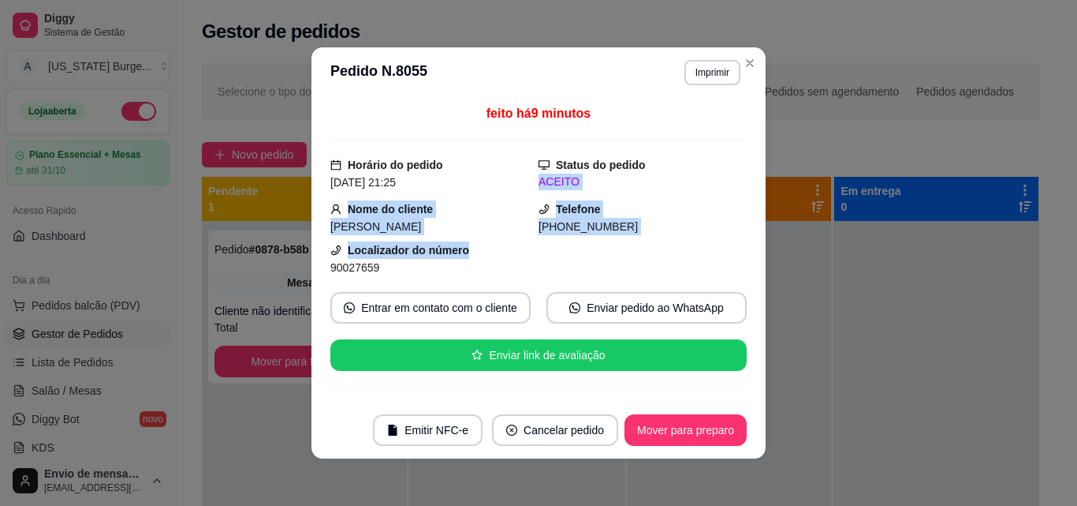
drag, startPoint x: 728, startPoint y: 159, endPoint x: 734, endPoint y: 245, distance: 87.0
click at [734, 245] on div "feito há 9 minutos Horário do pedido [DATE] 21:25 Status do pedido ACEITO Nome …" at bounding box center [538, 249] width 416 height 291
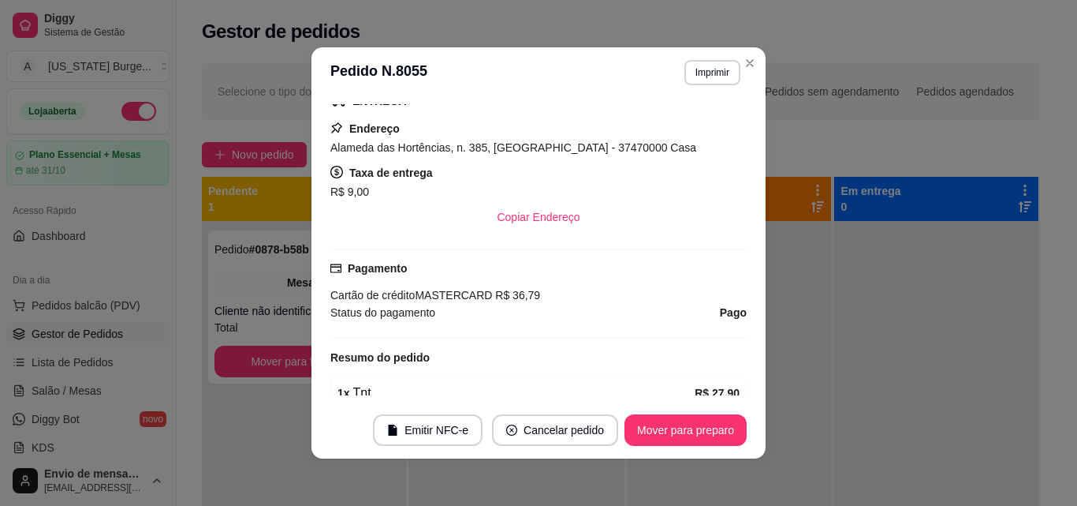
scroll to position [239, 0]
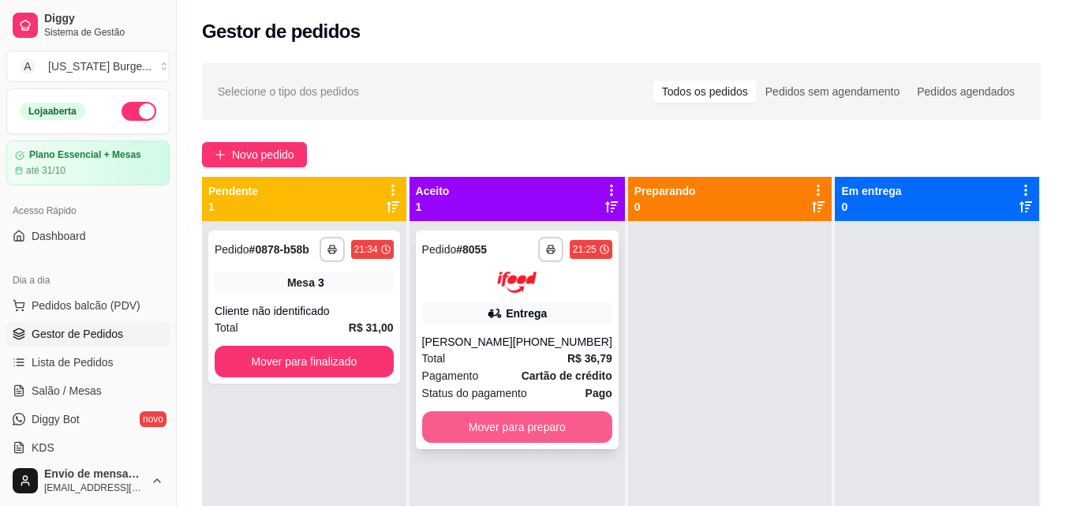
click at [487, 426] on button "Mover para preparo" at bounding box center [517, 427] width 190 height 32
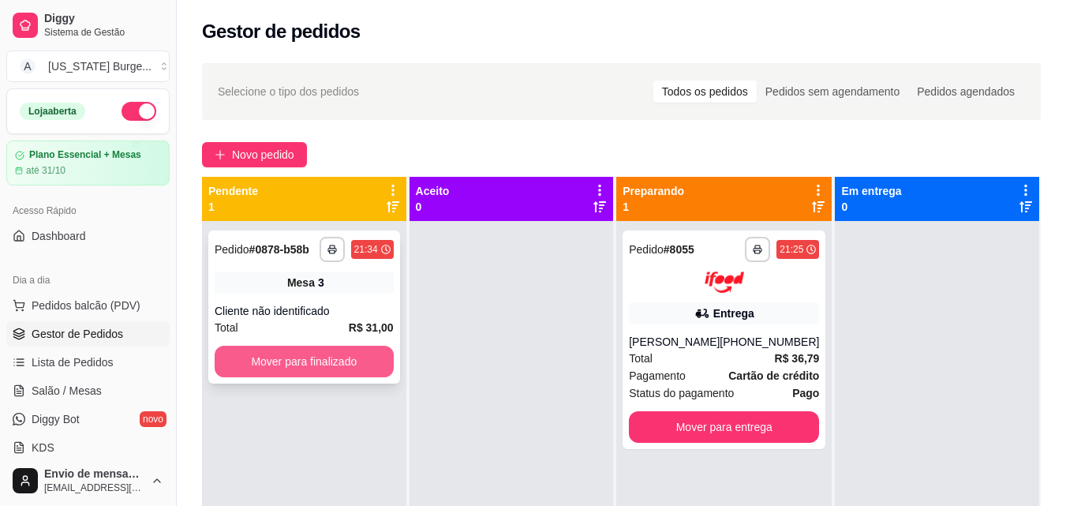
click at [362, 373] on button "Mover para finalizado" at bounding box center [304, 361] width 179 height 32
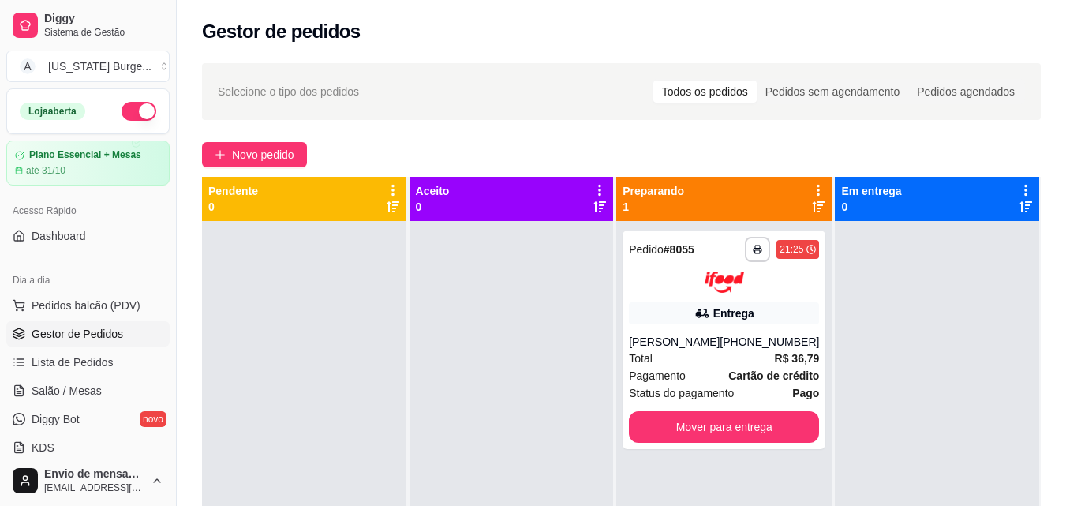
click at [544, 133] on div "**********" at bounding box center [621, 378] width 889 height 648
click at [674, 394] on span "Status do pagamento" at bounding box center [681, 392] width 105 height 17
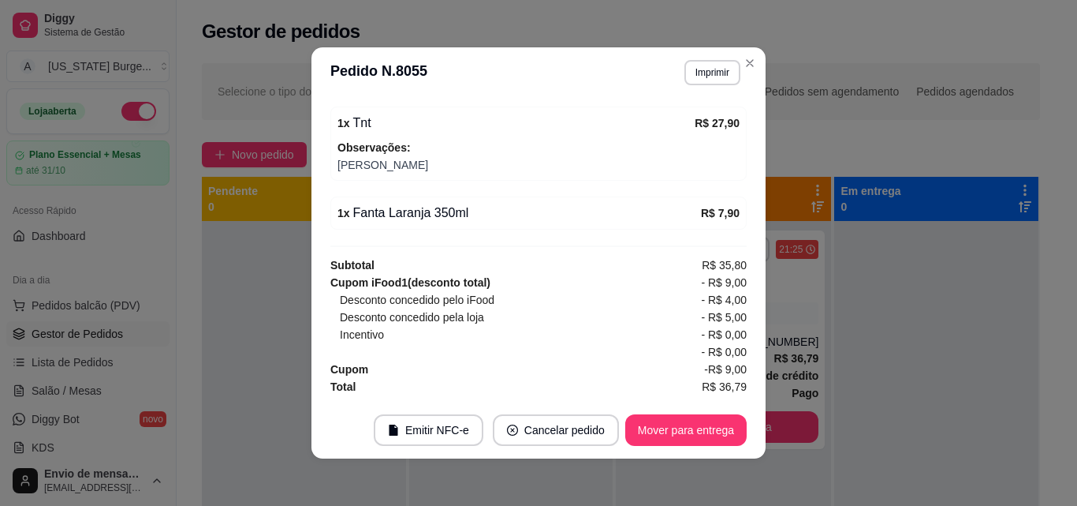
scroll to position [498, 0]
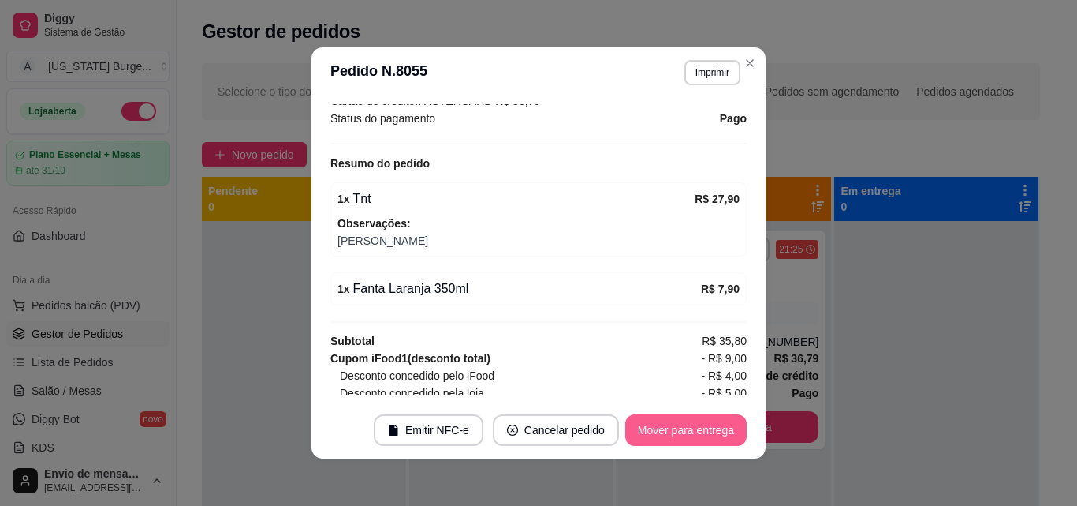
click at [692, 428] on button "Mover para entrega" at bounding box center [685, 430] width 121 height 32
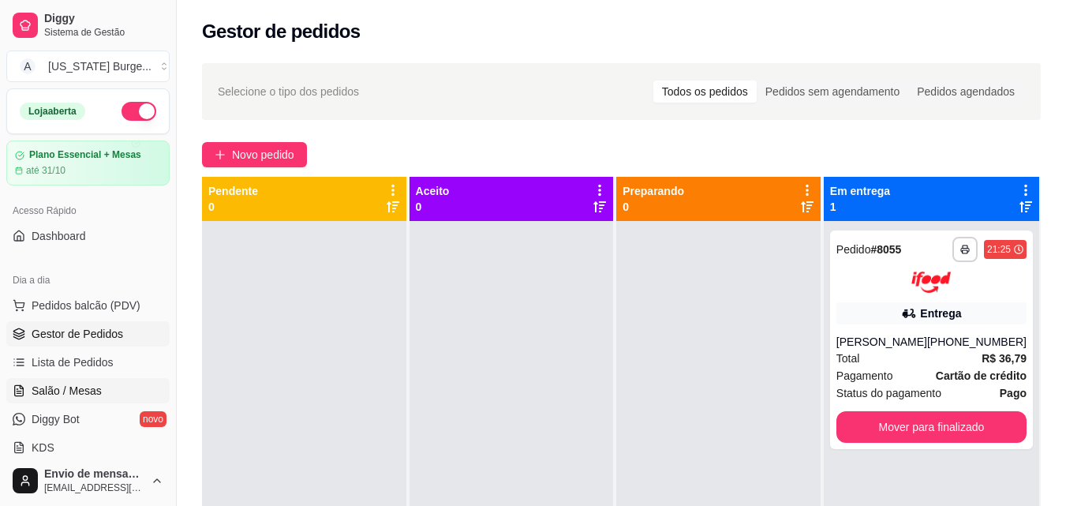
click at [40, 386] on span "Salão / Mesas" at bounding box center [67, 391] width 70 height 16
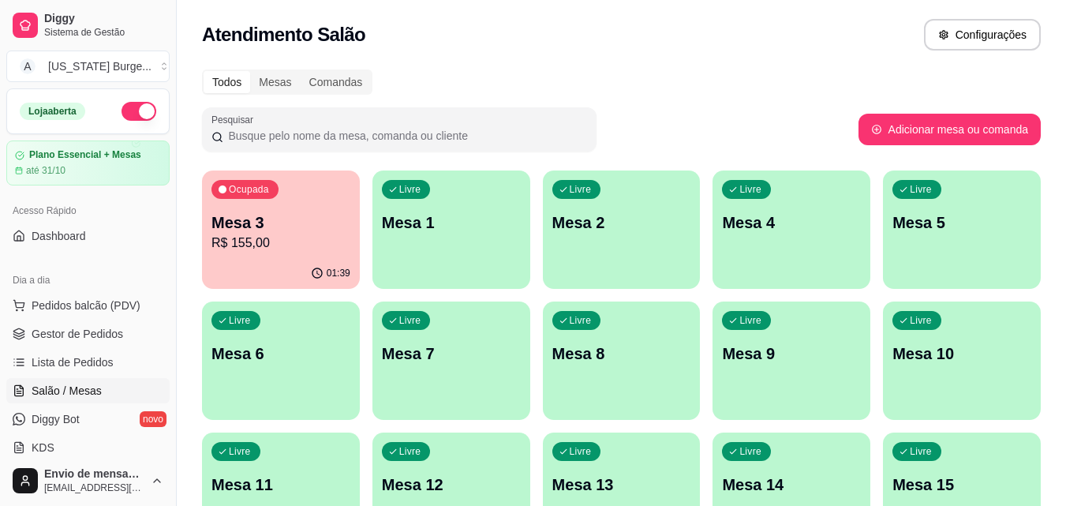
click at [329, 238] on p "R$ 155,00" at bounding box center [280, 242] width 139 height 19
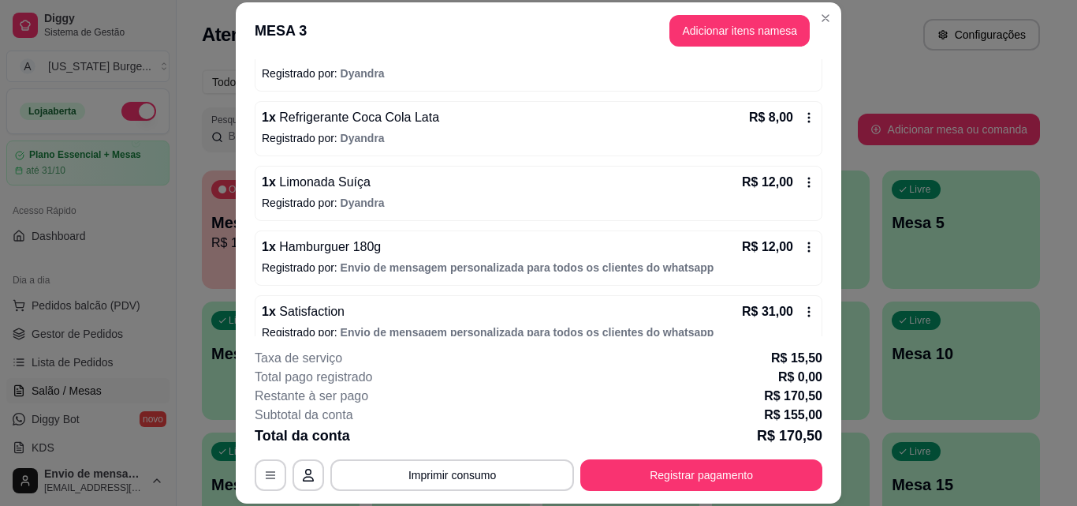
scroll to position [322, 0]
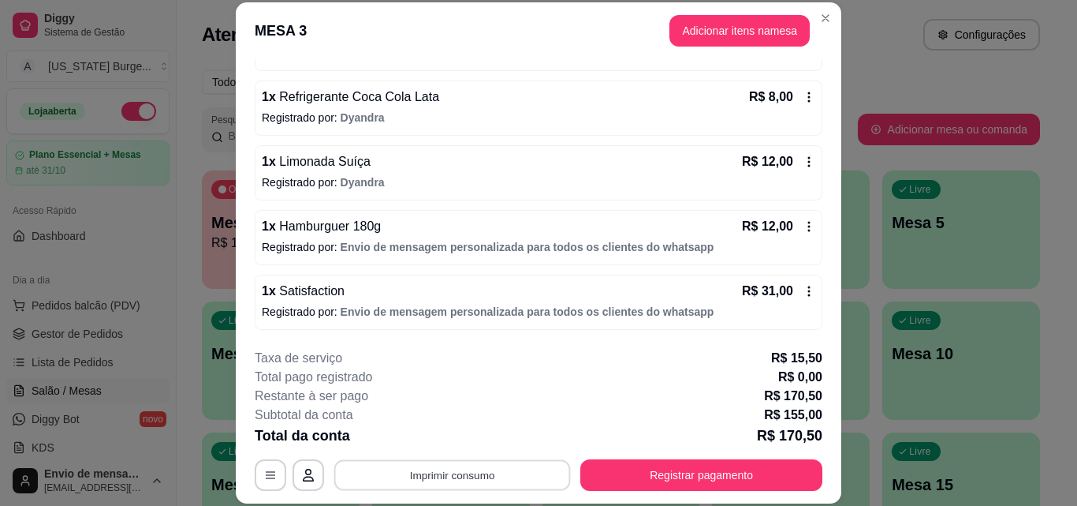
click at [472, 472] on button "Imprimir consumo" at bounding box center [452, 474] width 237 height 31
click at [443, 429] on button "Epson" at bounding box center [451, 438] width 114 height 25
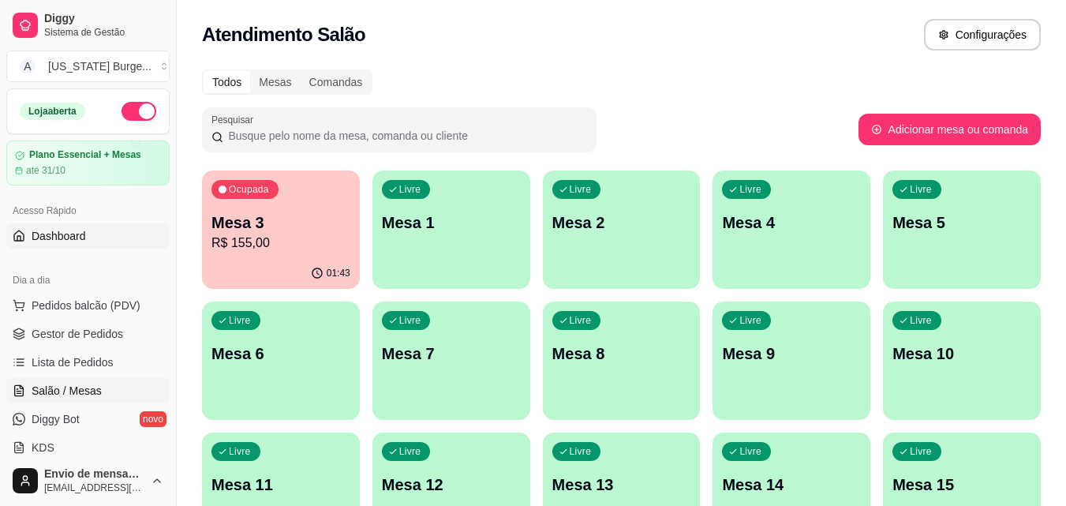
click at [46, 233] on span "Dashboard" at bounding box center [59, 236] width 54 height 16
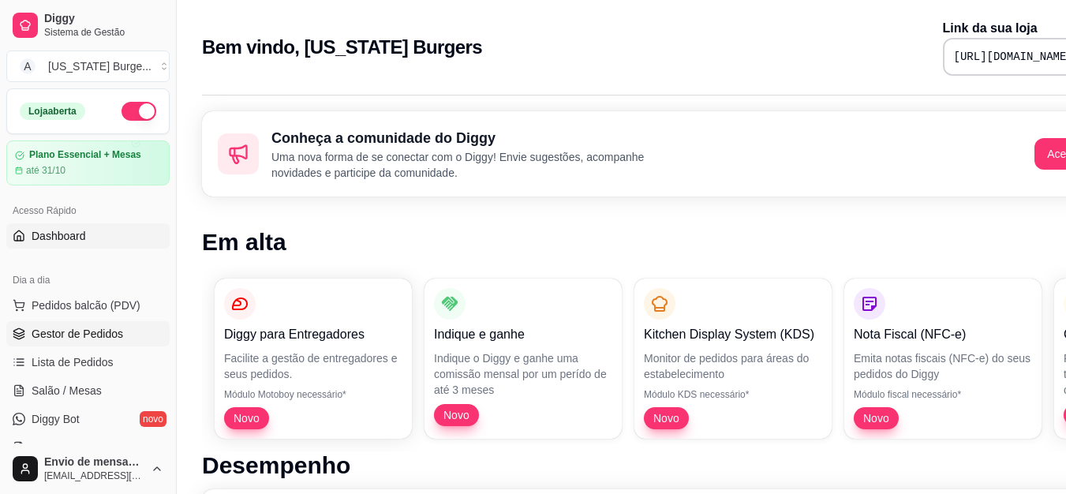
click at [98, 338] on span "Gestor de Pedidos" at bounding box center [77, 334] width 91 height 16
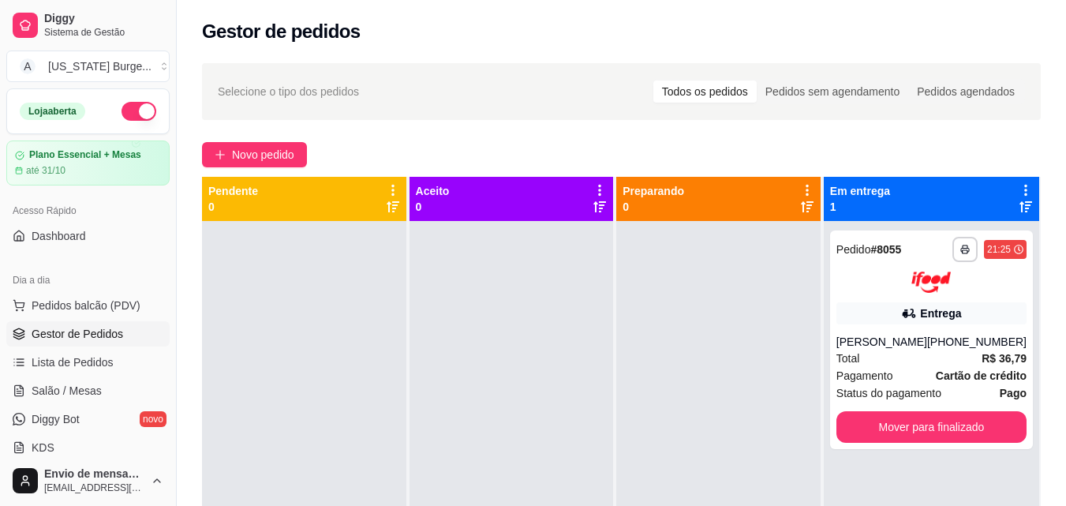
click at [577, 181] on div "Aceito 0" at bounding box center [511, 199] width 204 height 44
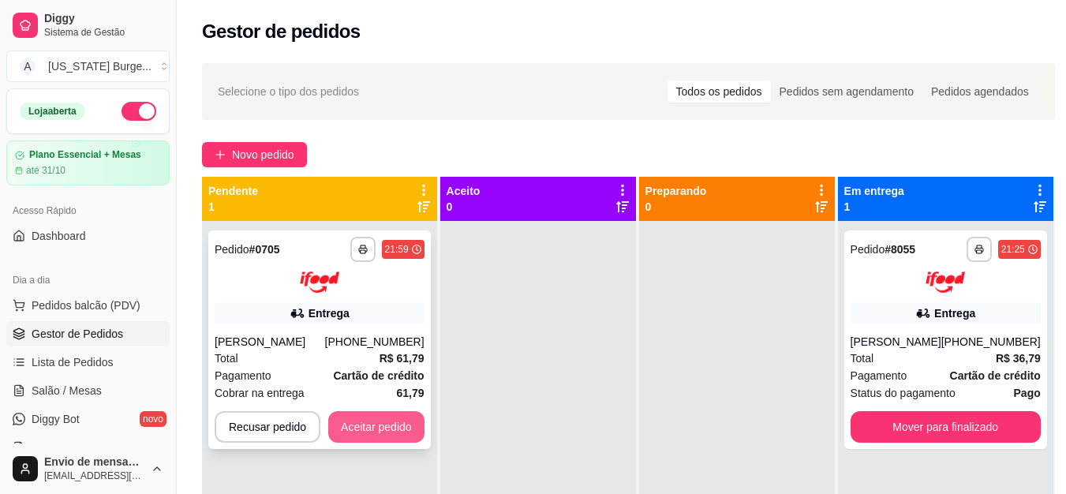
click at [390, 432] on button "Aceitar pedido" at bounding box center [376, 427] width 96 height 32
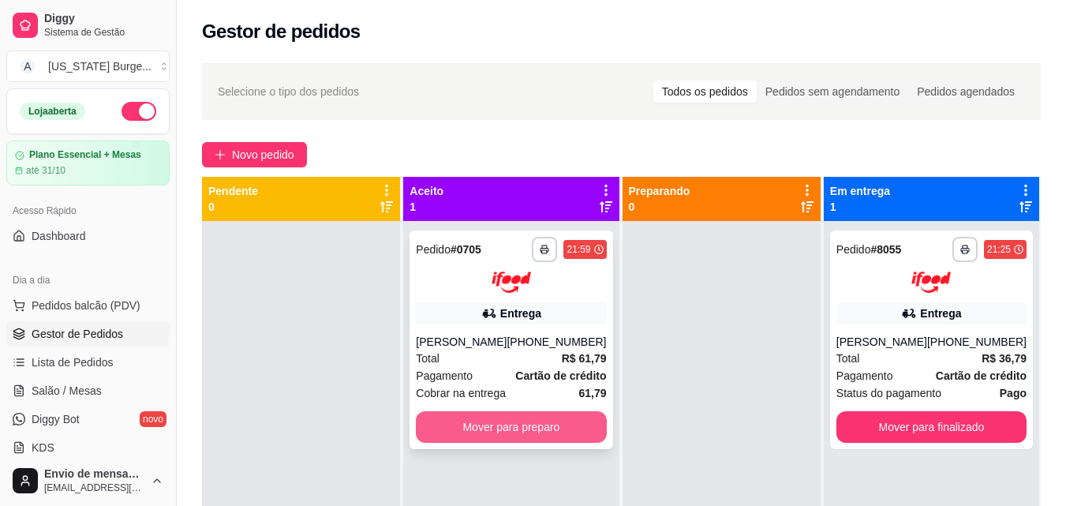
click at [566, 434] on button "Mover para preparo" at bounding box center [511, 427] width 190 height 32
click at [544, 418] on button "Mover para preparo" at bounding box center [511, 426] width 185 height 31
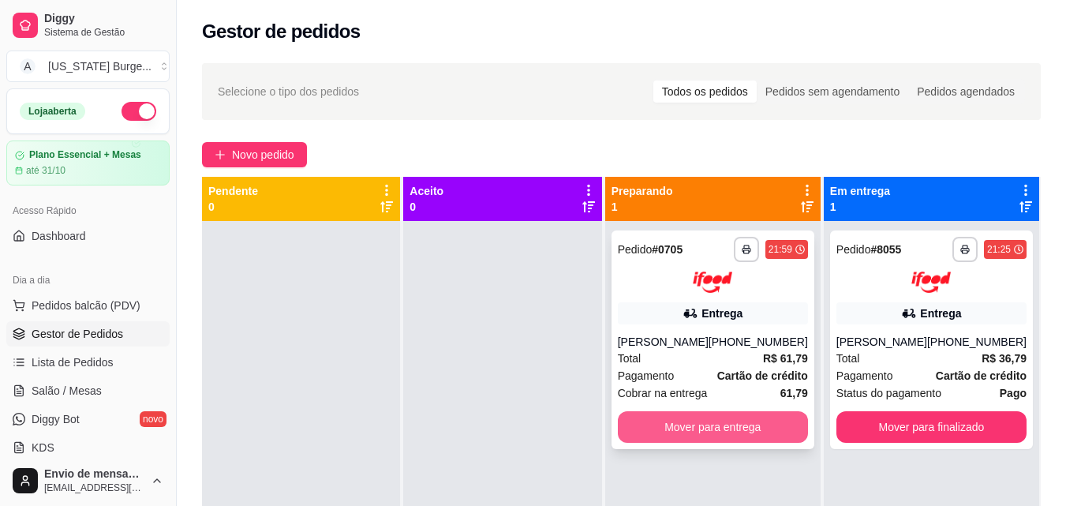
click at [674, 416] on button "Mover para entrega" at bounding box center [713, 427] width 190 height 32
